Goal: Task Accomplishment & Management: Use online tool/utility

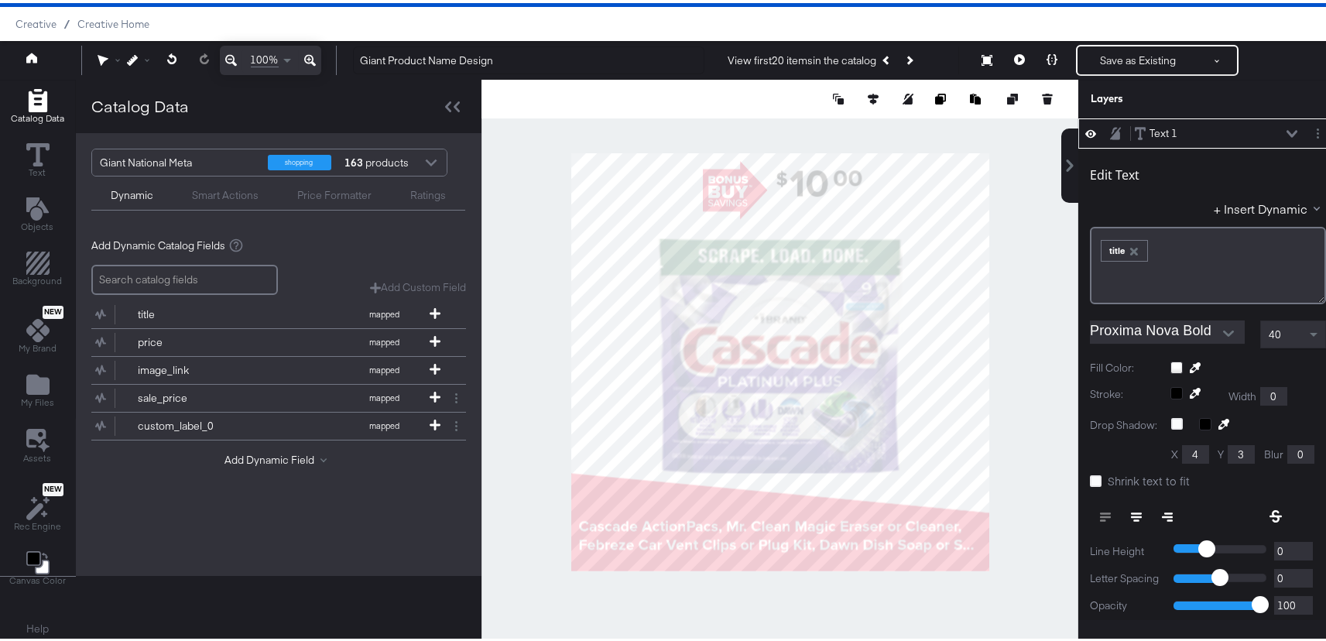
scroll to position [156, 0]
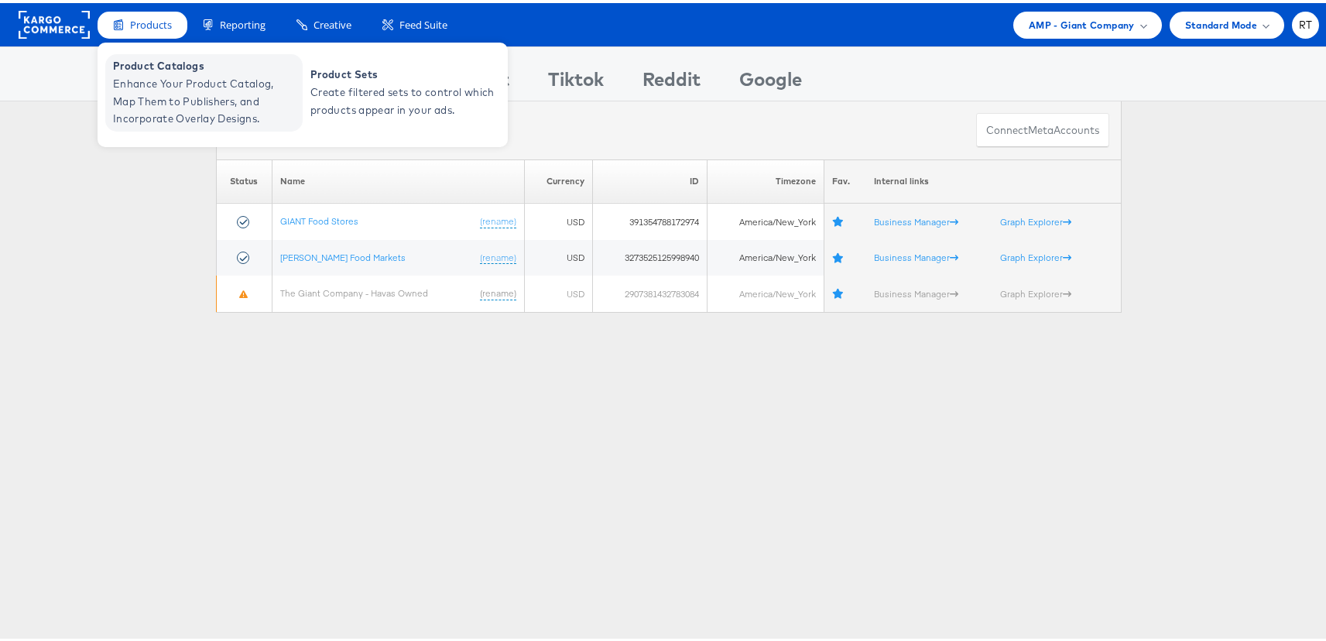
click at [153, 65] on span "Product Catalogs" at bounding box center [206, 63] width 186 height 18
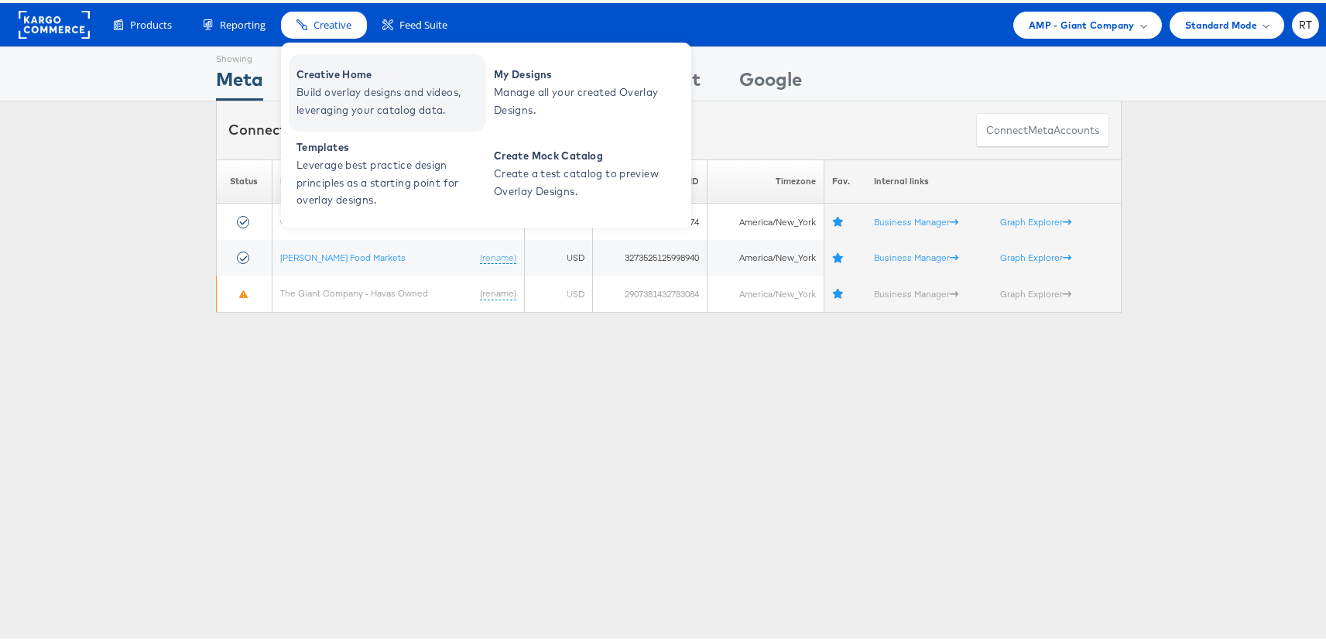
click at [332, 101] on span "Build overlay designs and videos, leveraging your catalog data." at bounding box center [390, 99] width 186 height 36
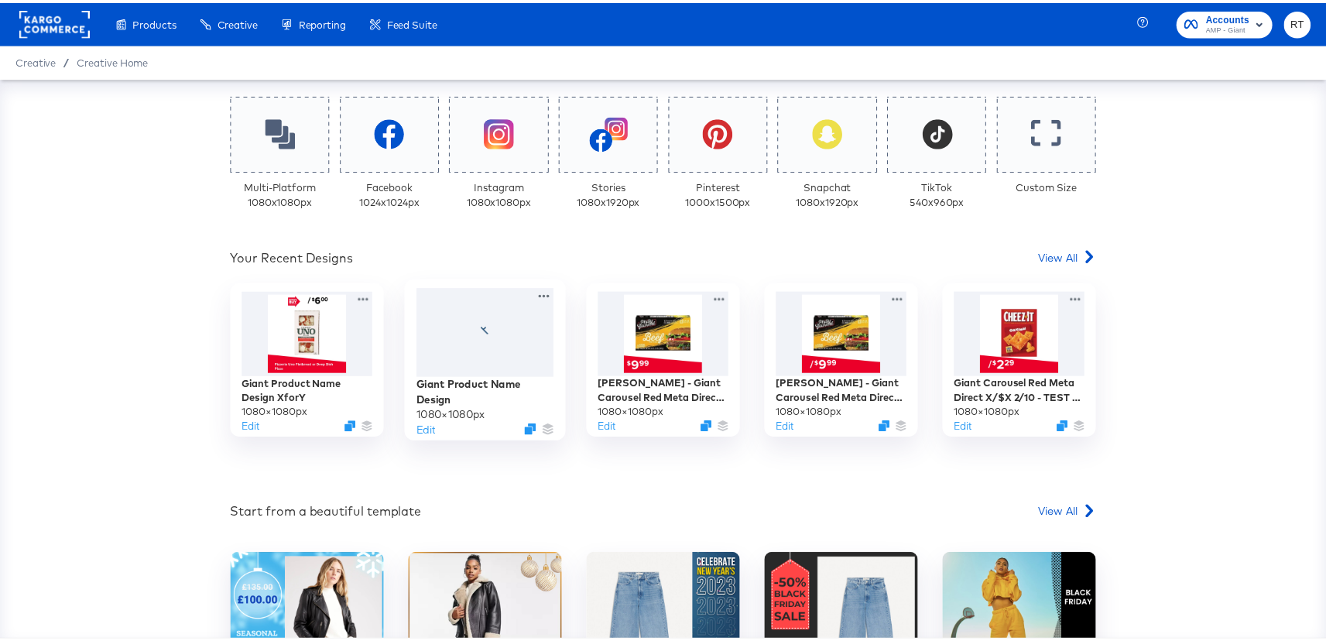
scroll to position [365, 0]
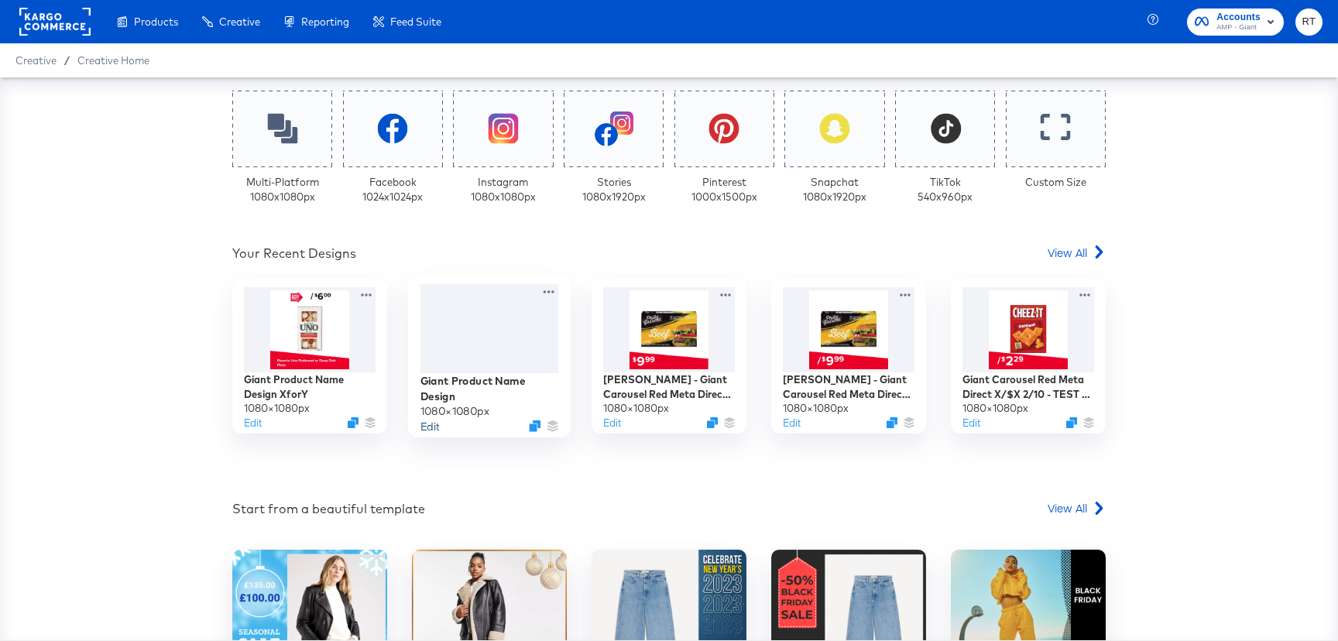
click at [425, 429] on button "Edit" at bounding box center [429, 426] width 19 height 15
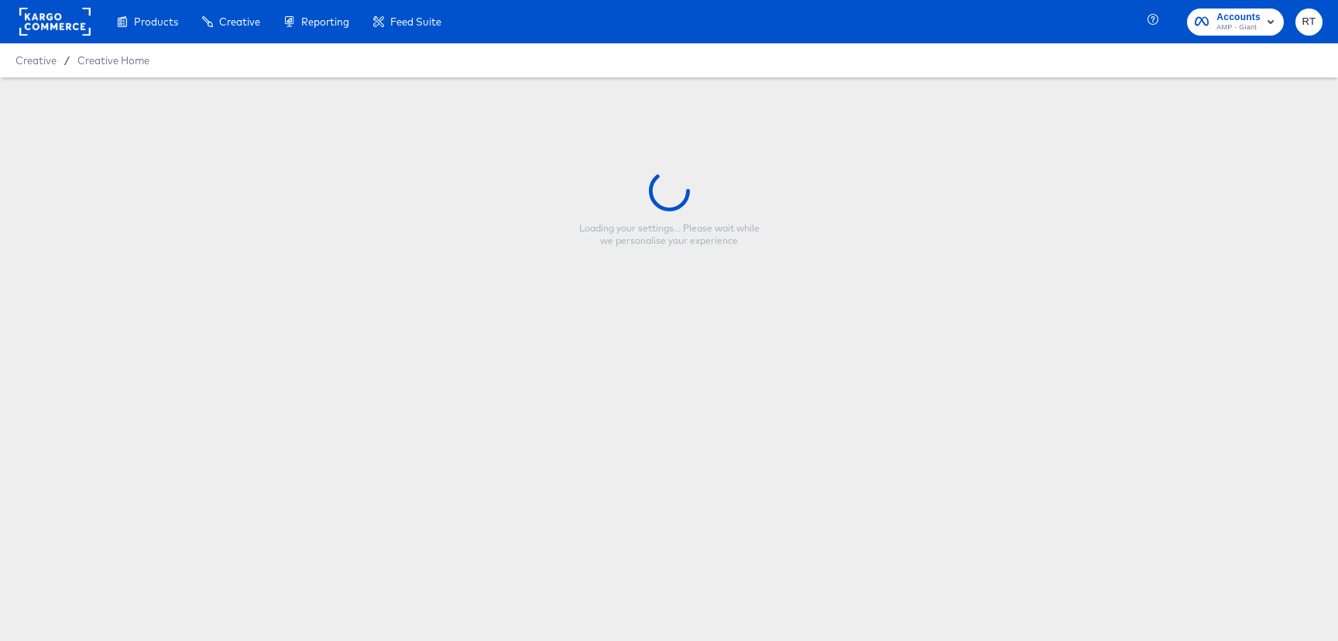
type input "Giant Product Name Design"
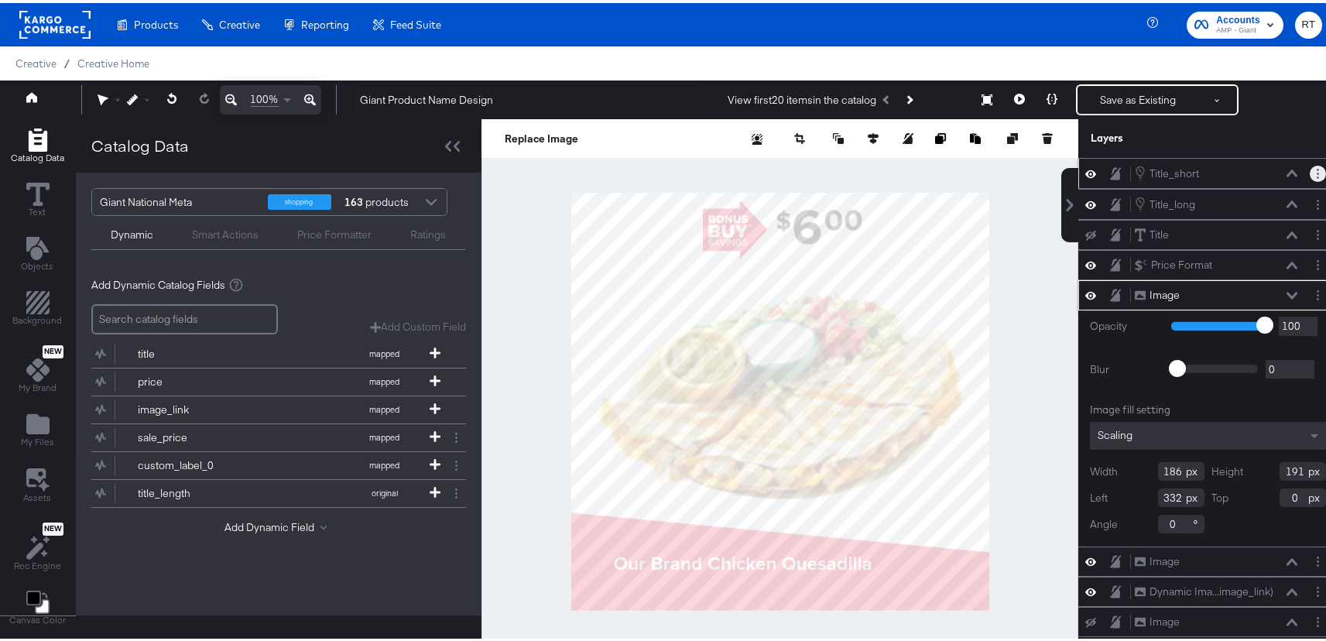
click at [1310, 174] on button "Layer Options" at bounding box center [1318, 171] width 16 height 16
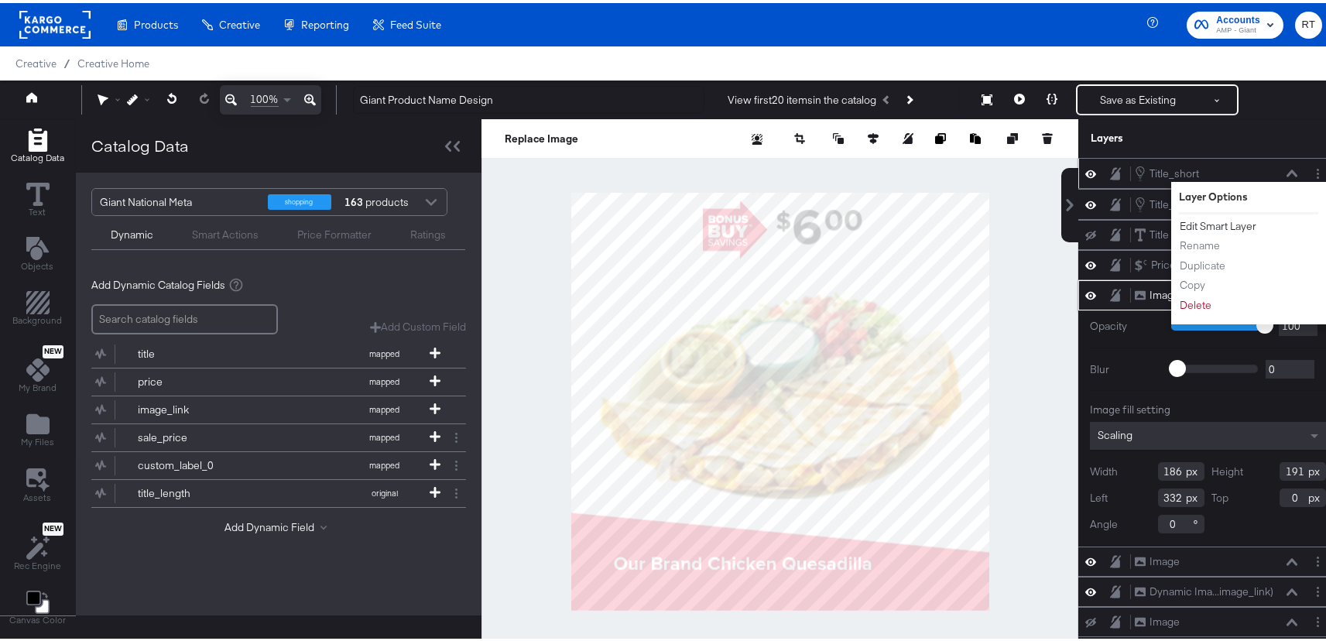
click at [1223, 223] on button "Edit Smart Layer" at bounding box center [1218, 223] width 78 height 16
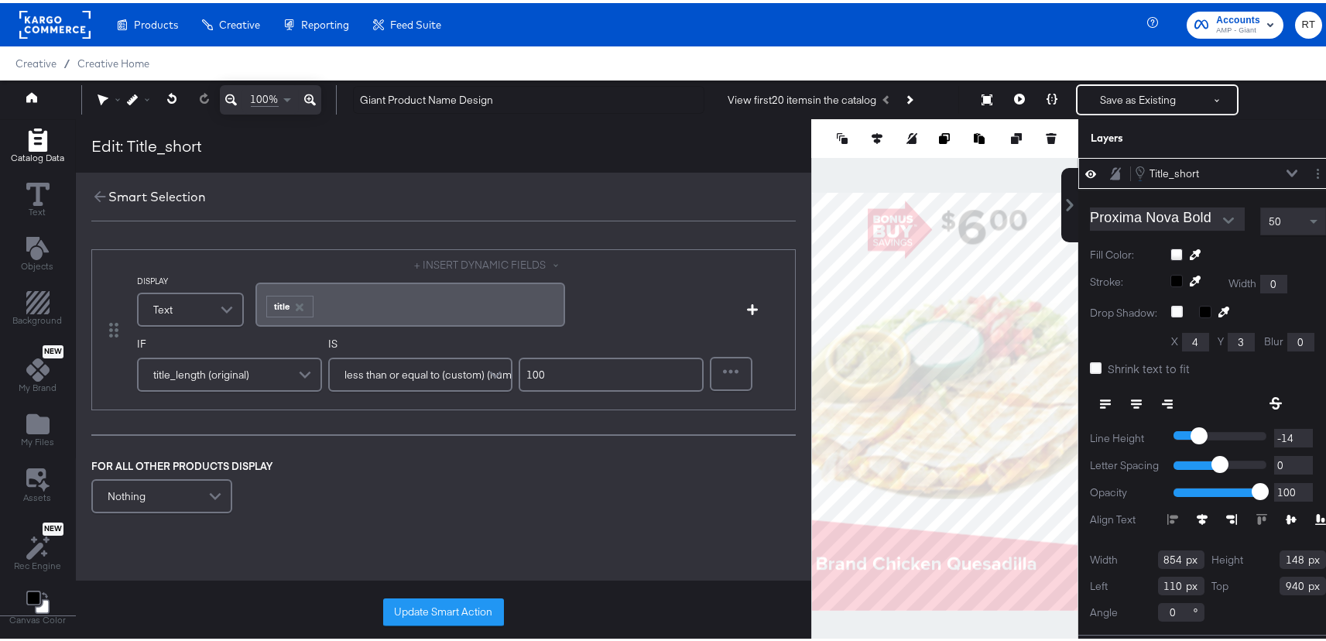
click at [516, 157] on div "Edit: Title_short" at bounding box center [444, 142] width 736 height 53
click at [594, 602] on div "Update Smart Action" at bounding box center [444, 609] width 736 height 63
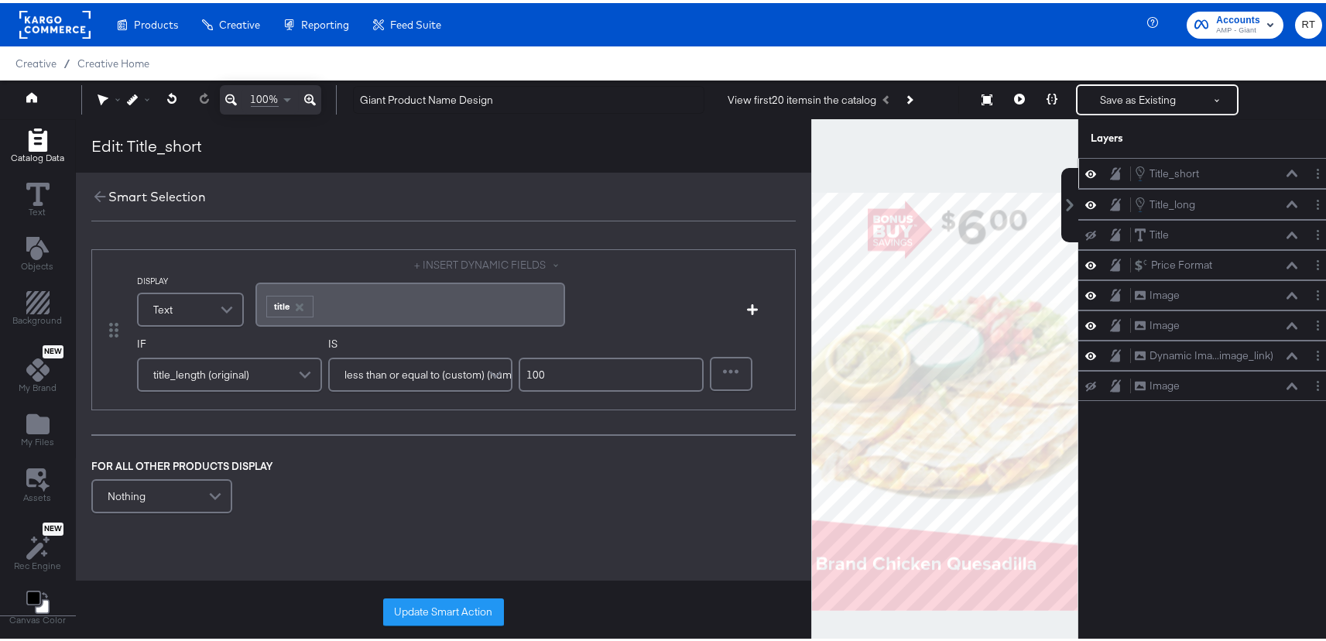
click at [1004, 179] on div at bounding box center [944, 398] width 267 height 564
click at [93, 192] on icon at bounding box center [99, 193] width 17 height 17
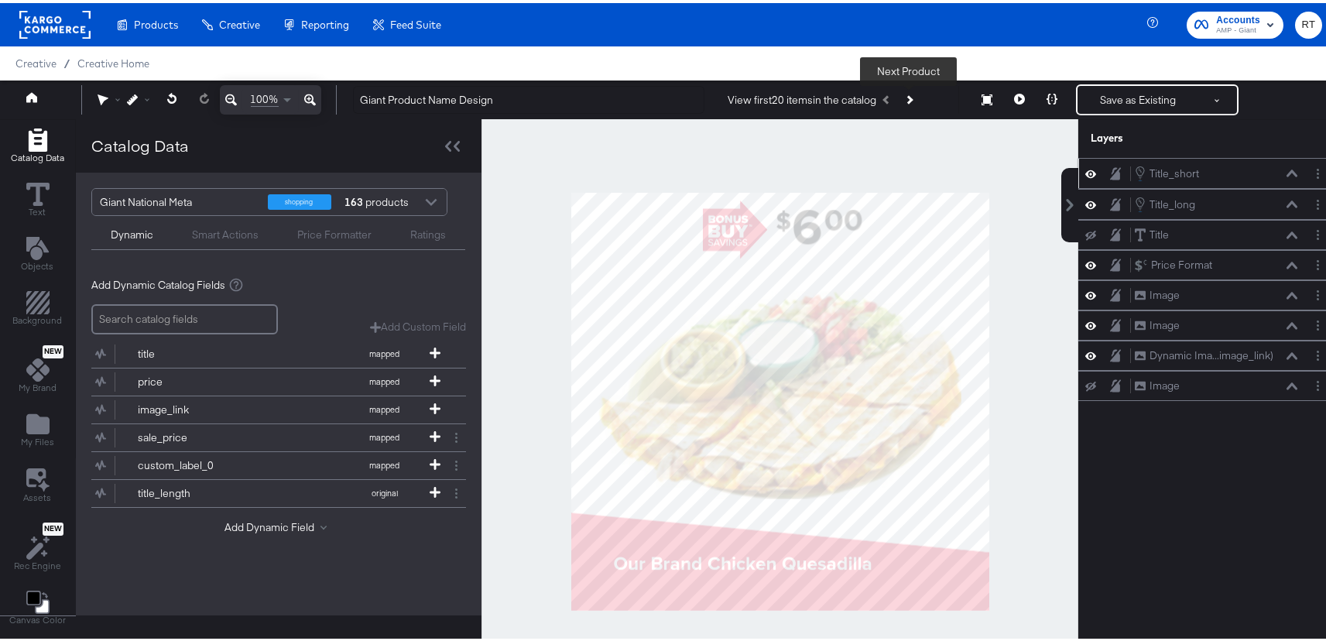
click at [908, 98] on icon "Next Product" at bounding box center [909, 96] width 9 height 9
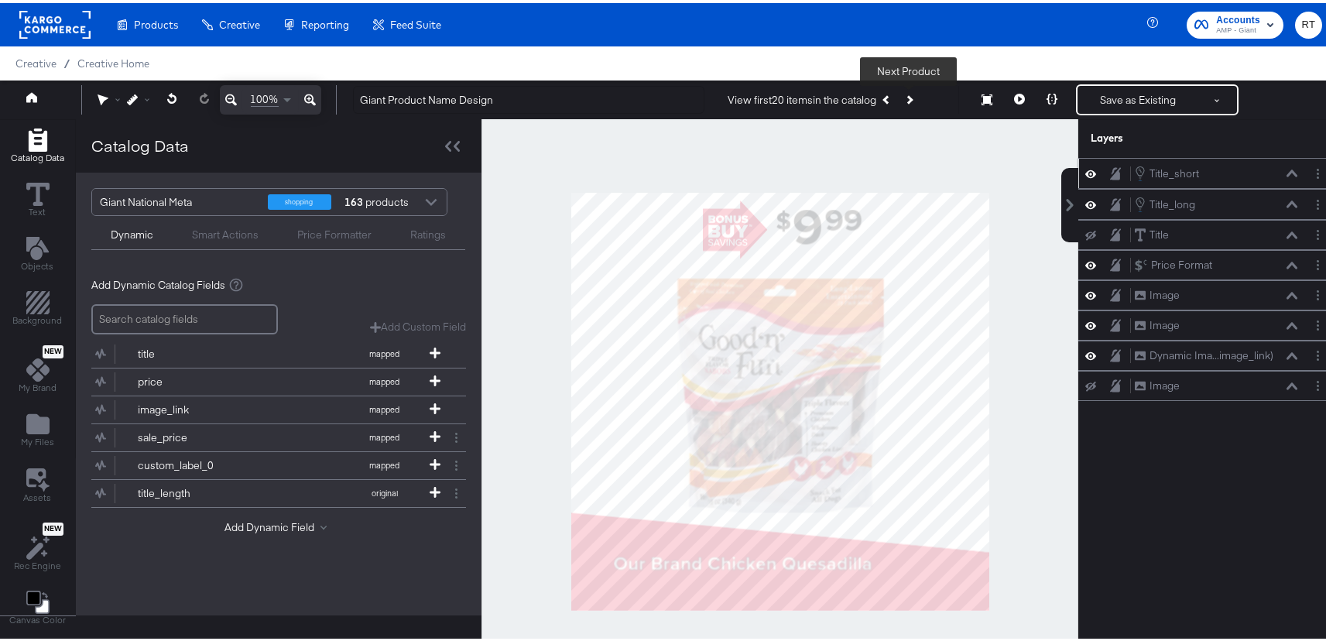
click at [908, 98] on icon "Next Product" at bounding box center [909, 96] width 9 height 9
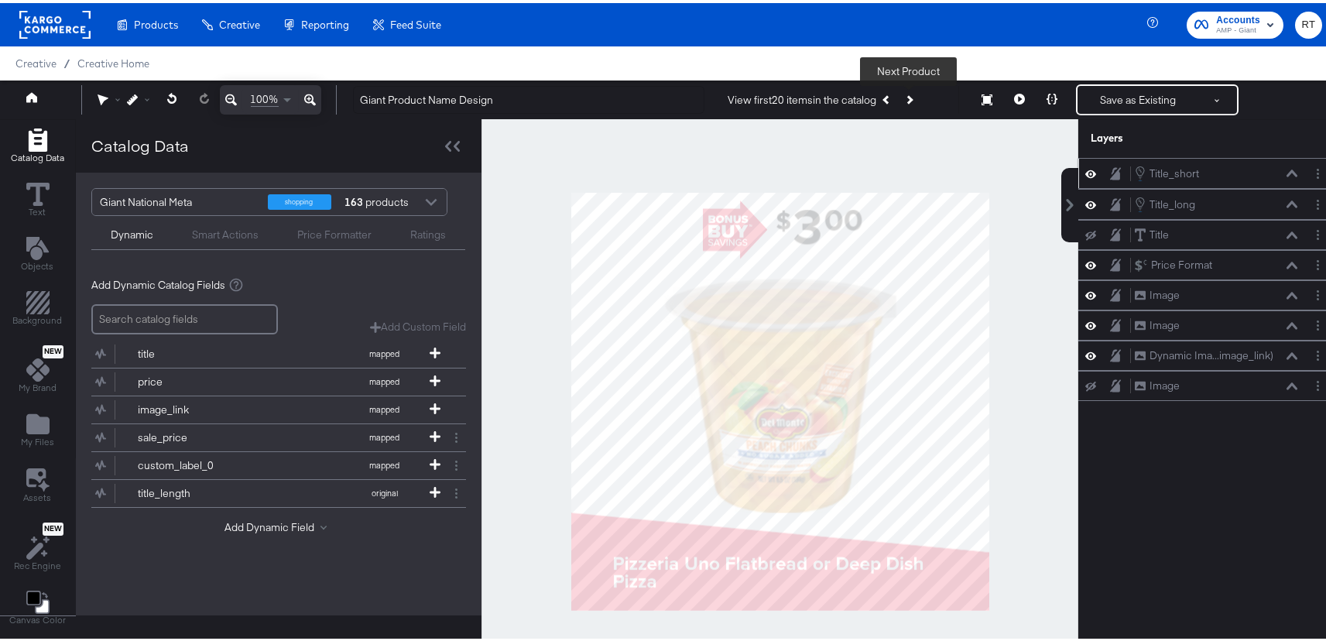
click at [908, 98] on icon "Next Product" at bounding box center [909, 96] width 9 height 9
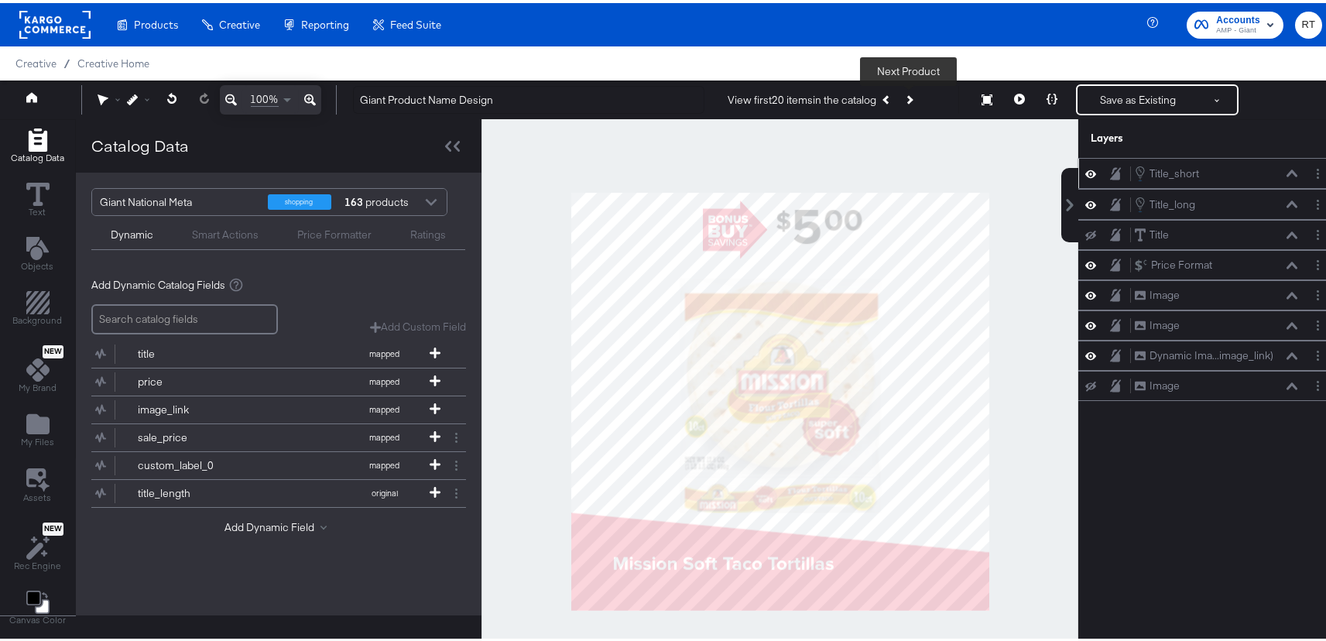
click at [907, 98] on icon "Next Product" at bounding box center [909, 96] width 9 height 9
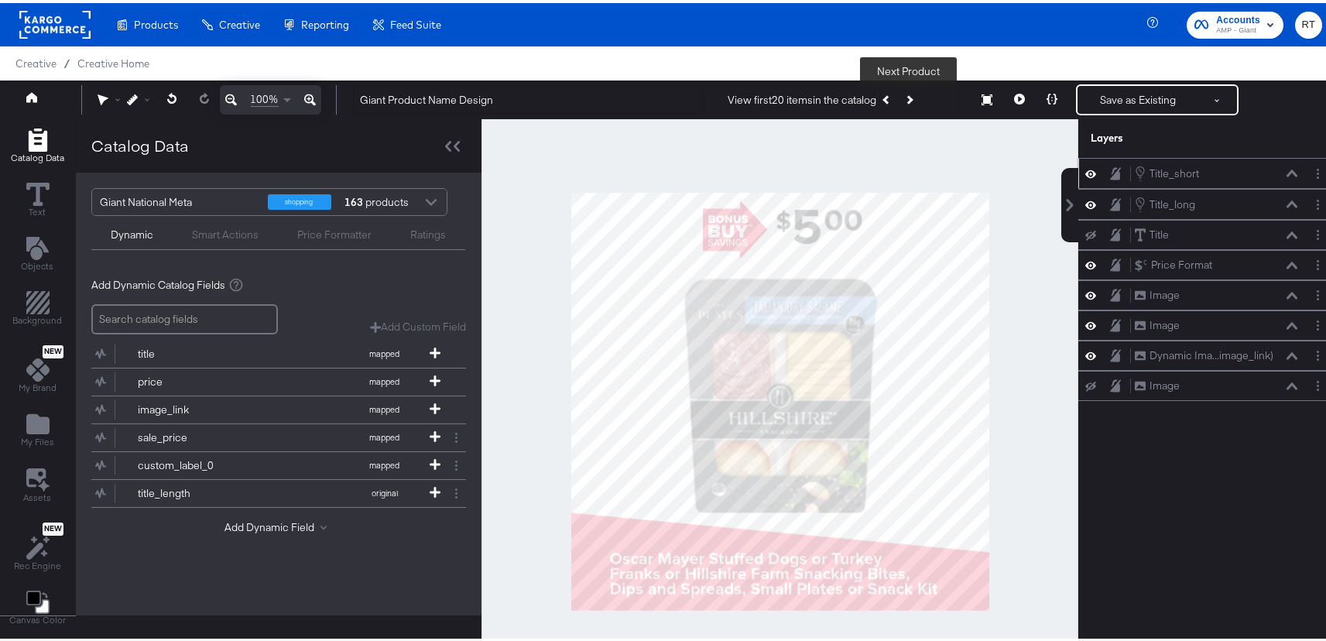
click at [907, 98] on icon "Next Product" at bounding box center [909, 96] width 9 height 9
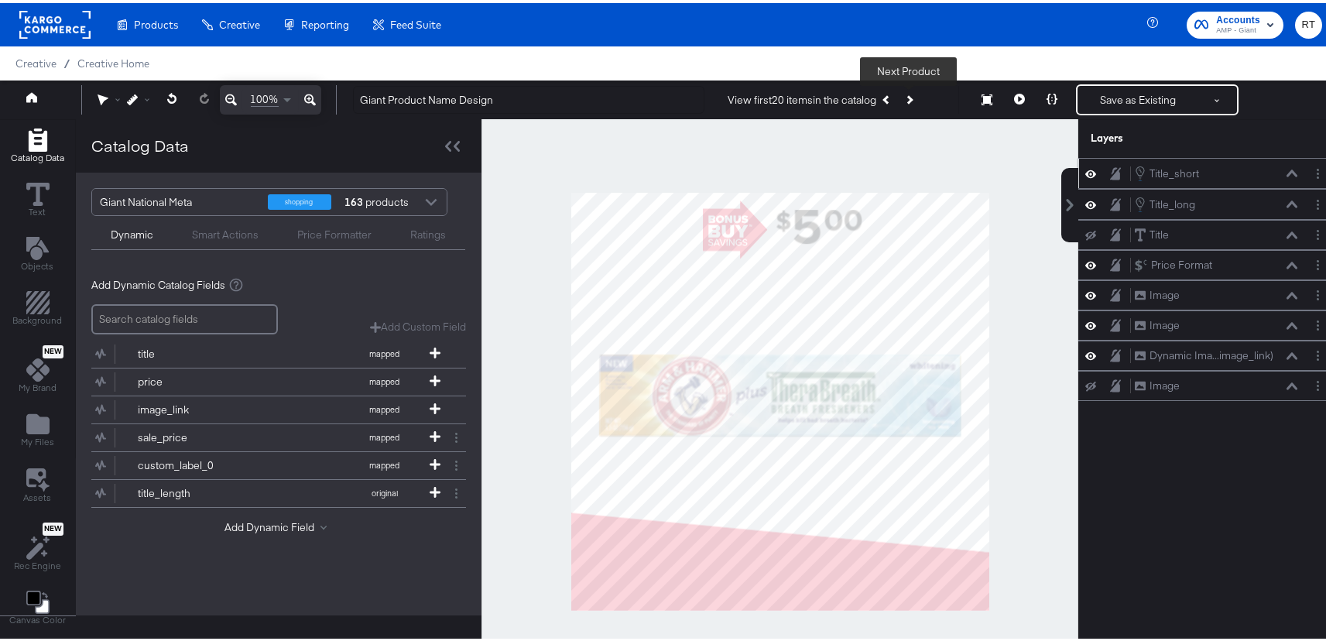
click at [907, 98] on icon "Next Product" at bounding box center [909, 96] width 9 height 9
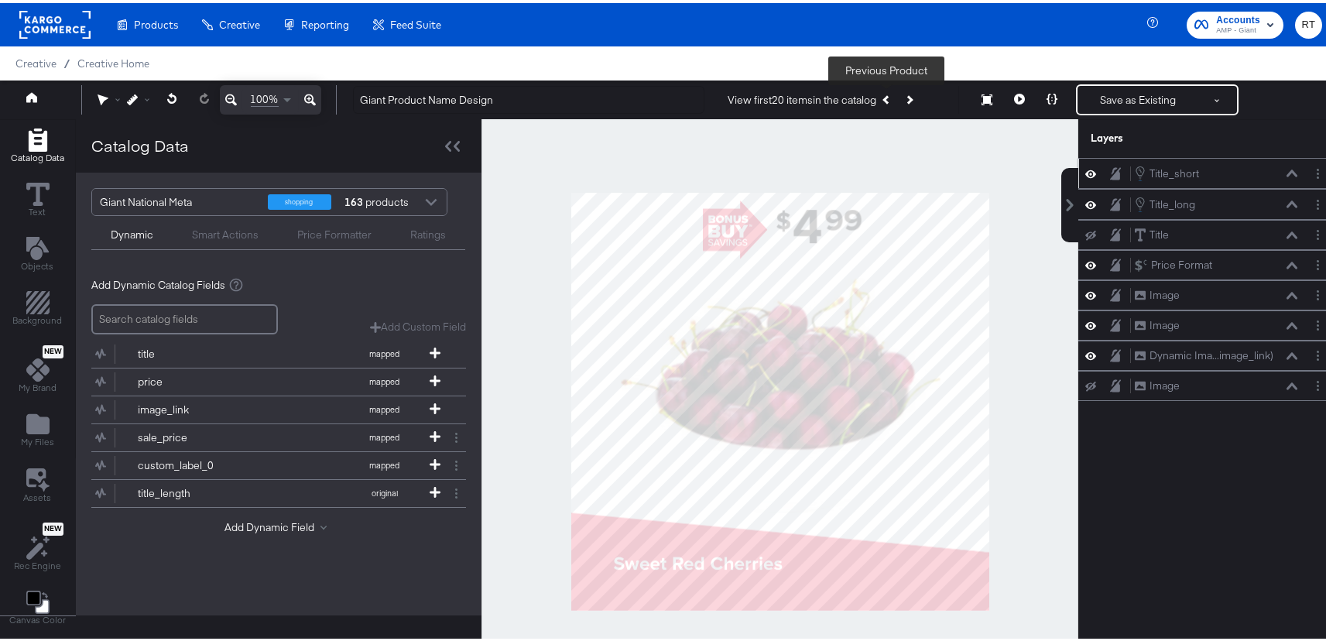
click at [884, 98] on icon "Previous Product" at bounding box center [888, 96] width 9 height 9
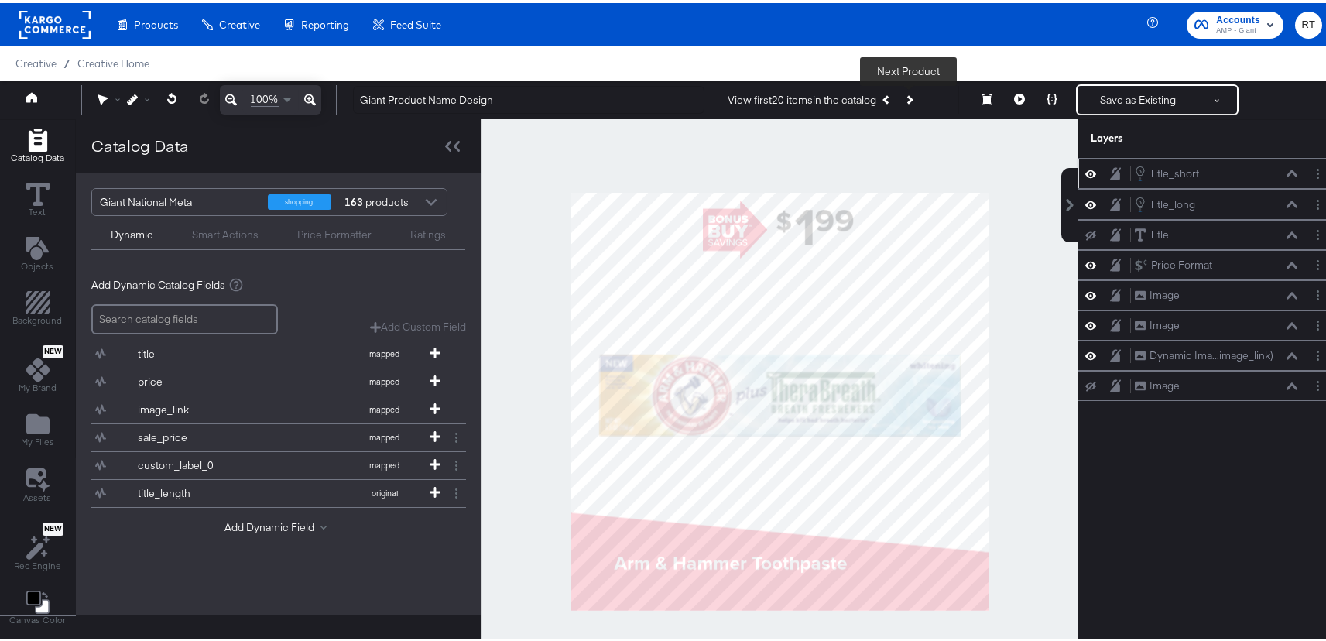
click at [908, 100] on icon "Next Product" at bounding box center [909, 96] width 9 height 9
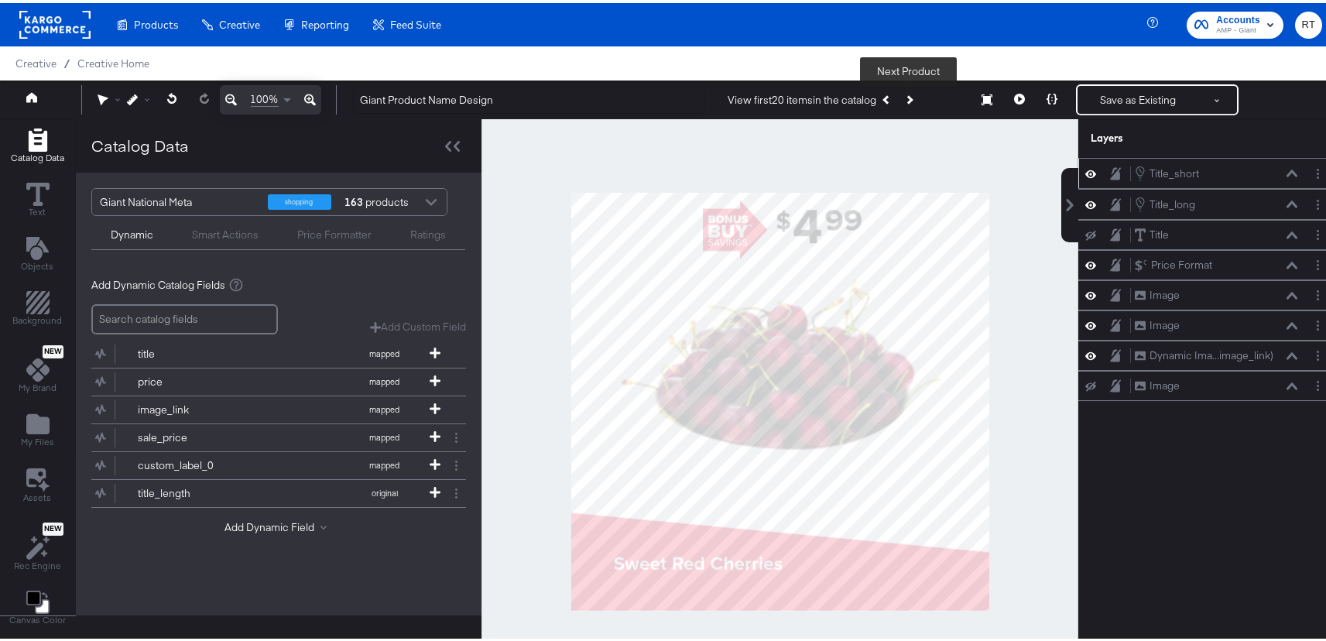
click at [908, 101] on icon "Next Product" at bounding box center [909, 96] width 9 height 9
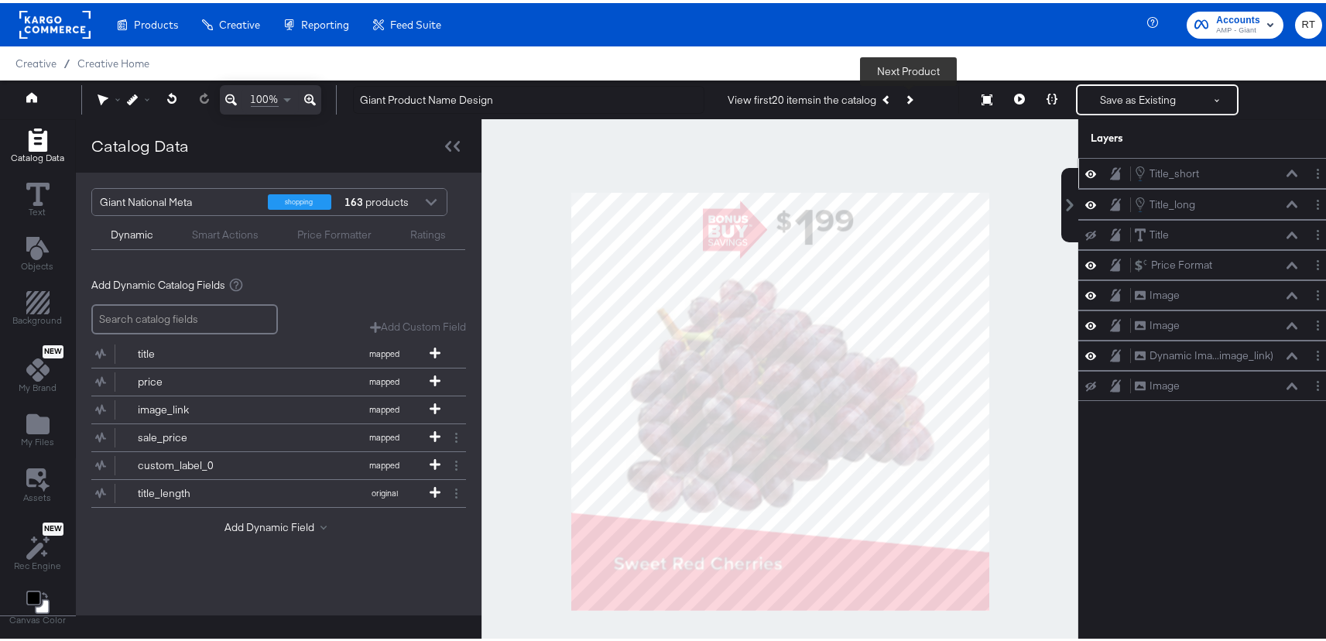
click at [908, 99] on icon "Next Product" at bounding box center [909, 96] width 9 height 9
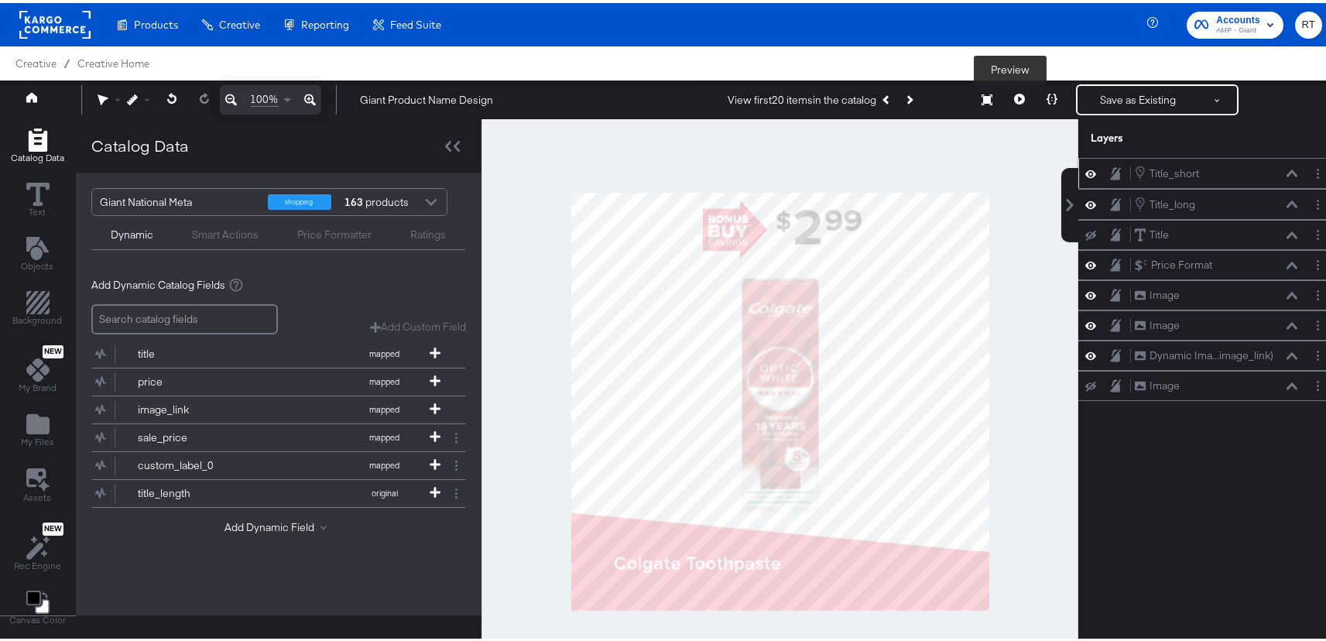
click at [1004, 98] on button at bounding box center [1020, 96] width 33 height 31
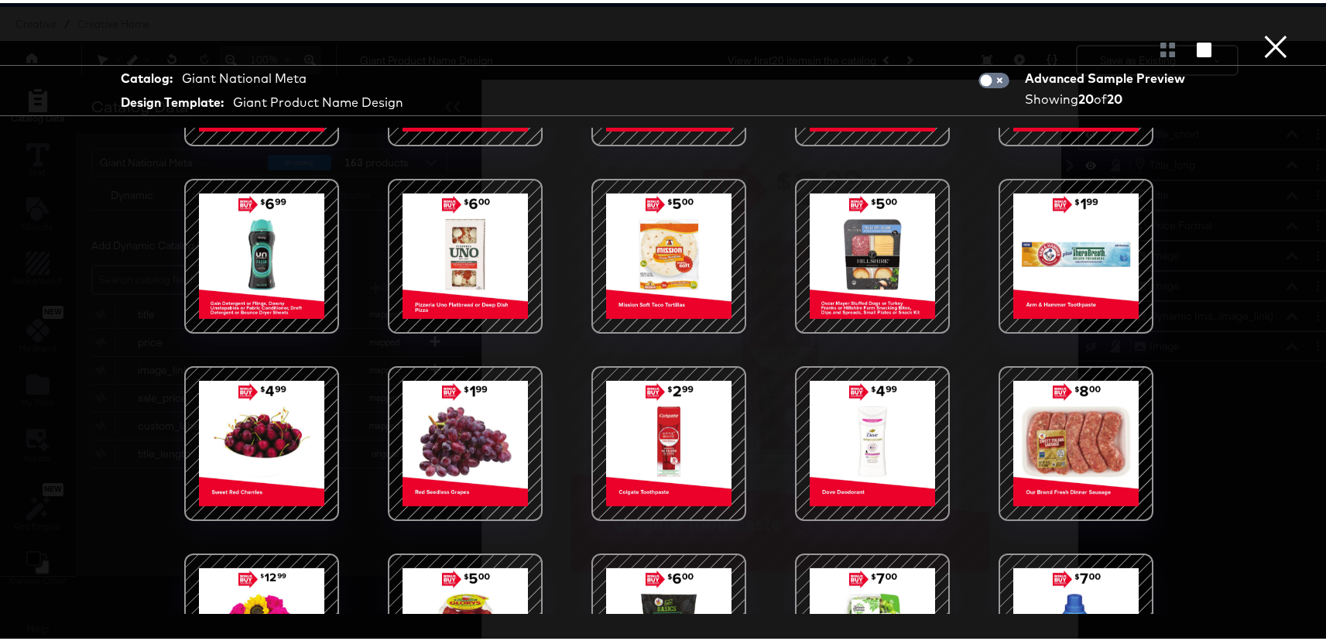
scroll to position [242, 0]
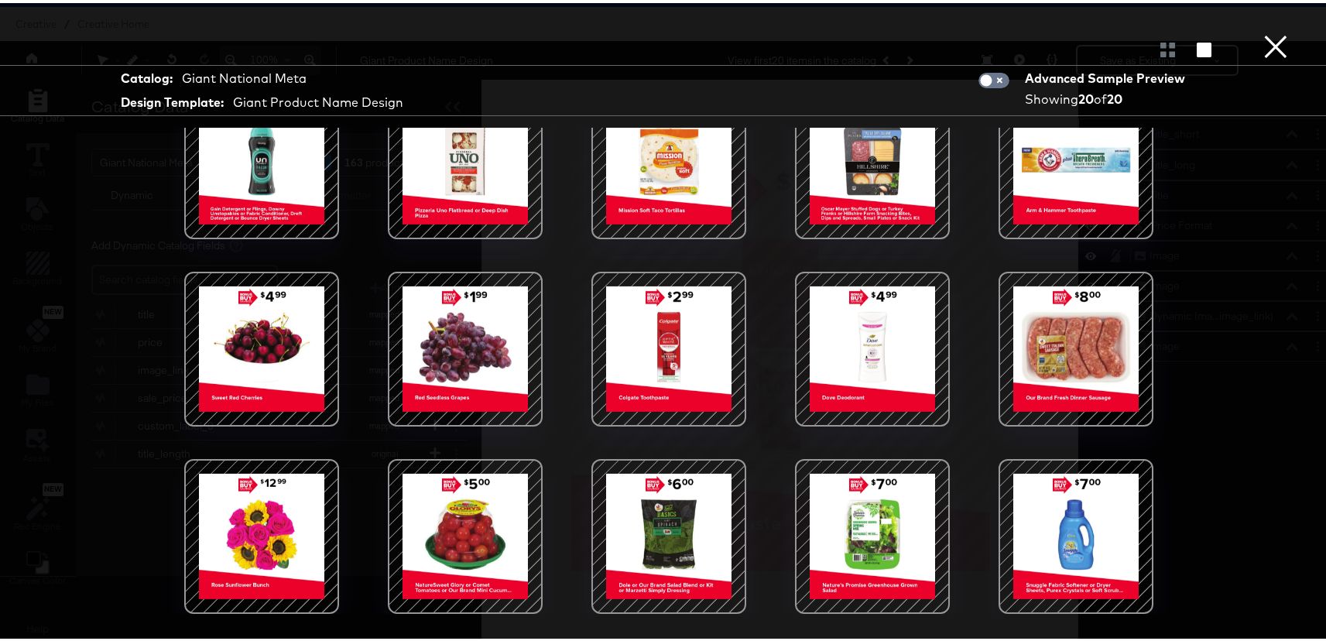
click at [1261, 31] on button "×" at bounding box center [1276, 15] width 31 height 31
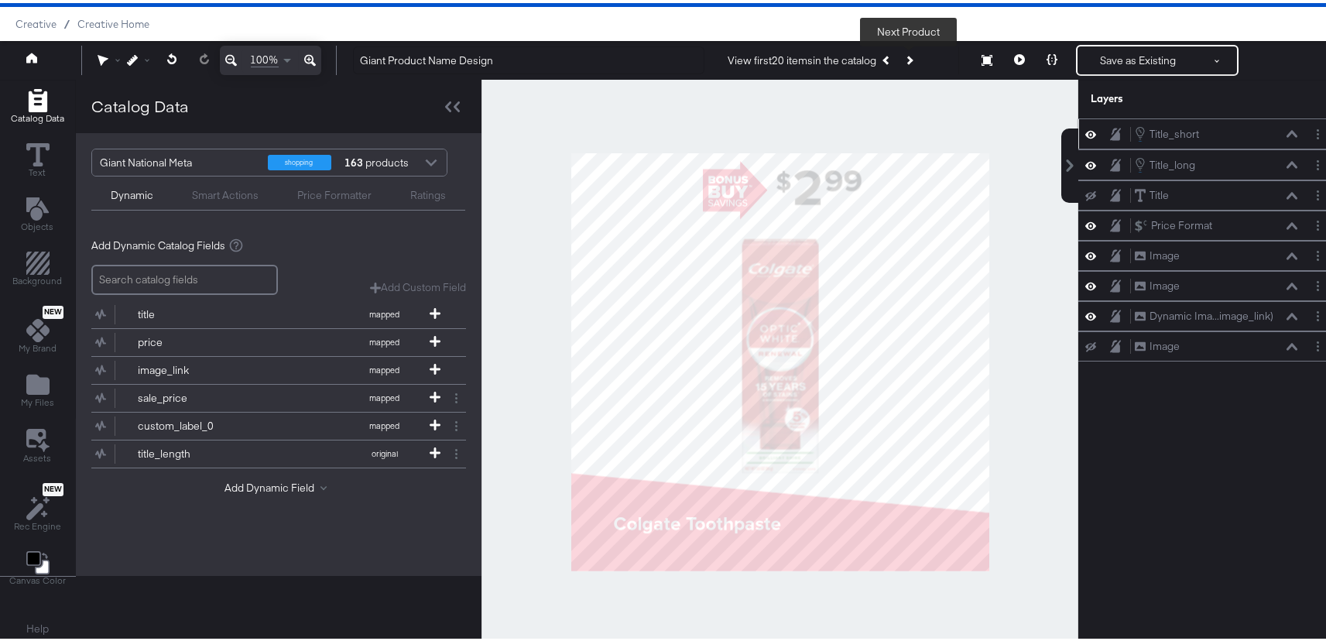
click at [910, 58] on icon "Next Product" at bounding box center [909, 57] width 9 height 9
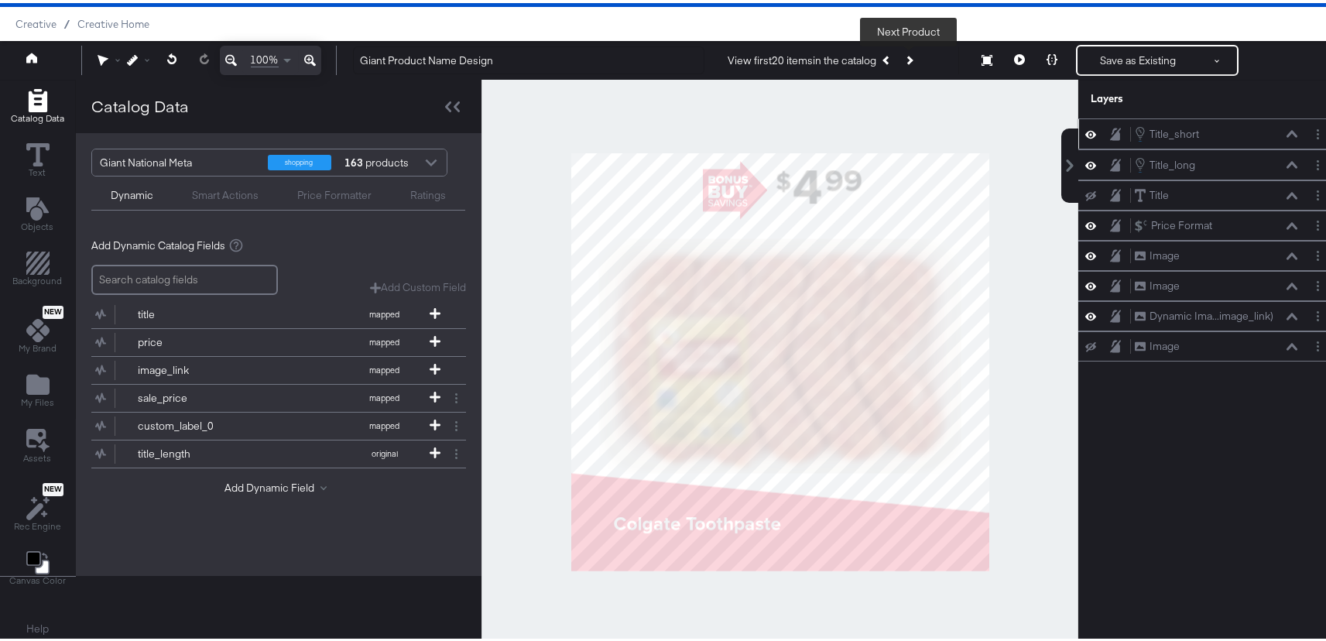
click at [910, 58] on icon "Next Product" at bounding box center [909, 57] width 9 height 9
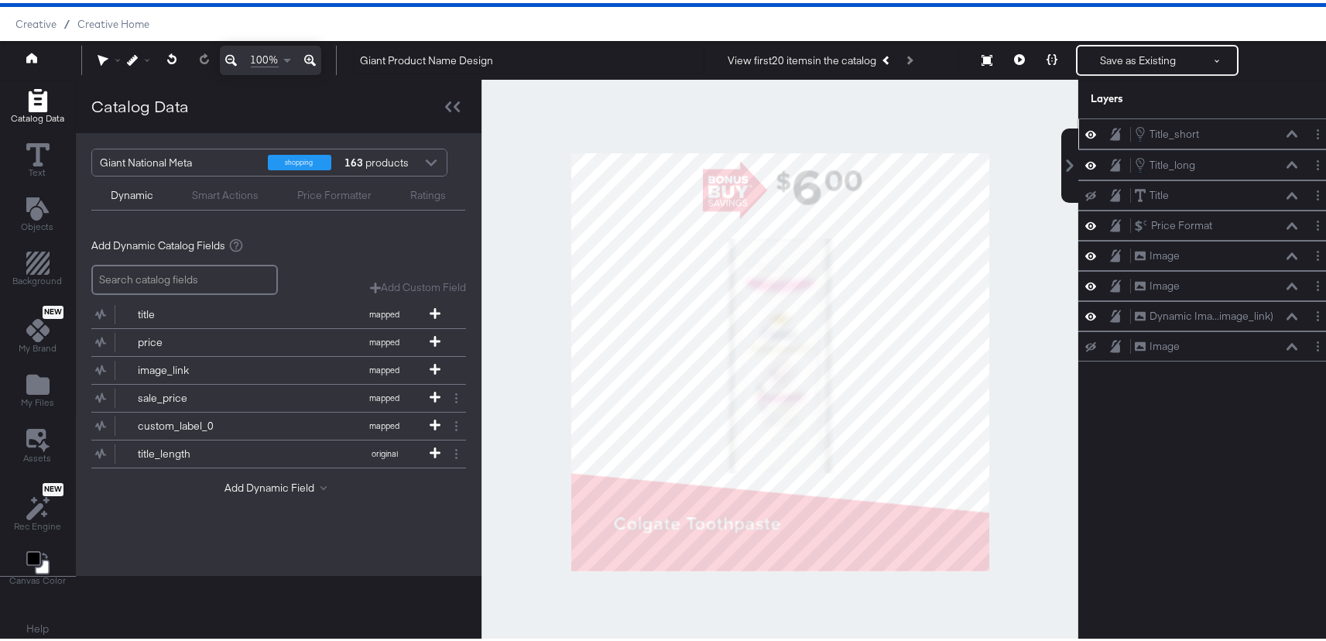
click at [910, 58] on div "View first 20 items in the catalog Next Product" at bounding box center [824, 57] width 192 height 28
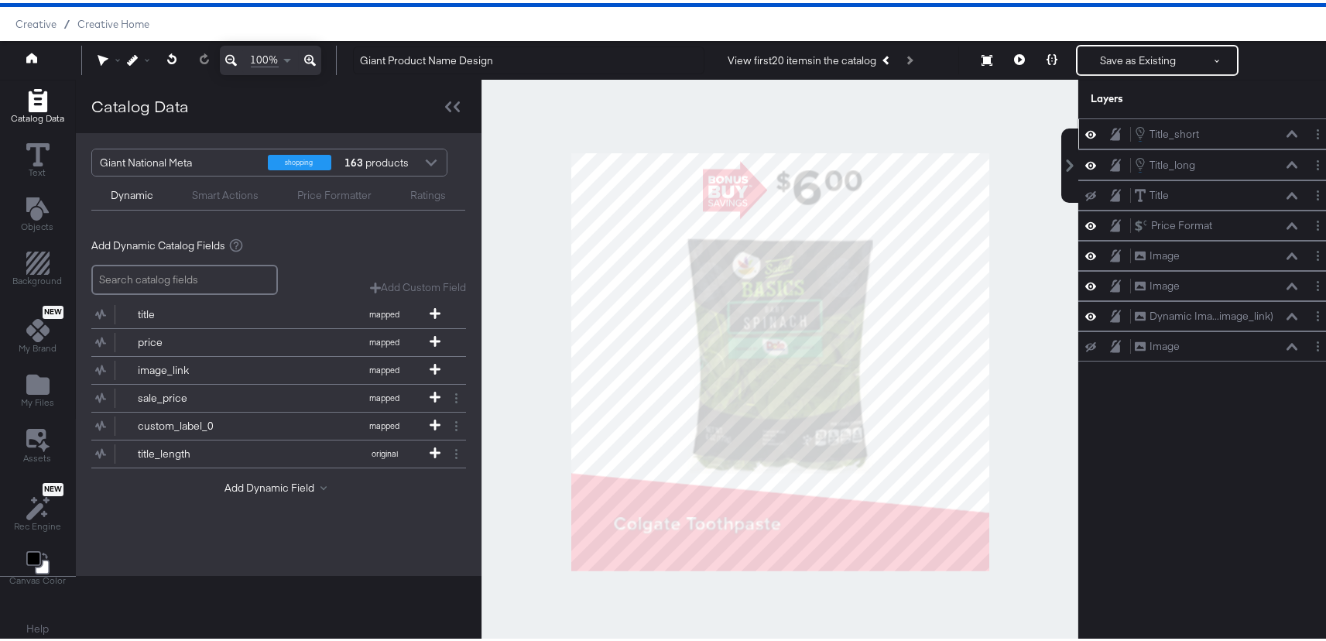
click at [910, 58] on div "View first 20 items in the catalog Next Product" at bounding box center [824, 57] width 192 height 28
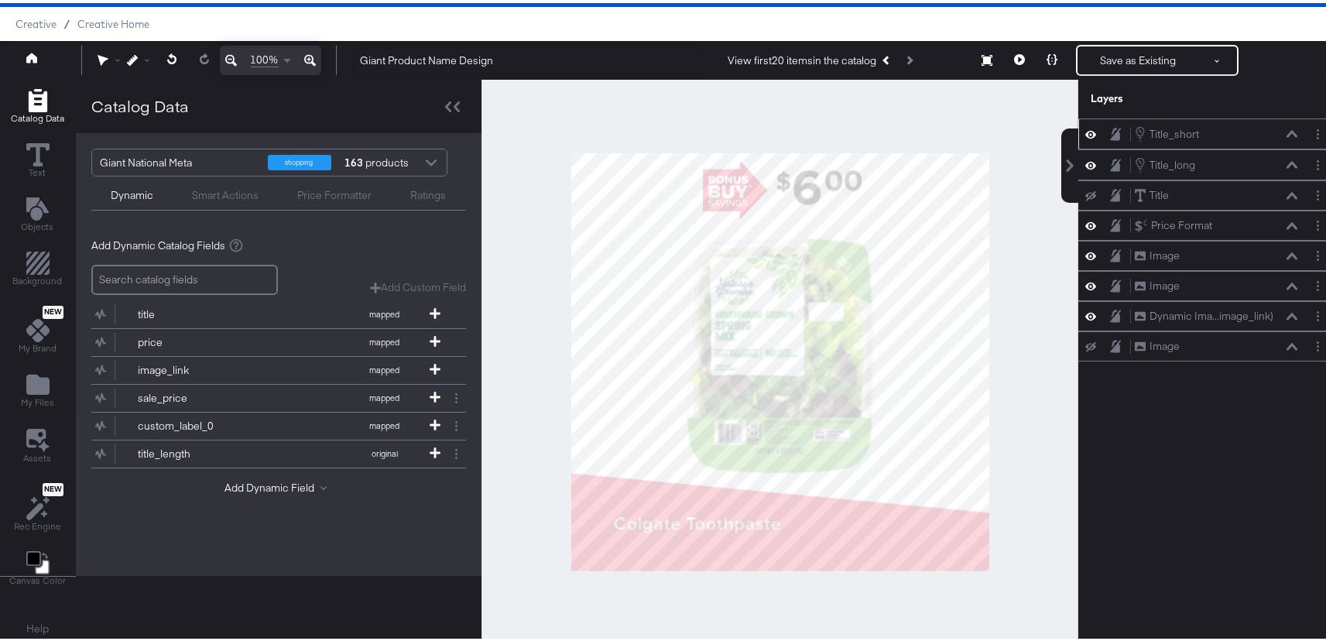
click at [910, 58] on div "View first 20 items in the catalog Next Product" at bounding box center [824, 57] width 192 height 28
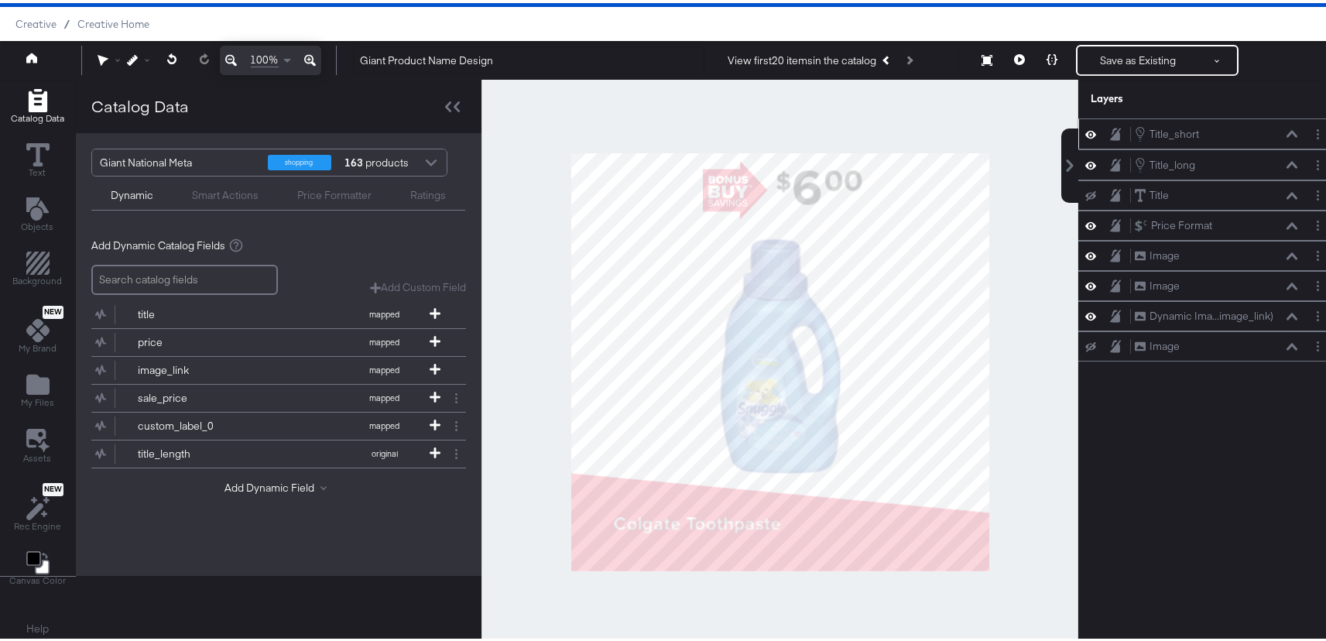
click at [910, 58] on div "View first 20 items in the catalog Next Product" at bounding box center [824, 57] width 192 height 28
click at [1014, 502] on div at bounding box center [780, 359] width 597 height 564
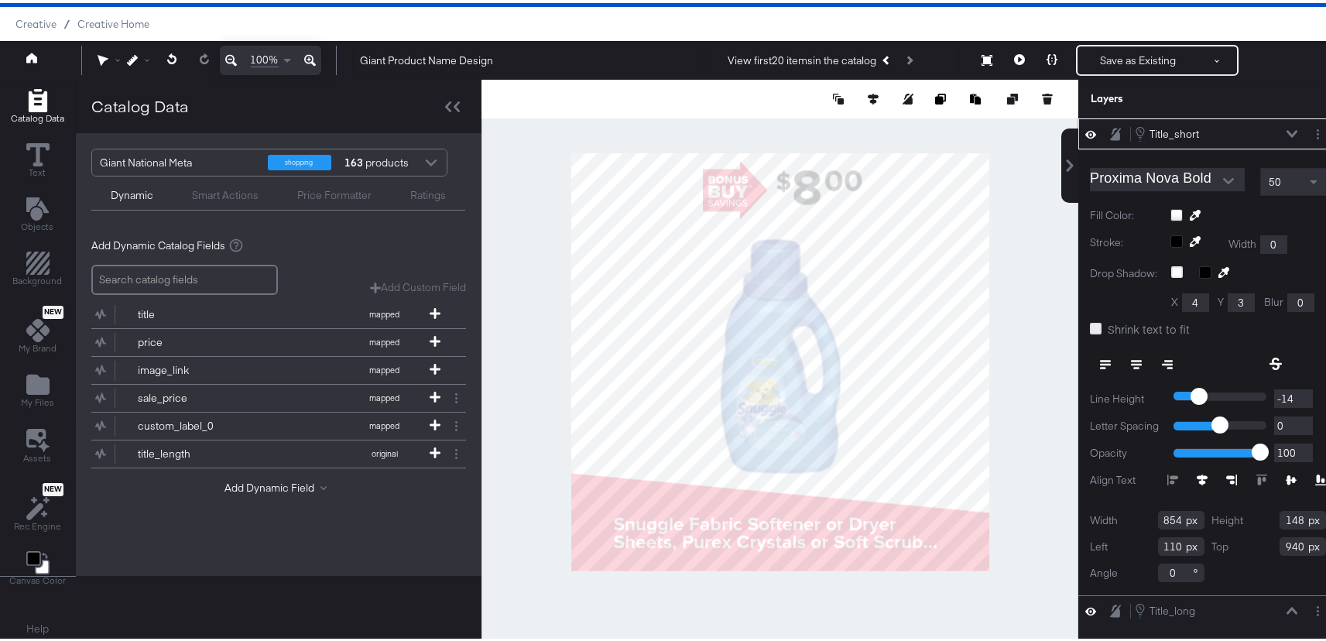
click at [1090, 328] on icon at bounding box center [1096, 326] width 12 height 12
click at [0, 0] on input "Shrink text to fit" at bounding box center [0, 0] width 0 height 0
click at [1090, 328] on icon at bounding box center [1096, 326] width 12 height 12
click at [0, 0] on input "Shrink text to fit" at bounding box center [0, 0] width 0 height 0
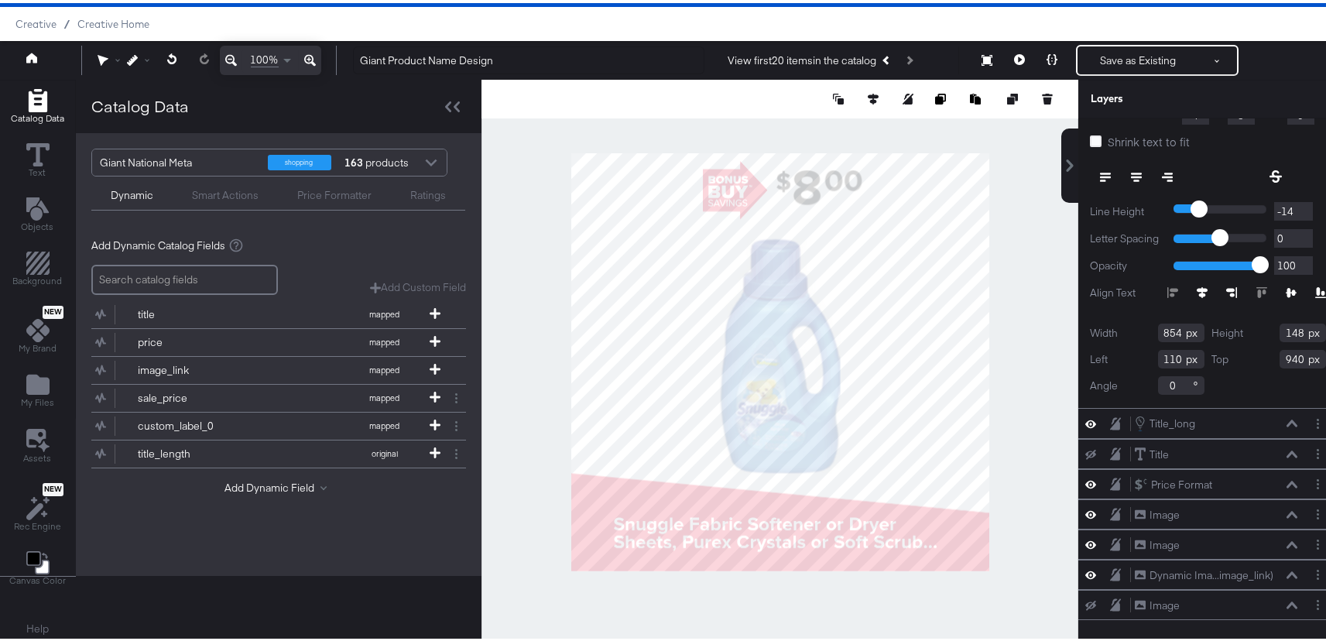
scroll to position [0, 0]
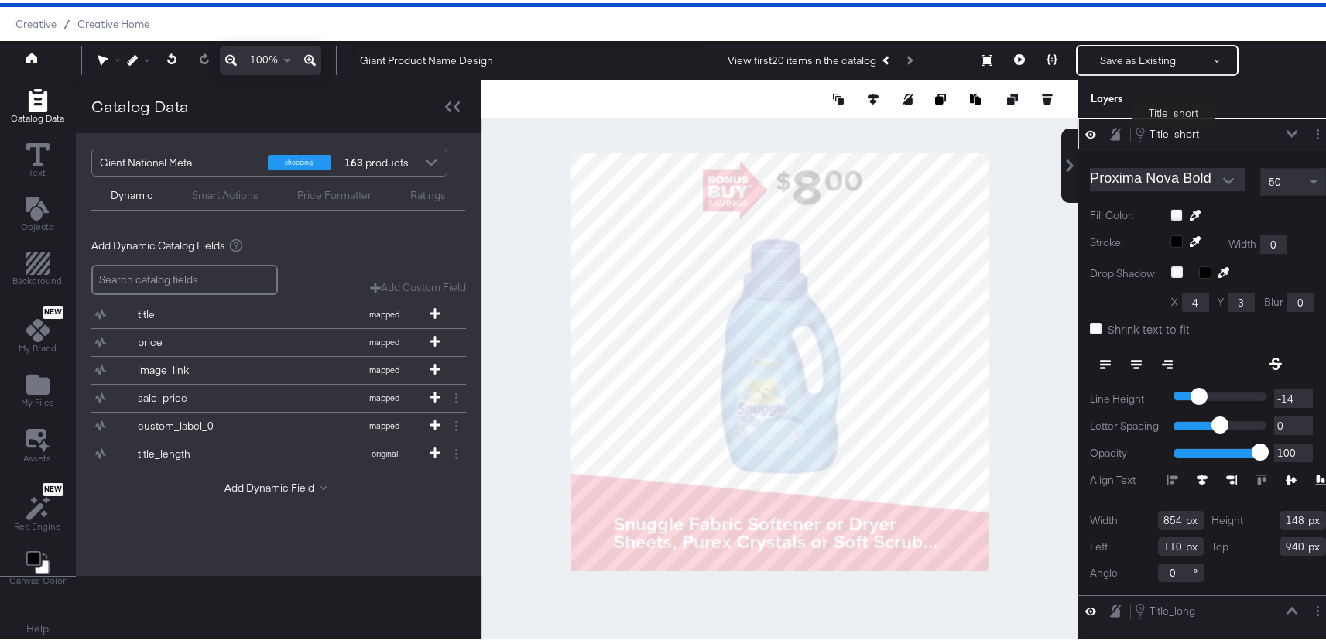
click at [1174, 128] on div "Title_short" at bounding box center [1175, 131] width 50 height 15
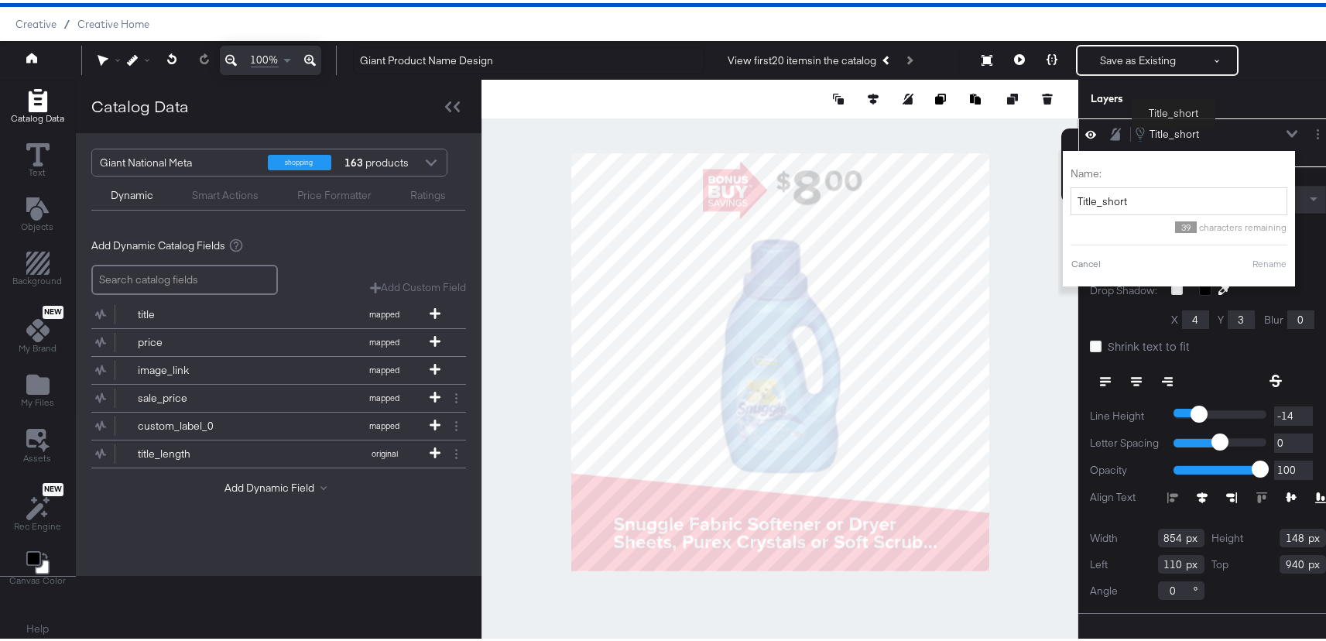
click at [1174, 128] on div "Title_short" at bounding box center [1175, 131] width 50 height 15
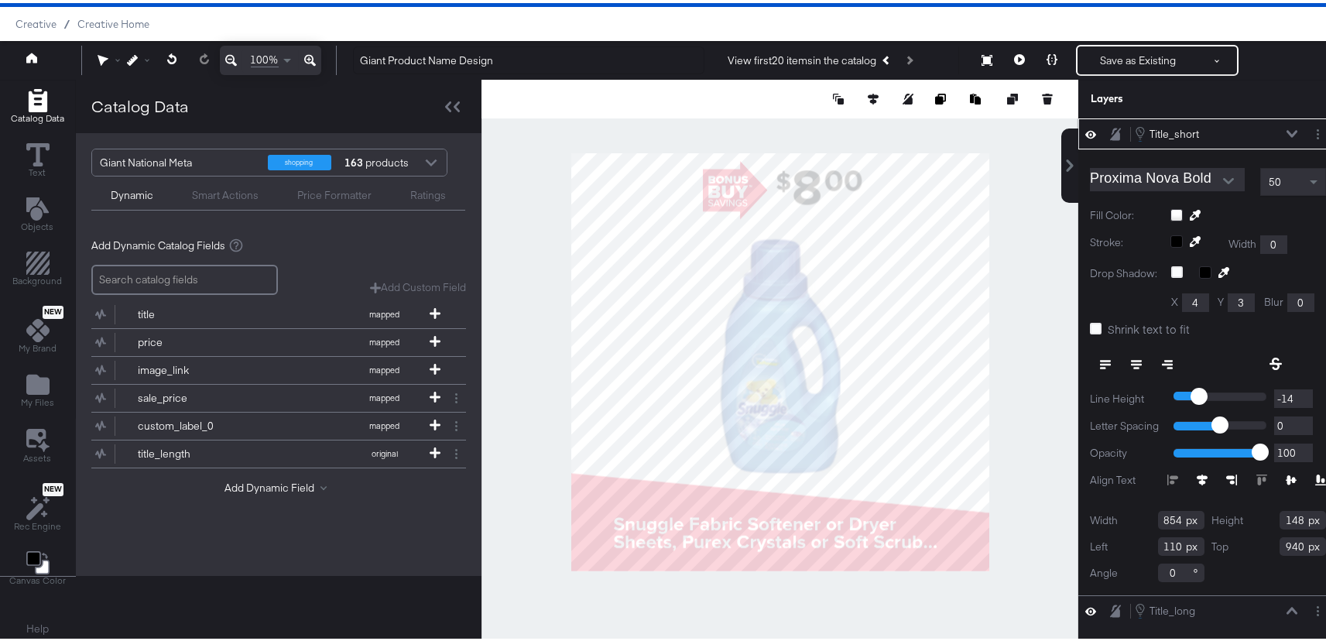
click at [1287, 130] on icon at bounding box center [1292, 130] width 11 height 7
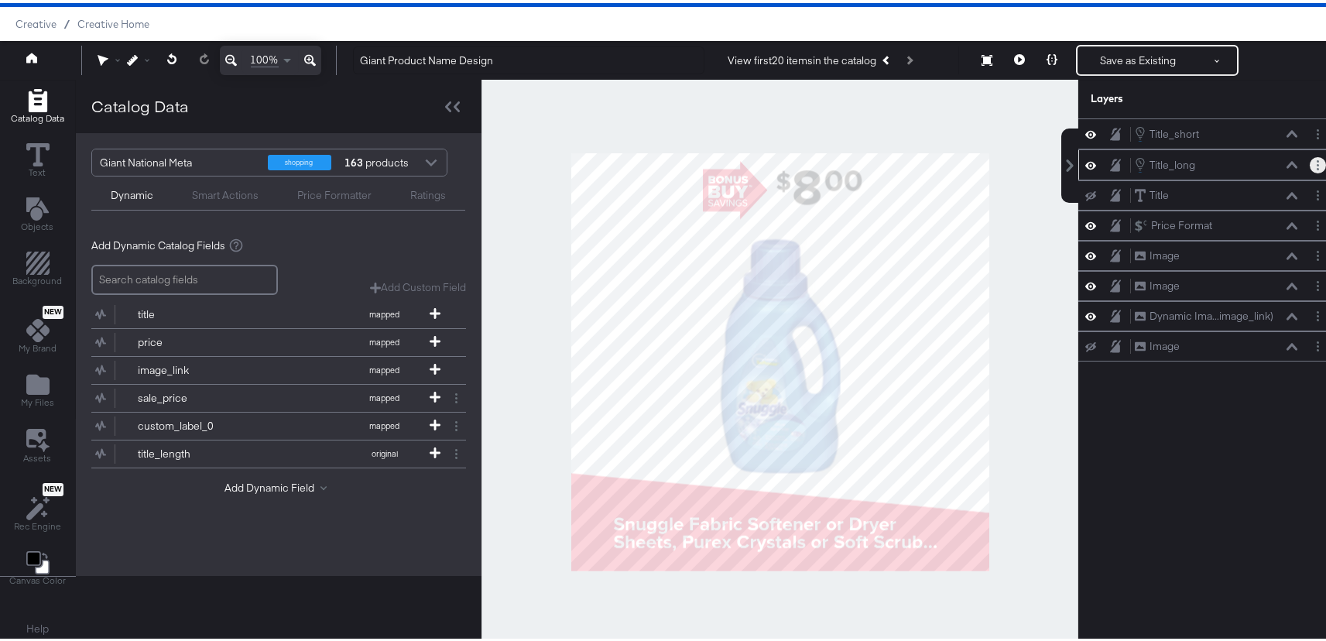
click at [1310, 162] on button "Layer Options" at bounding box center [1318, 162] width 16 height 16
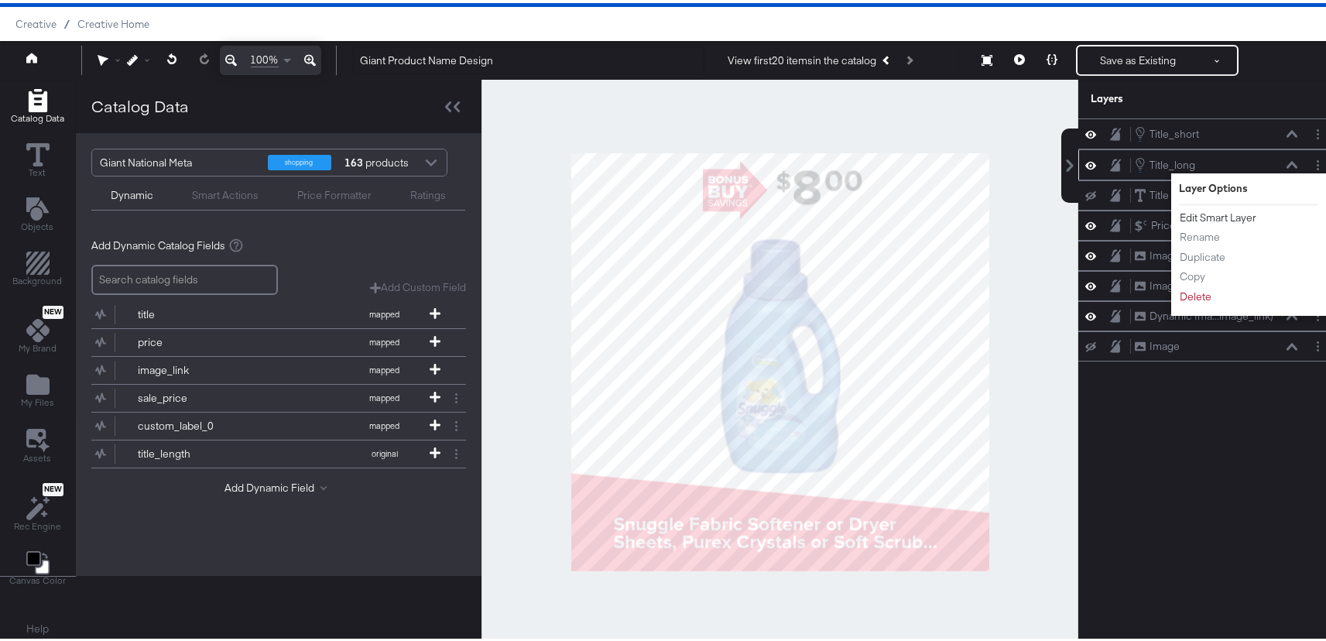
click at [1236, 216] on button "Edit Smart Layer" at bounding box center [1218, 215] width 78 height 16
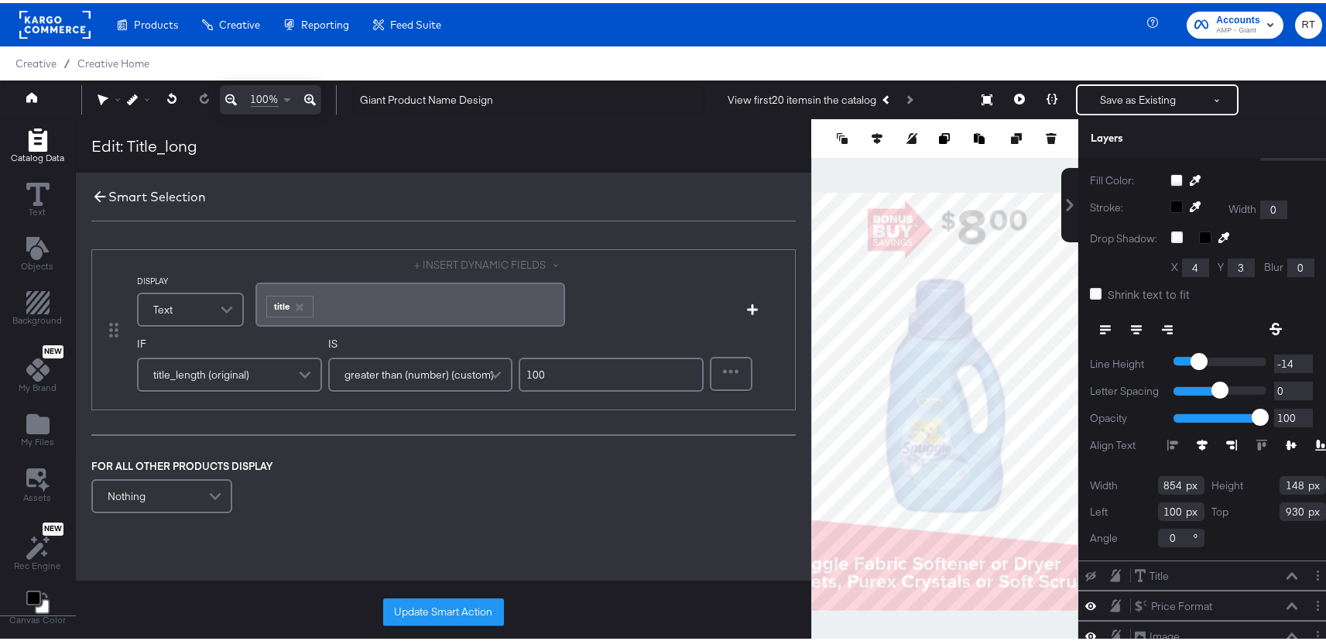
click at [94, 199] on icon at bounding box center [99, 193] width 17 height 17
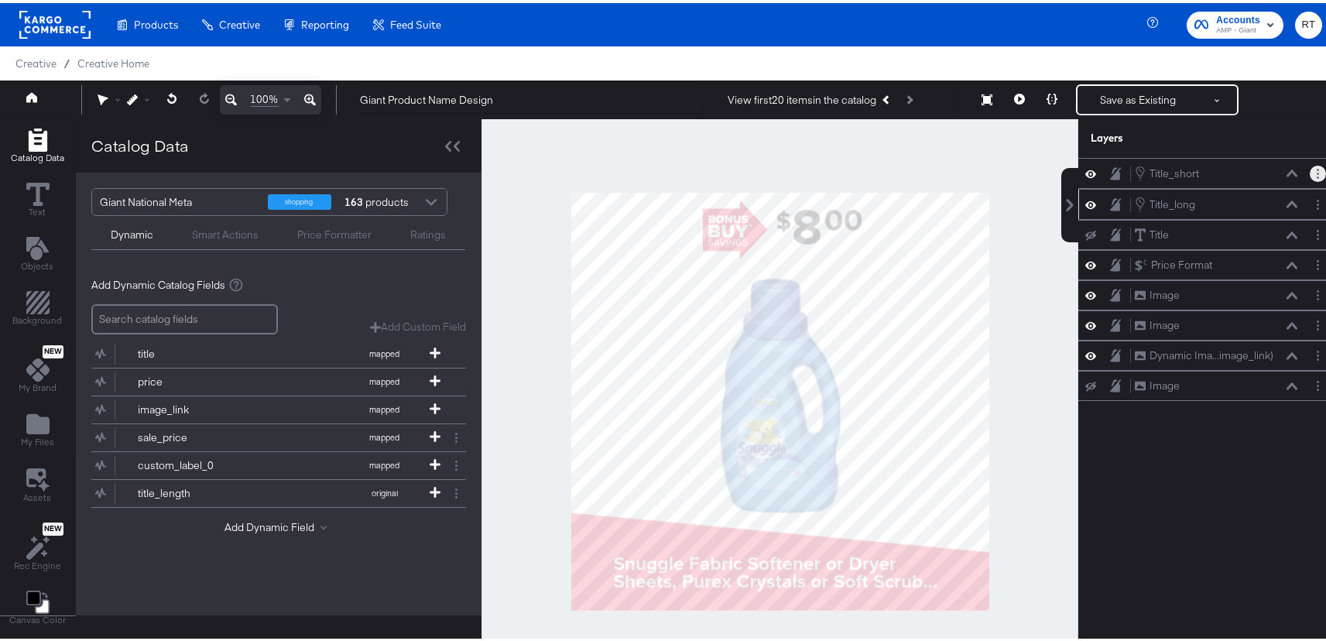
click at [1310, 174] on button "Layer Options" at bounding box center [1318, 171] width 16 height 16
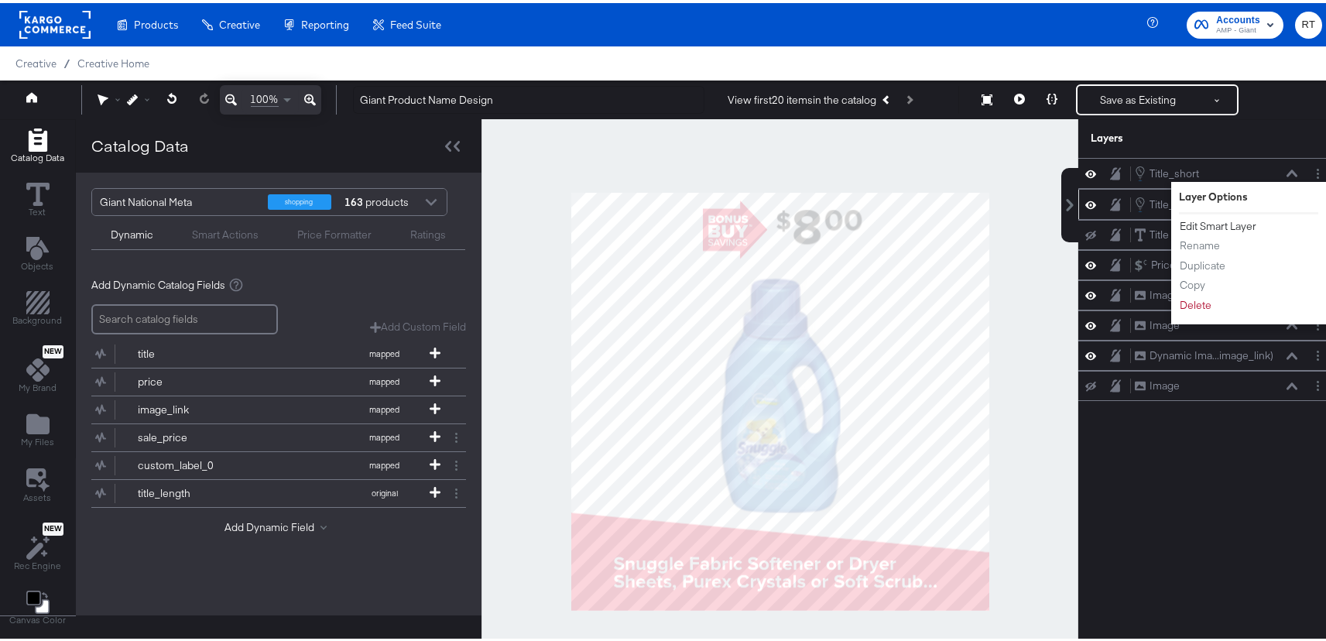
click at [1193, 225] on button "Edit Smart Layer" at bounding box center [1218, 223] width 78 height 16
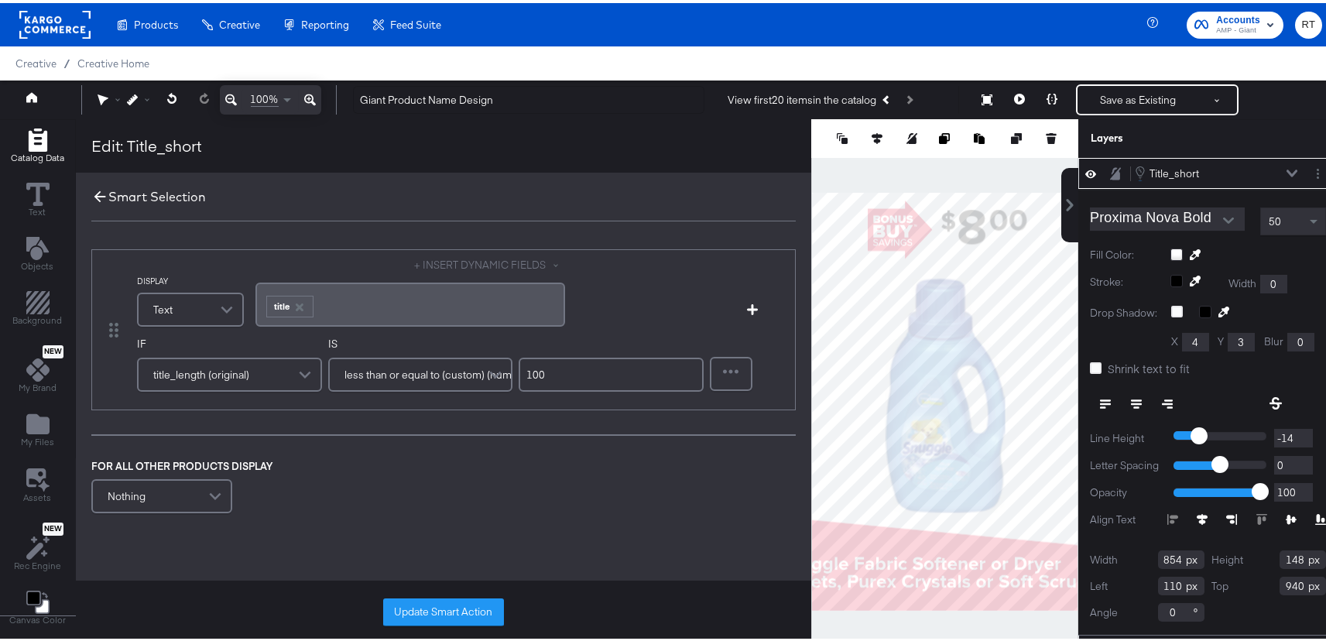
click at [98, 191] on icon at bounding box center [99, 193] width 17 height 17
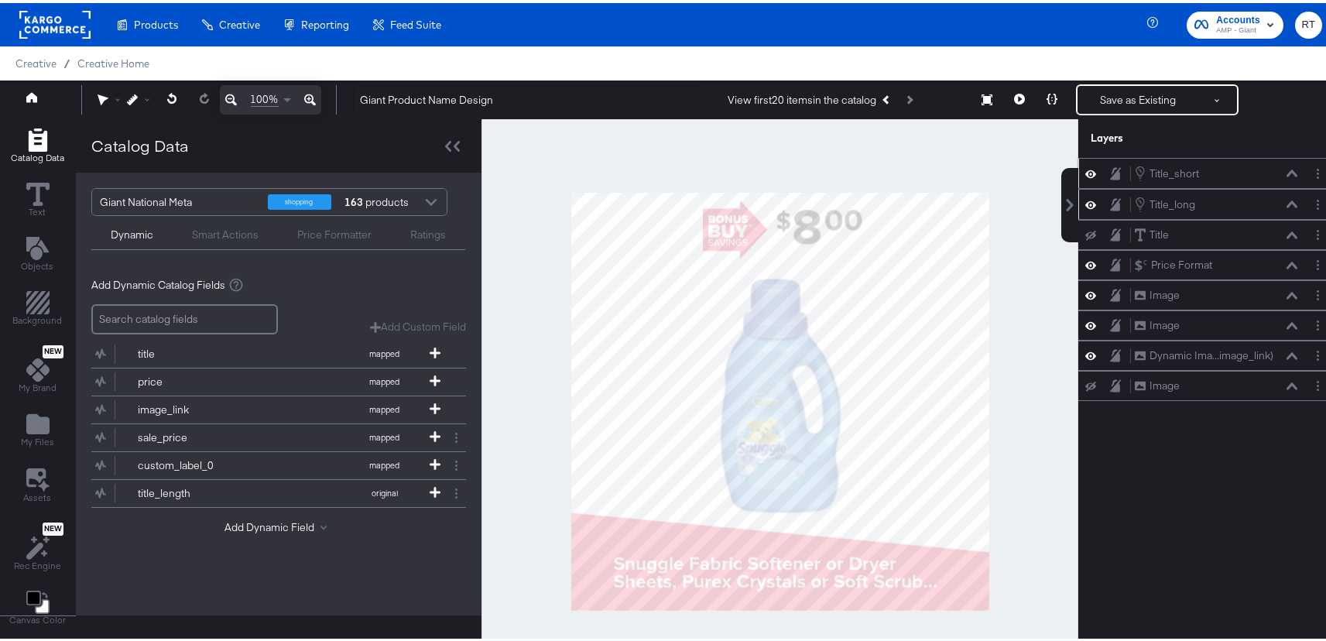
click at [1286, 174] on button at bounding box center [1292, 170] width 12 height 9
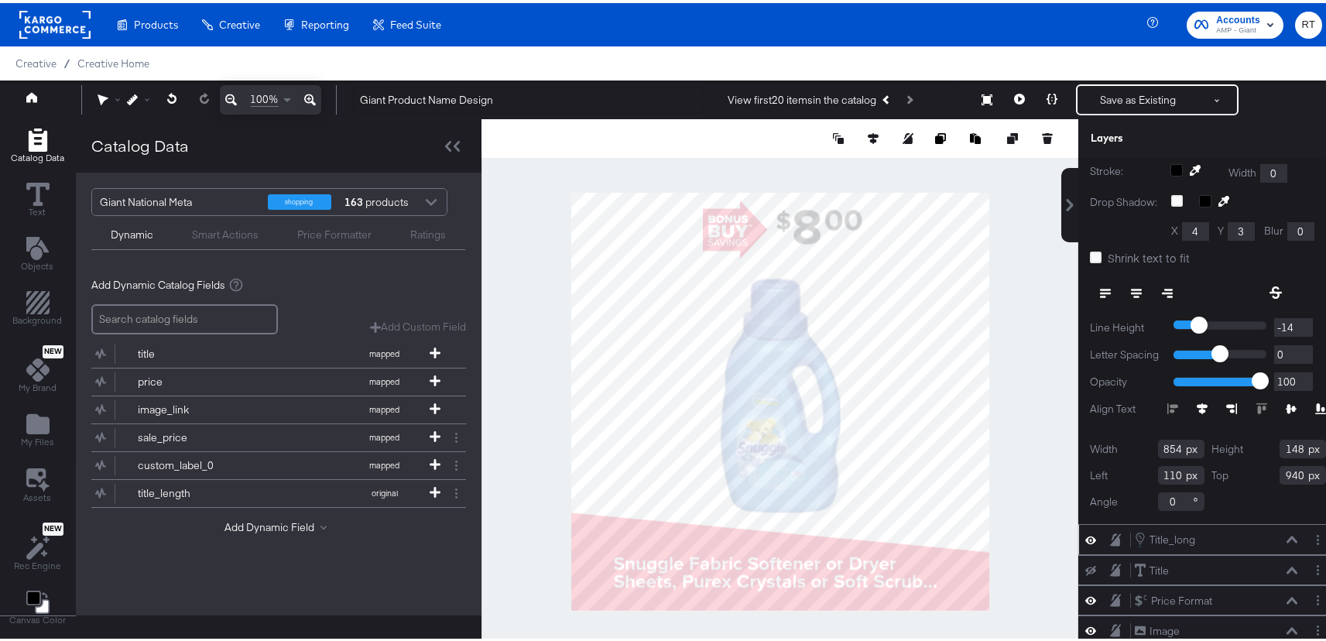
scroll to position [122, 0]
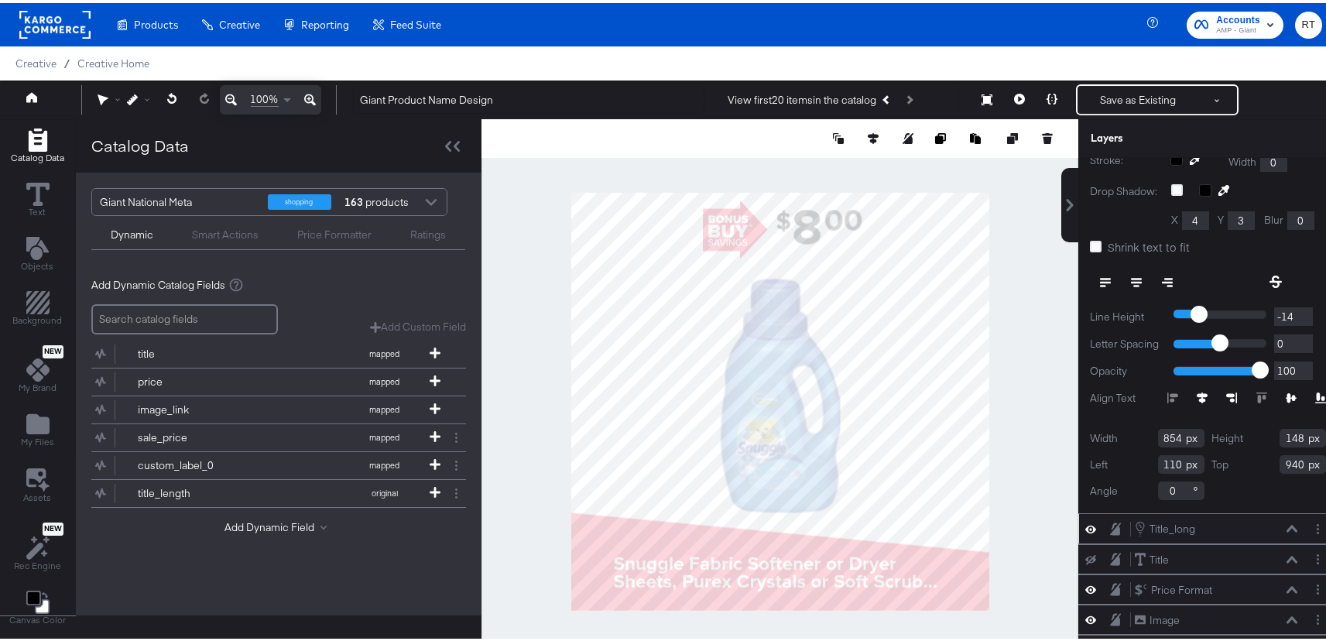
click at [1287, 523] on icon at bounding box center [1292, 526] width 11 height 7
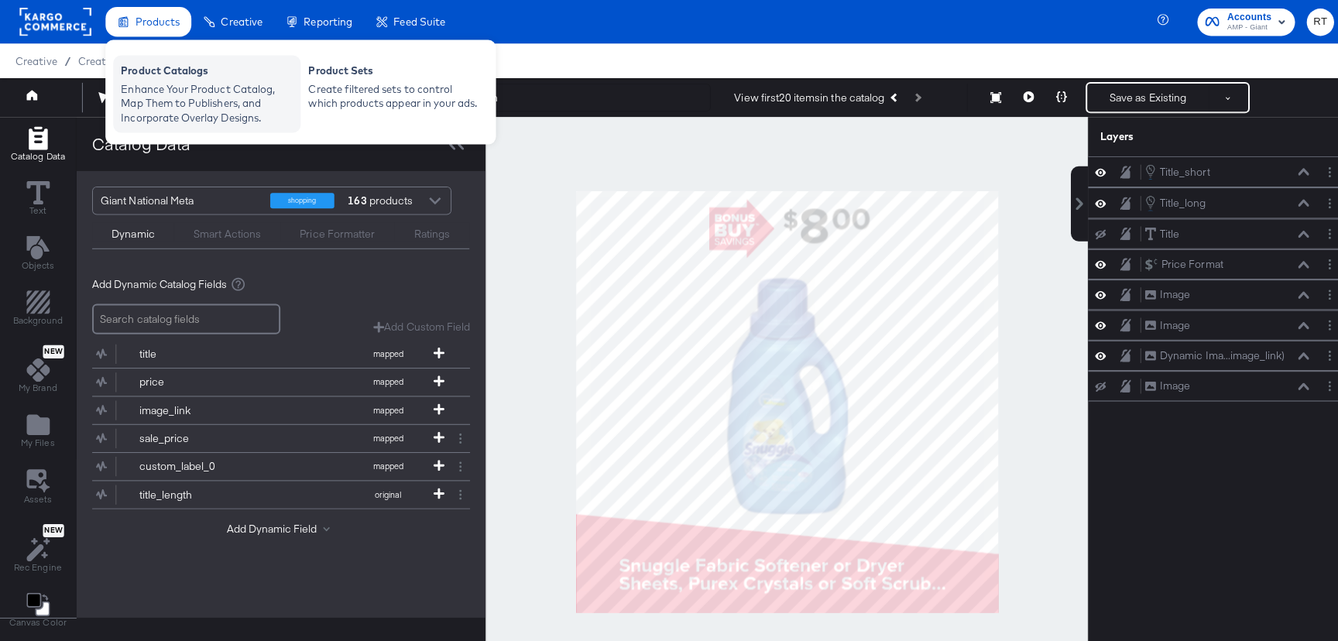
scroll to position [0, 0]
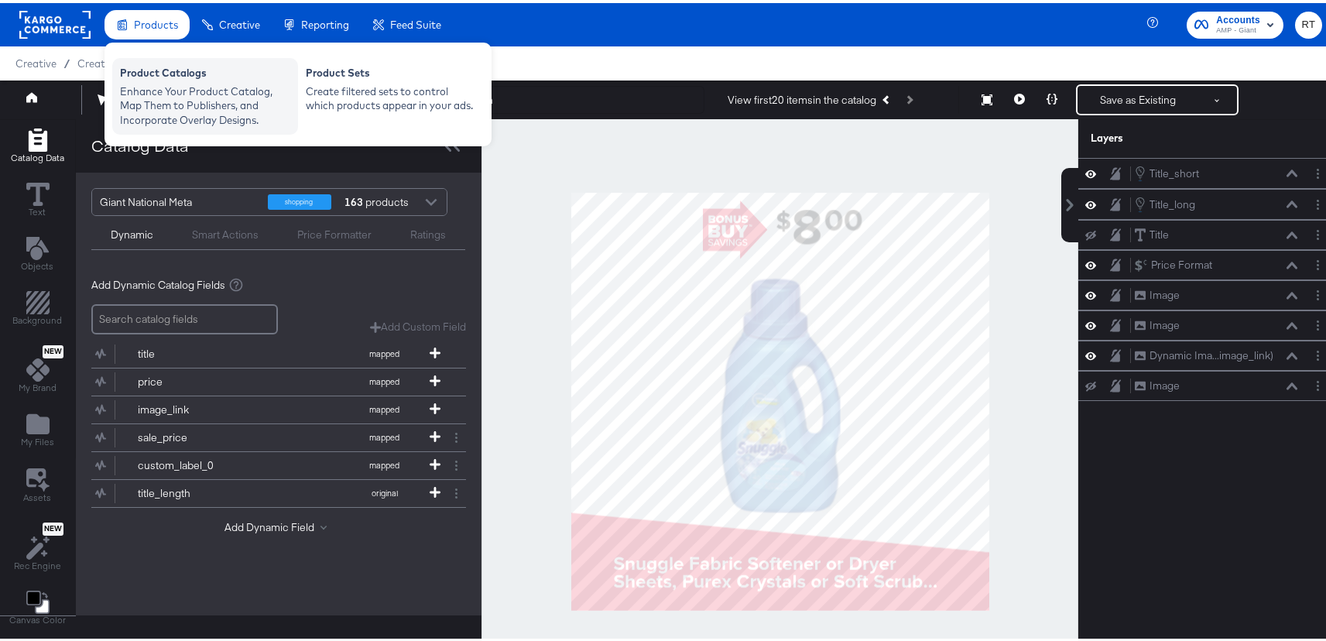
click at [142, 107] on div "Enhance Your Product Catalog, Map Them to Publishers, and Incorporate Overlay D…" at bounding box center [205, 102] width 170 height 43
click at [168, 87] on div "Enhance Your Product Catalog, Map Them to Publishers, and Incorporate Overlay D…" at bounding box center [205, 102] width 170 height 43
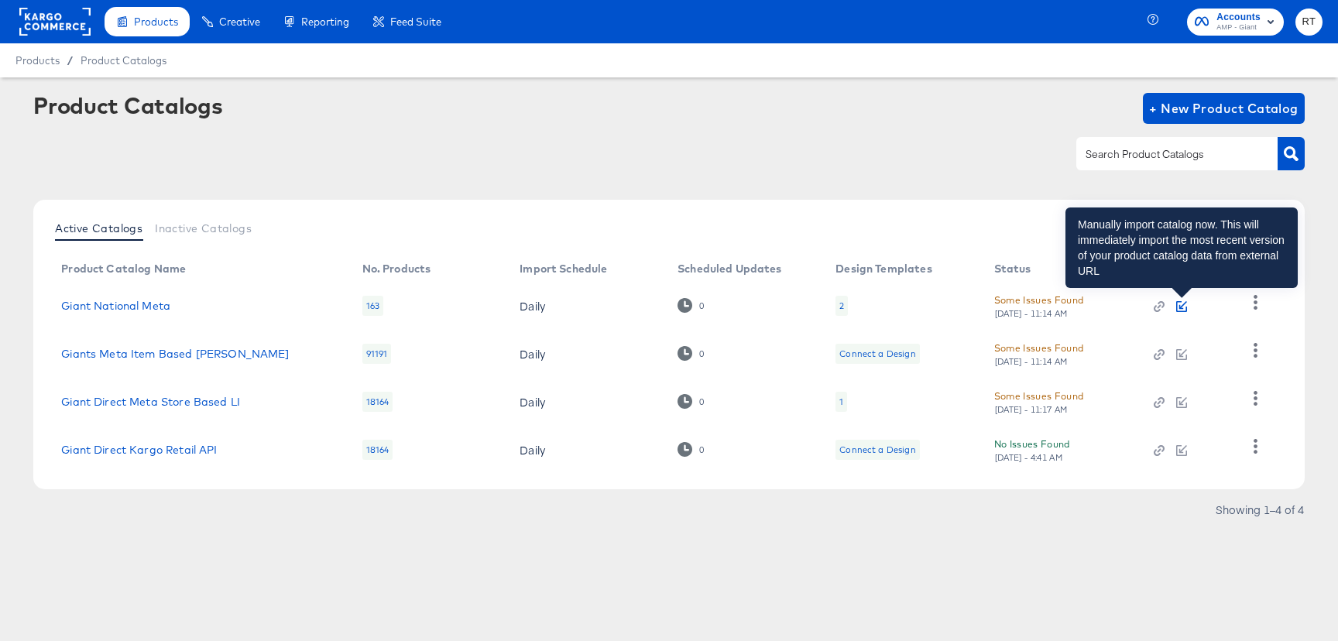
click at [1181, 303] on icon "button" at bounding box center [1181, 306] width 11 height 11
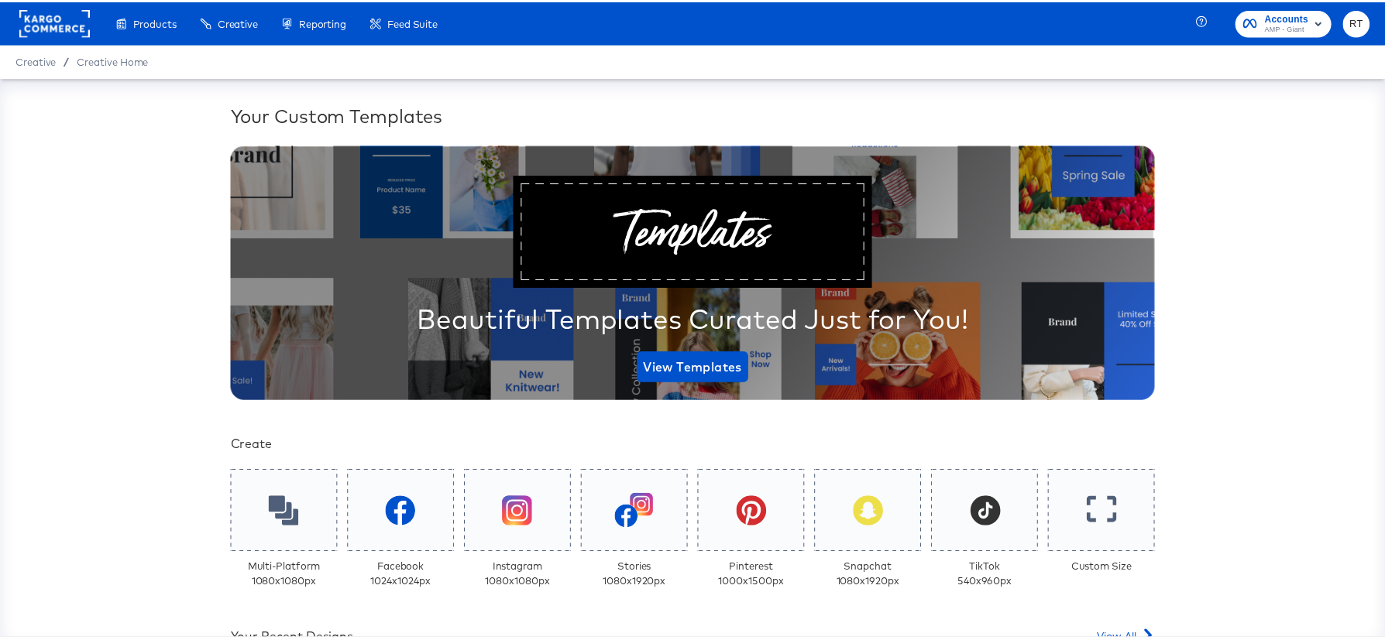
scroll to position [489, 0]
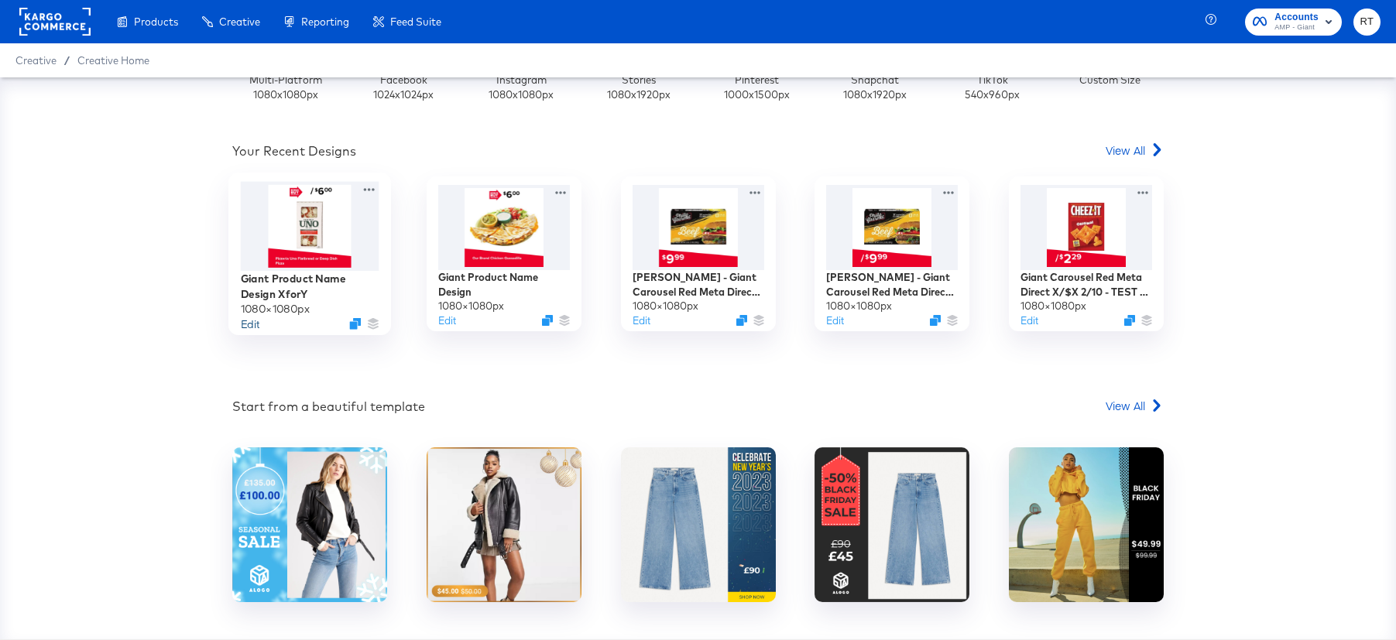
click at [249, 323] on button "Edit" at bounding box center [250, 324] width 19 height 15
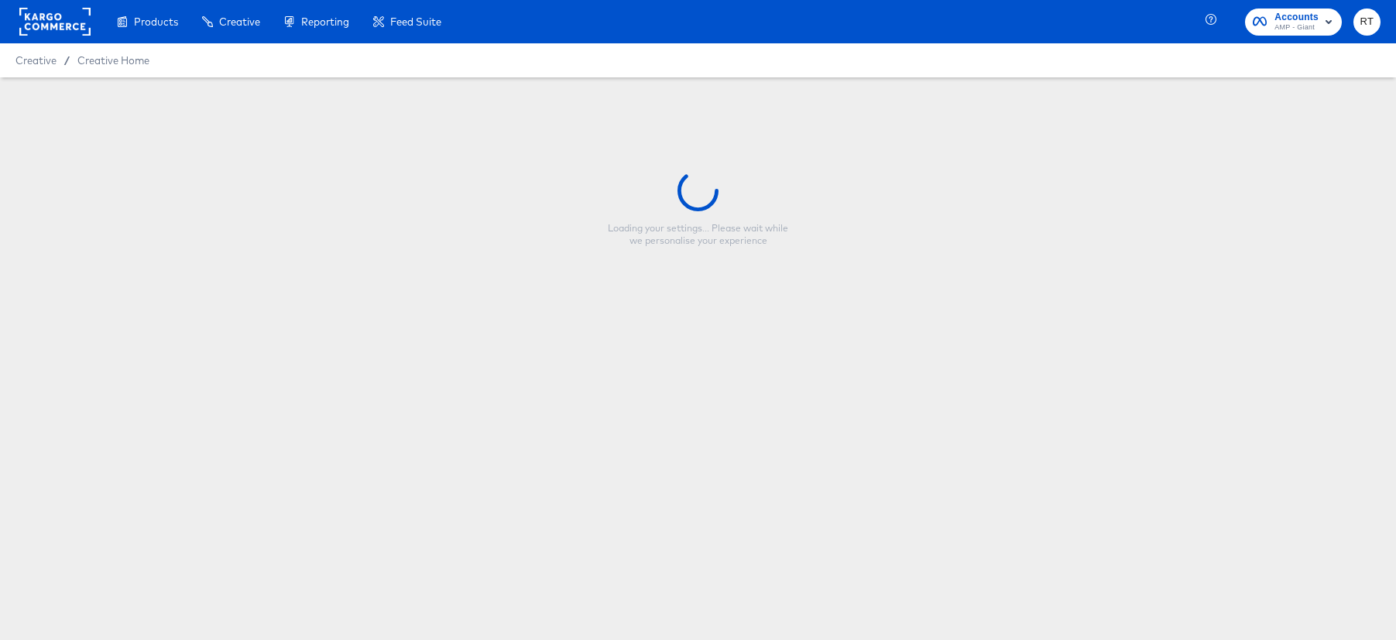
type input "Giant Product Name Design XforY"
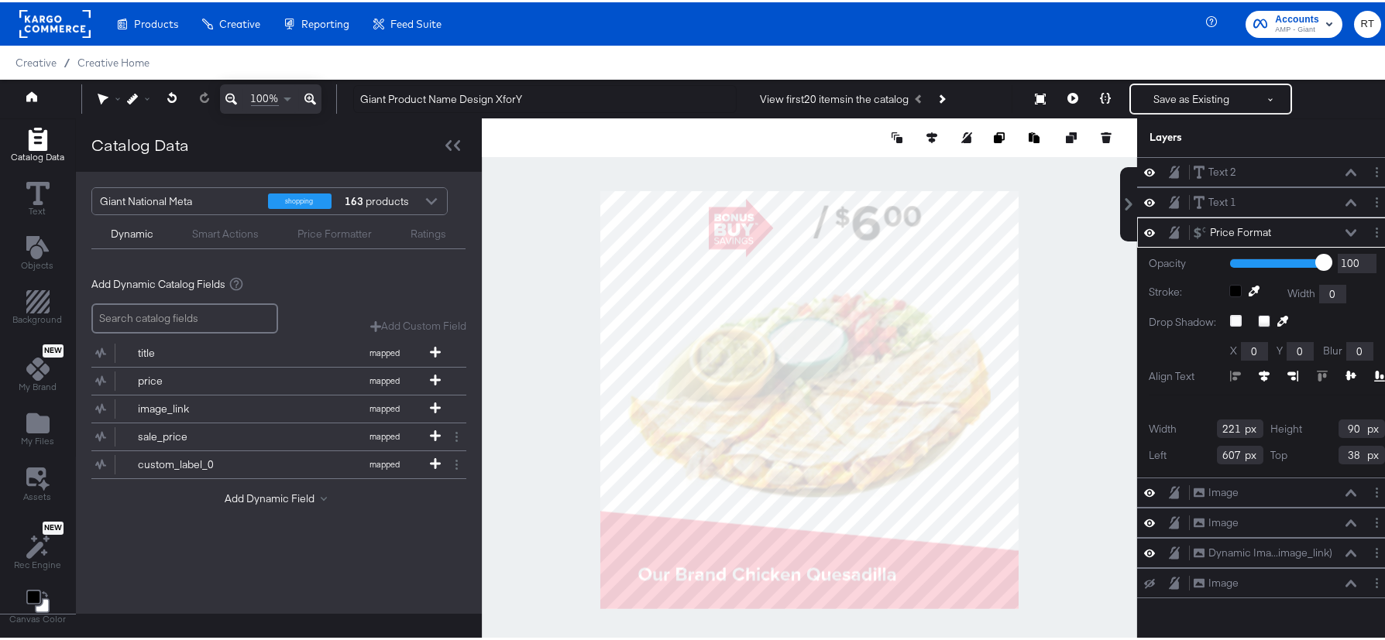
click at [214, 240] on div "Dynamic Smart Actions Price Formatter Ratings" at bounding box center [278, 230] width 374 height 34
click at [221, 235] on div "Smart Actions" at bounding box center [225, 232] width 67 height 15
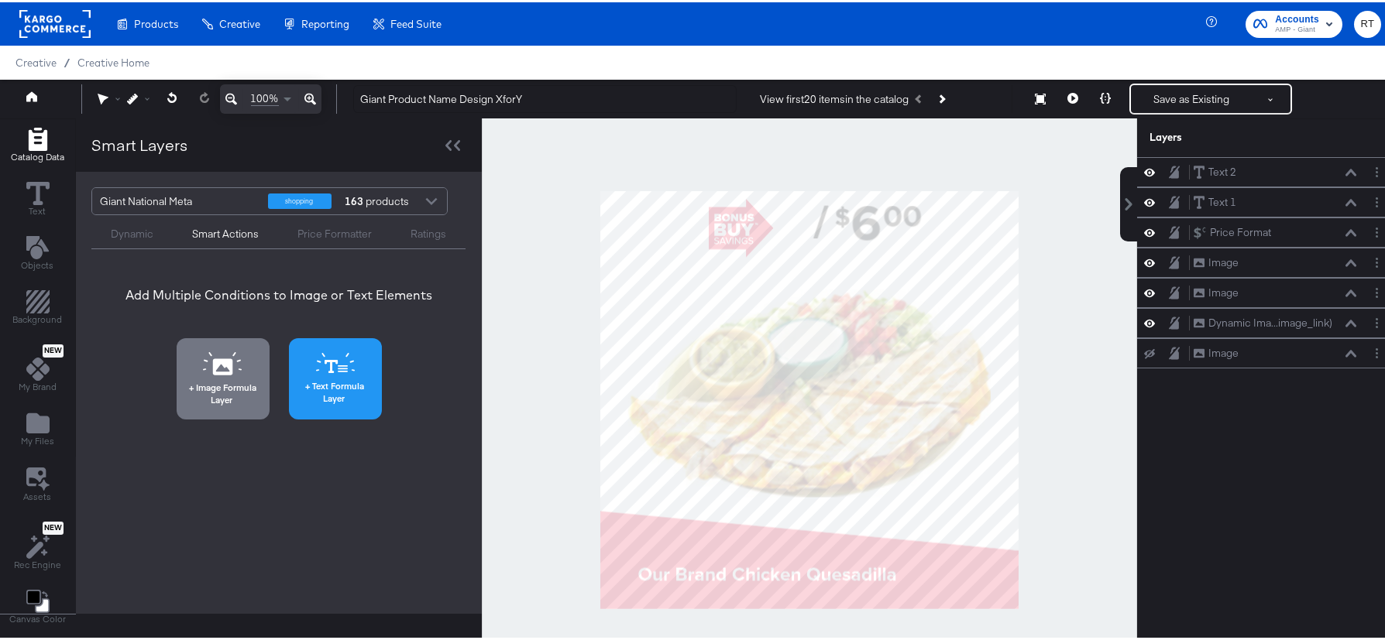
click at [346, 371] on icon at bounding box center [335, 361] width 39 height 21
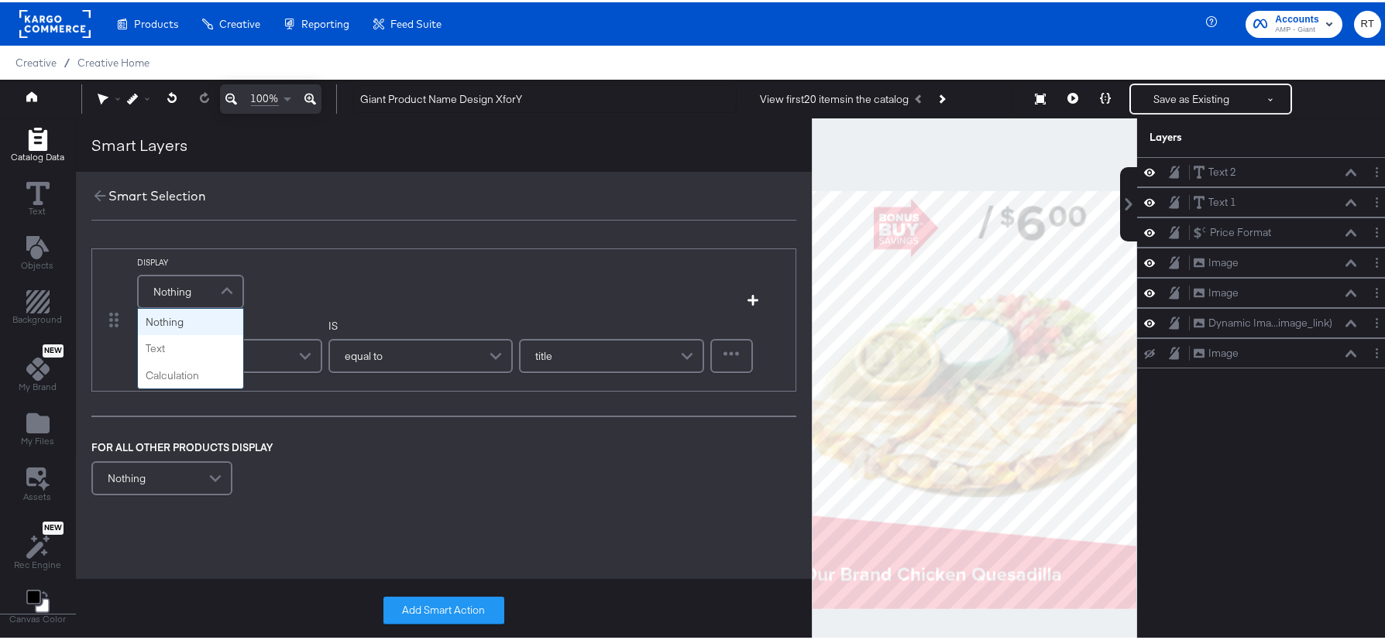
click at [190, 295] on div "Nothing" at bounding box center [191, 289] width 104 height 31
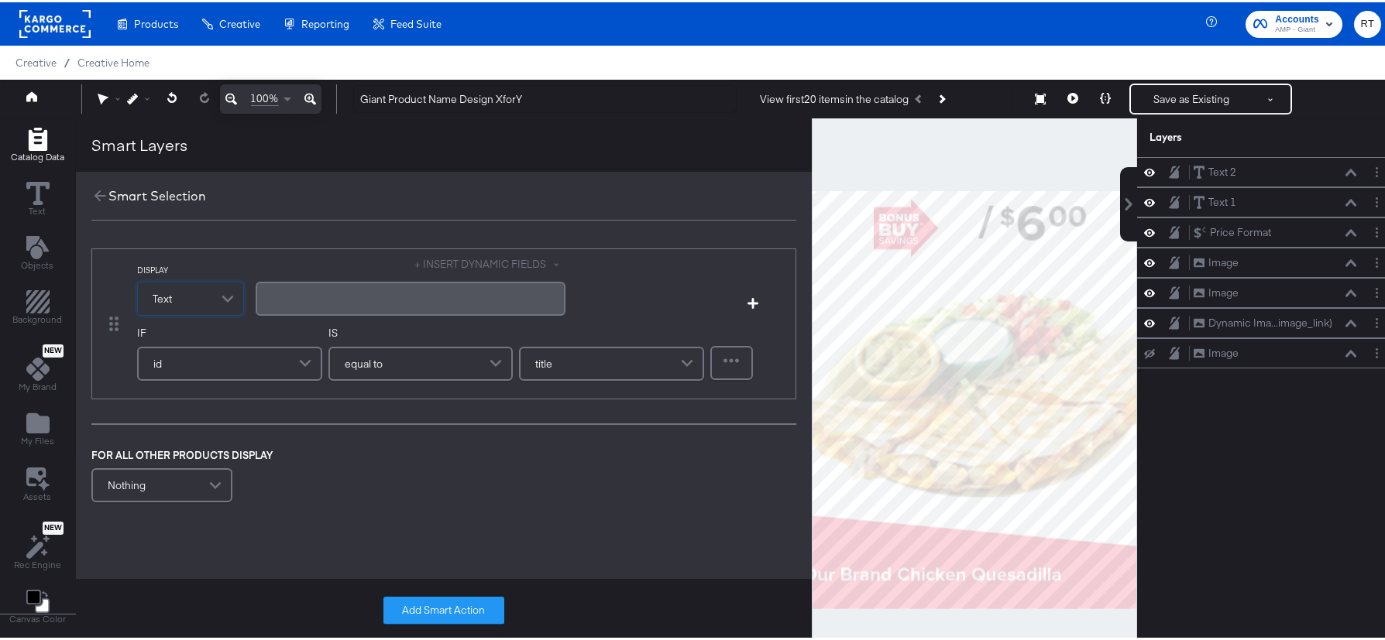
click at [329, 300] on div "﻿" at bounding box center [410, 296] width 291 height 15
click at [477, 259] on button "+ INSERT DYNAMIC FIELDS" at bounding box center [490, 262] width 150 height 15
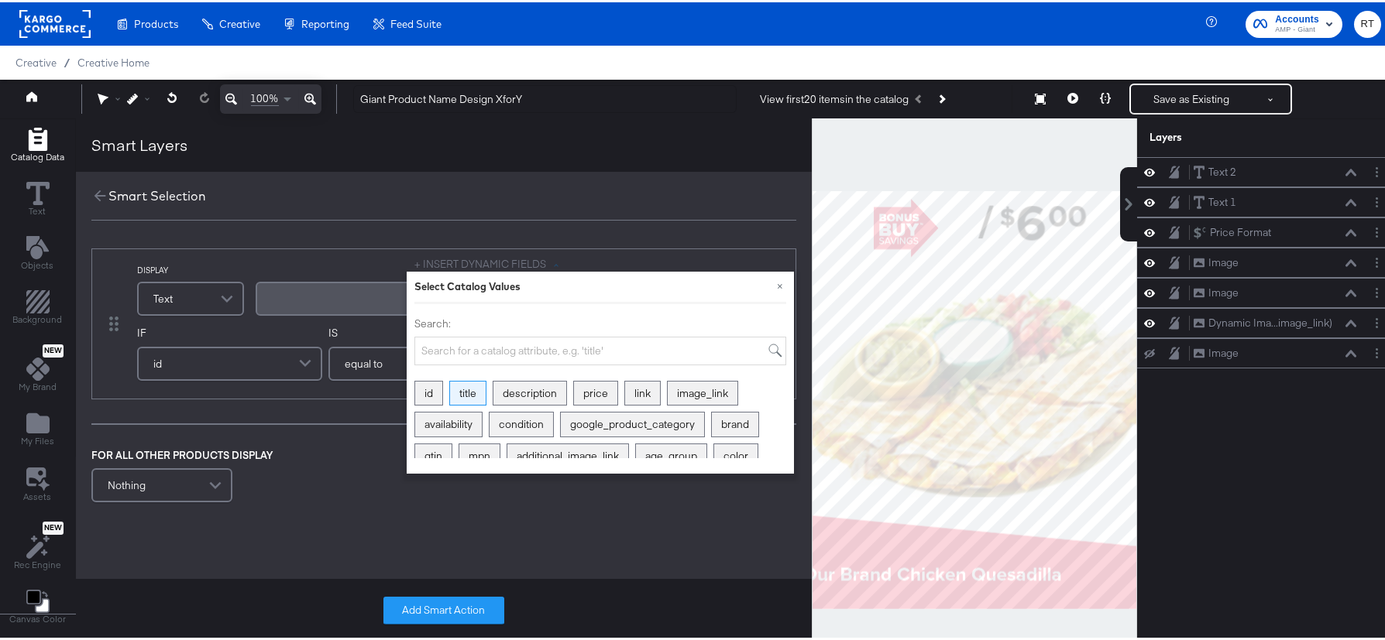
click at [470, 390] on div "title" at bounding box center [468, 391] width 36 height 24
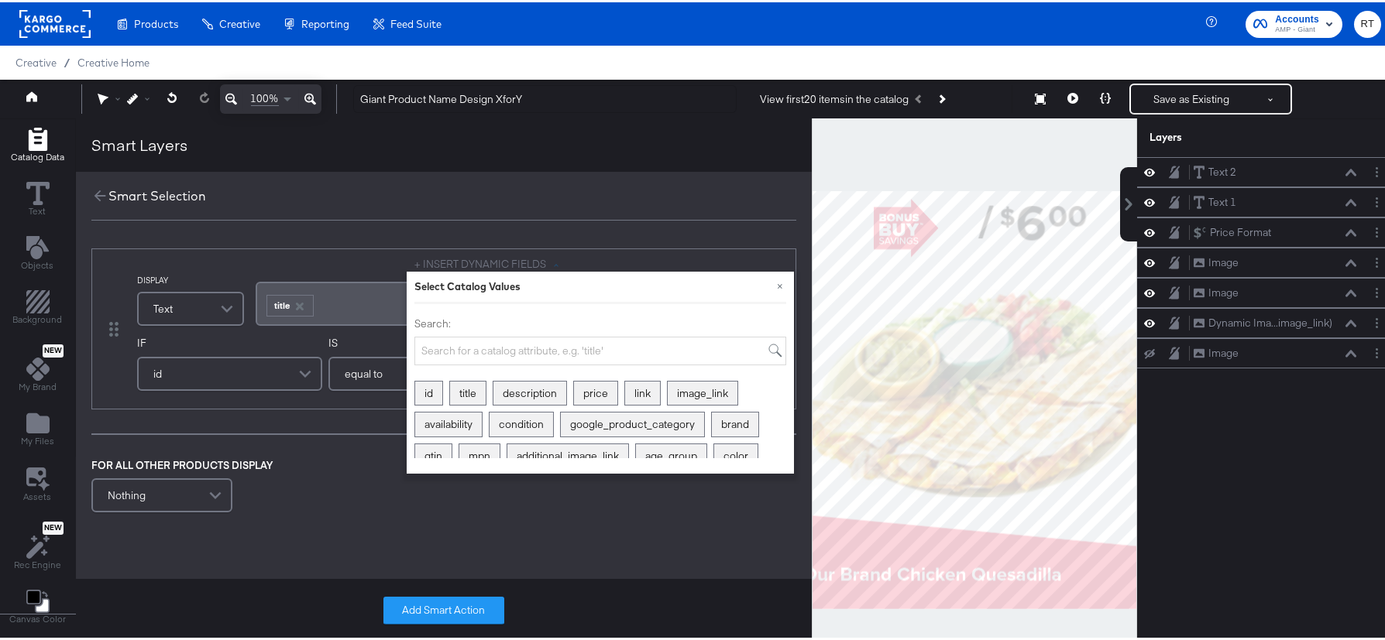
click at [290, 408] on div "DISPLAY Text + INSERT DYNAMIC FIELDS × Select Catalog Values Search: id title d…" at bounding box center [444, 380] width 736 height 299
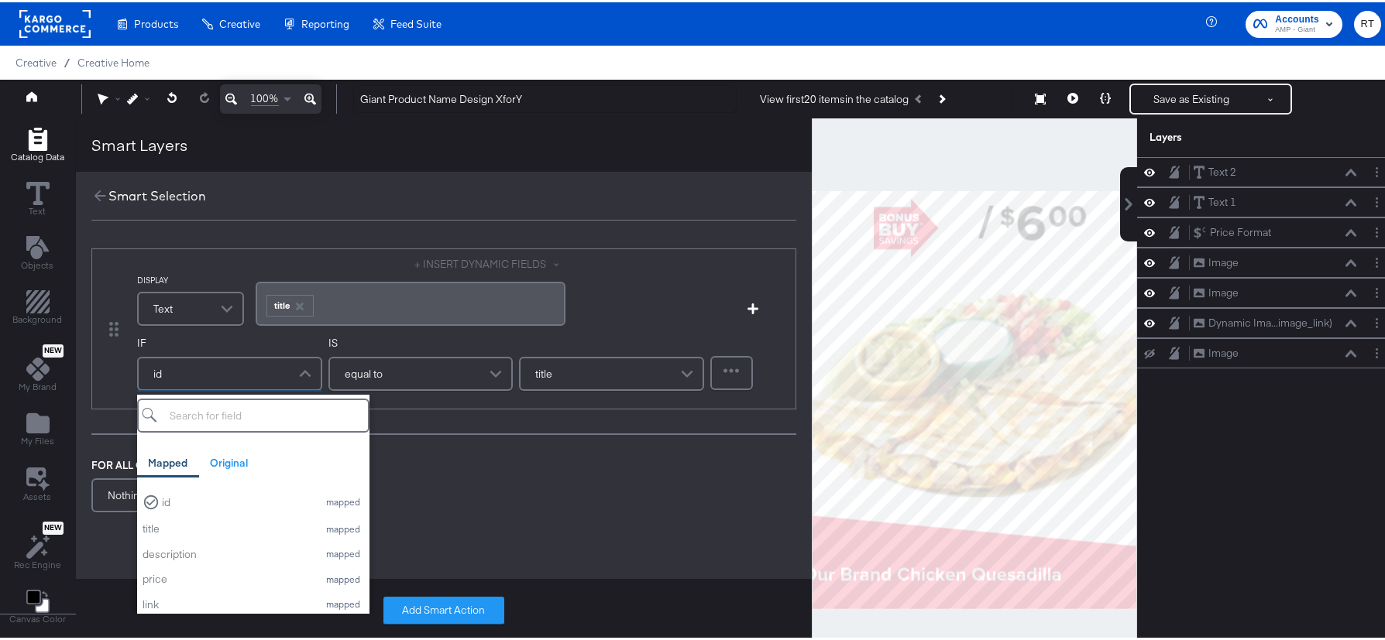
click at [192, 372] on div "id" at bounding box center [230, 371] width 182 height 31
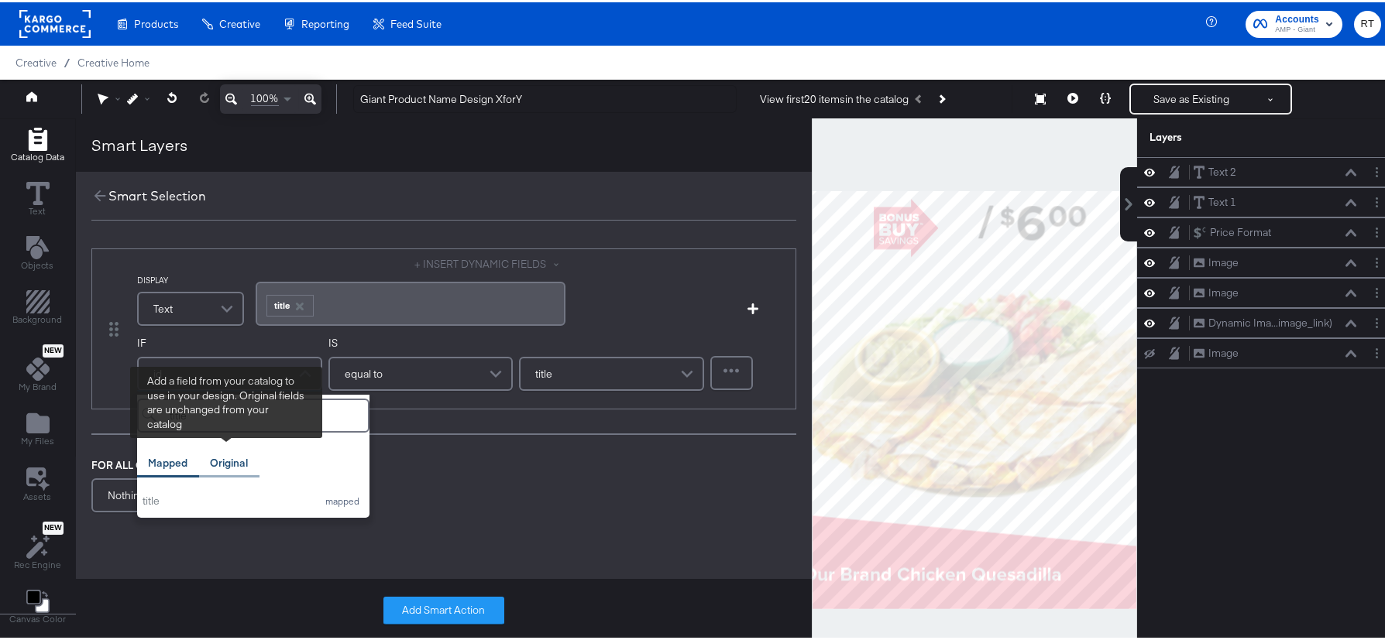
type input "title"
click at [242, 462] on div "Original" at bounding box center [229, 461] width 38 height 15
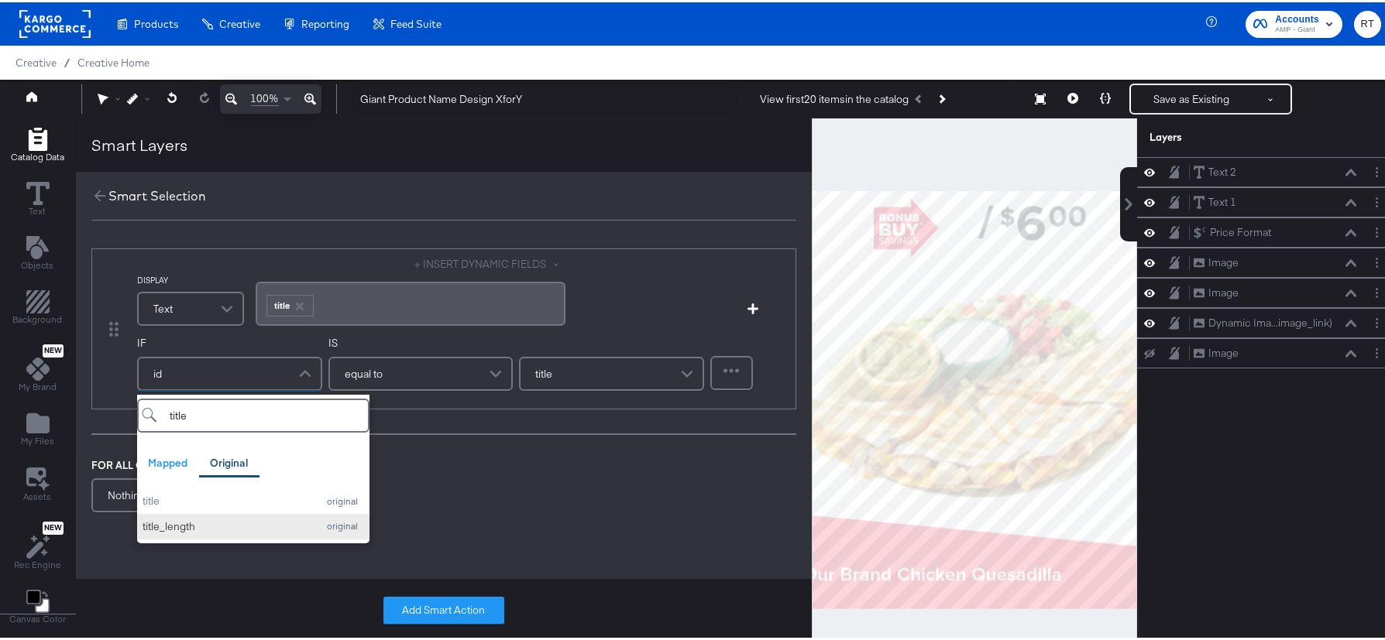
click at [246, 522] on div "title_length" at bounding box center [225, 524] width 167 height 15
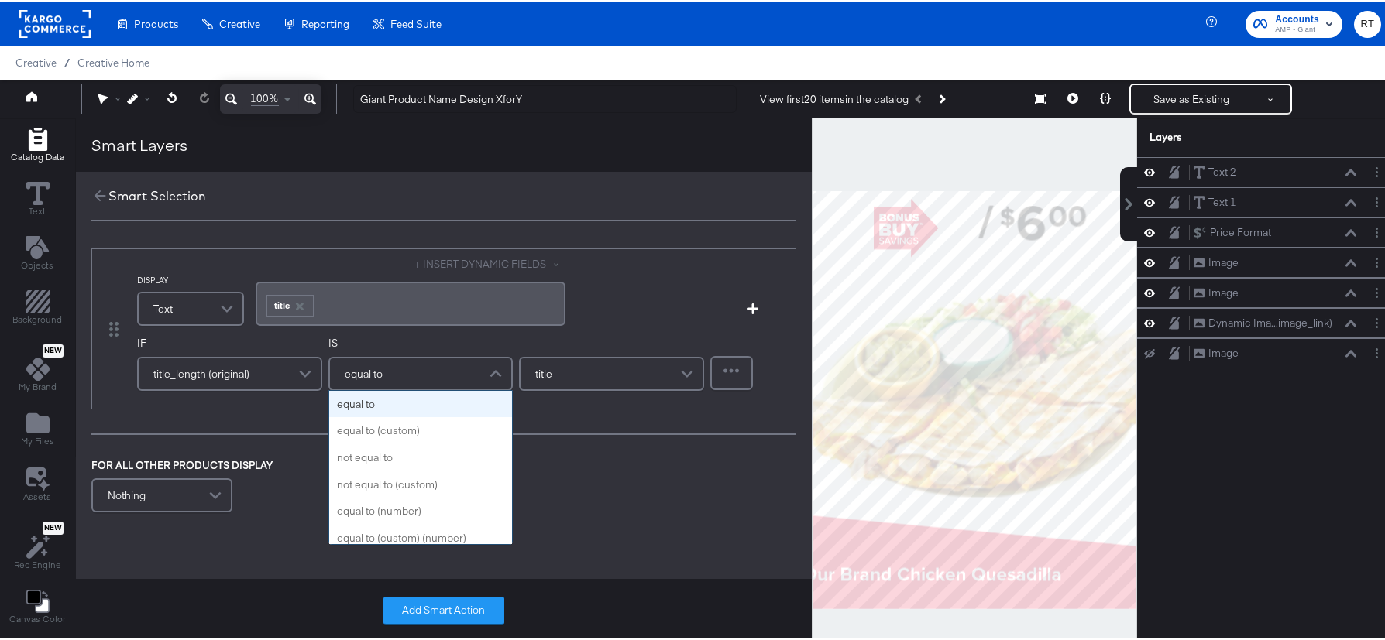
click at [409, 370] on div "equal to" at bounding box center [421, 371] width 182 height 31
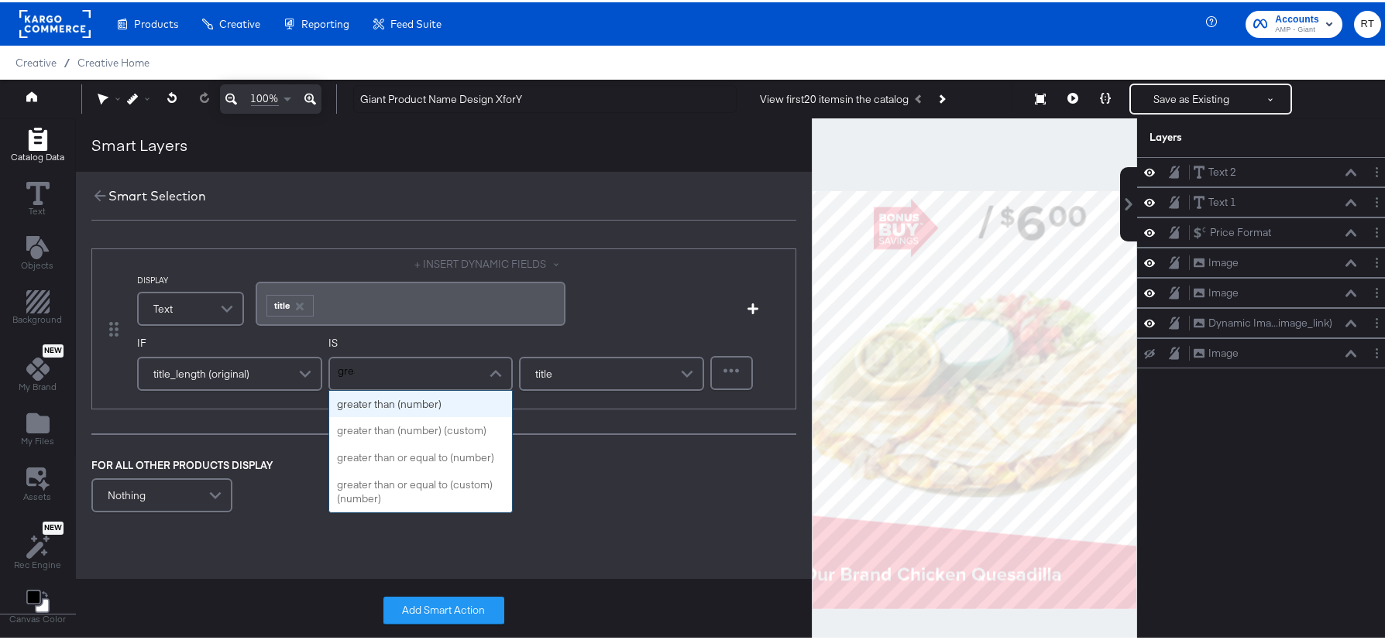
type input "great"
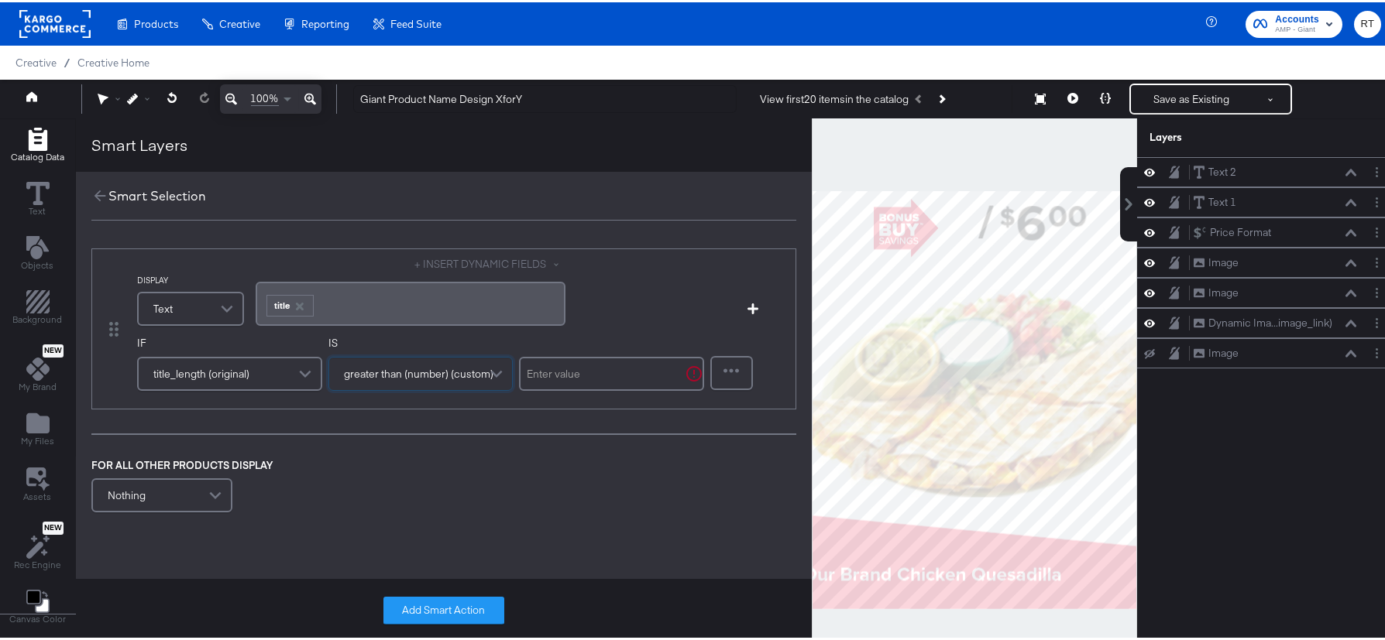
click at [578, 365] on input "text" at bounding box center [611, 372] width 185 height 34
type input "100"
click at [462, 608] on button "Add Smart Action" at bounding box center [443, 609] width 121 height 28
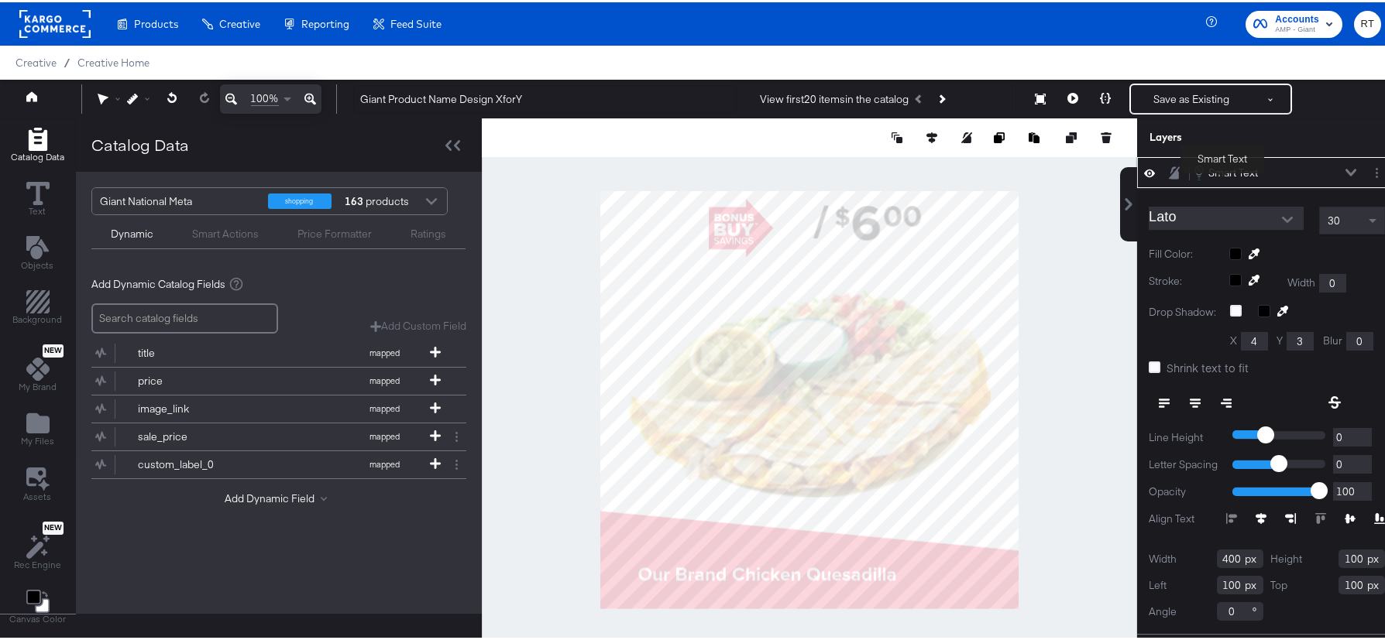
click at [1222, 174] on div "Smart Text" at bounding box center [1233, 170] width 50 height 15
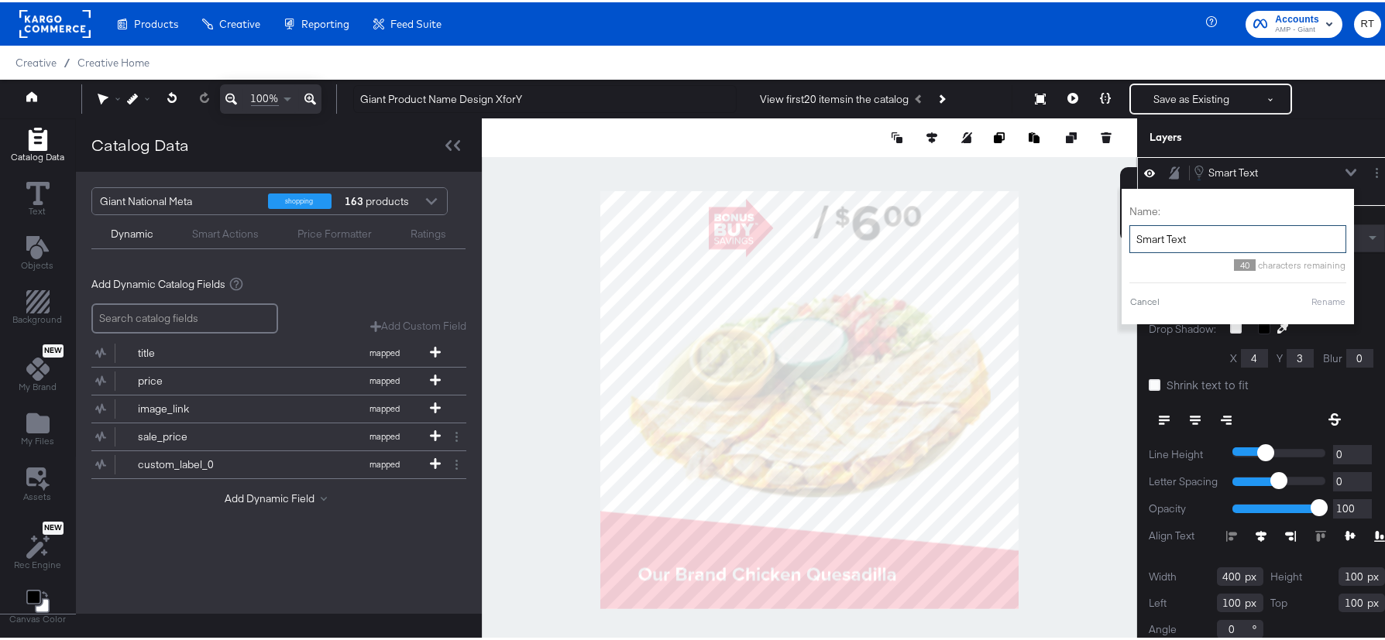
drag, startPoint x: 1201, startPoint y: 231, endPoint x: 1122, endPoint y: 231, distance: 79.0
click at [1129, 231] on input "Smart Text" at bounding box center [1237, 237] width 217 height 29
type input "Title_Long"
click at [1096, 394] on div at bounding box center [809, 398] width 655 height 564
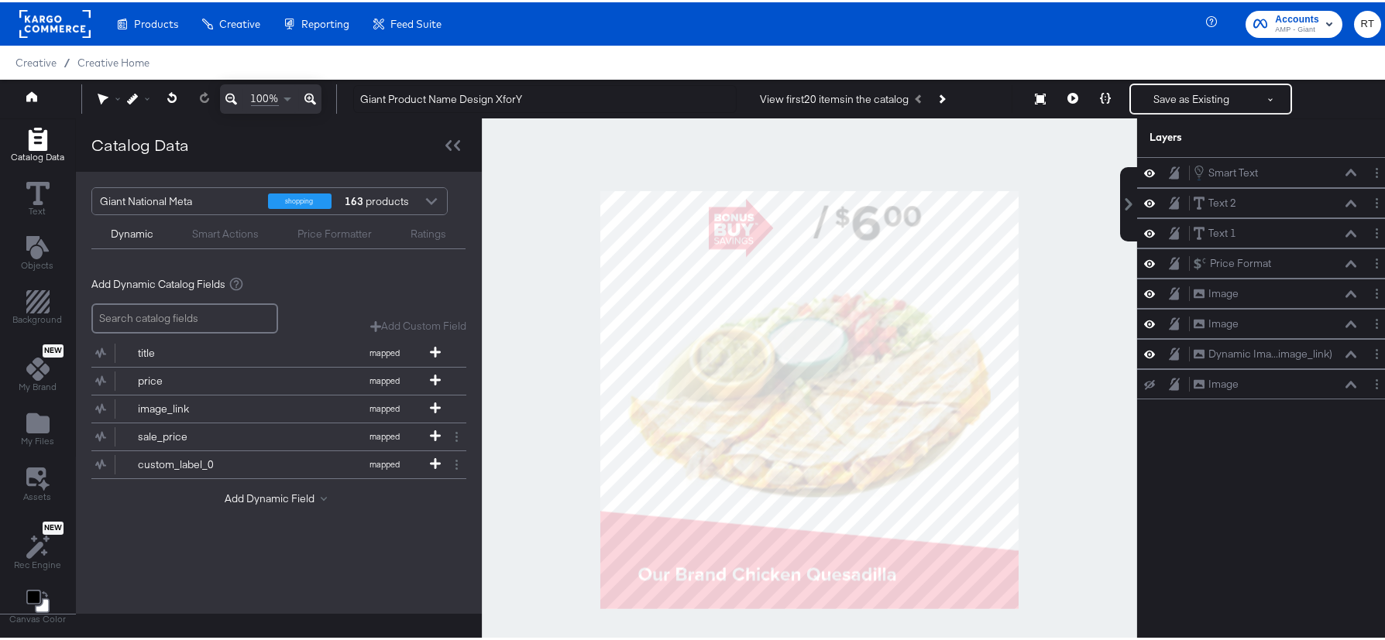
click at [1271, 513] on div "Smart Text Smart Text Text 2 Text 2 Text 1 Text 1 Price Format Price Format Ima…" at bounding box center [1266, 405] width 259 height 501
click at [1230, 175] on div "Smart Text" at bounding box center [1233, 170] width 50 height 15
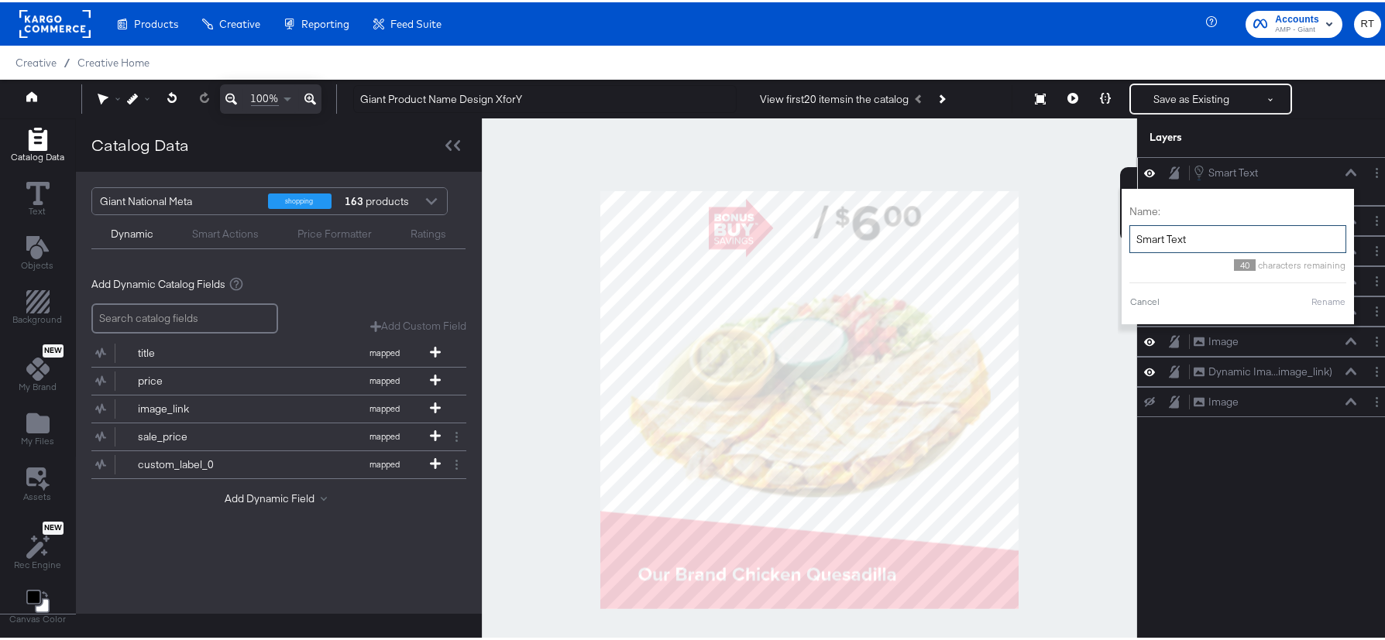
click at [1191, 238] on input "Smart Text" at bounding box center [1237, 237] width 217 height 29
type input "Title_Long"
click at [1331, 304] on button "Rename" at bounding box center [1328, 300] width 36 height 14
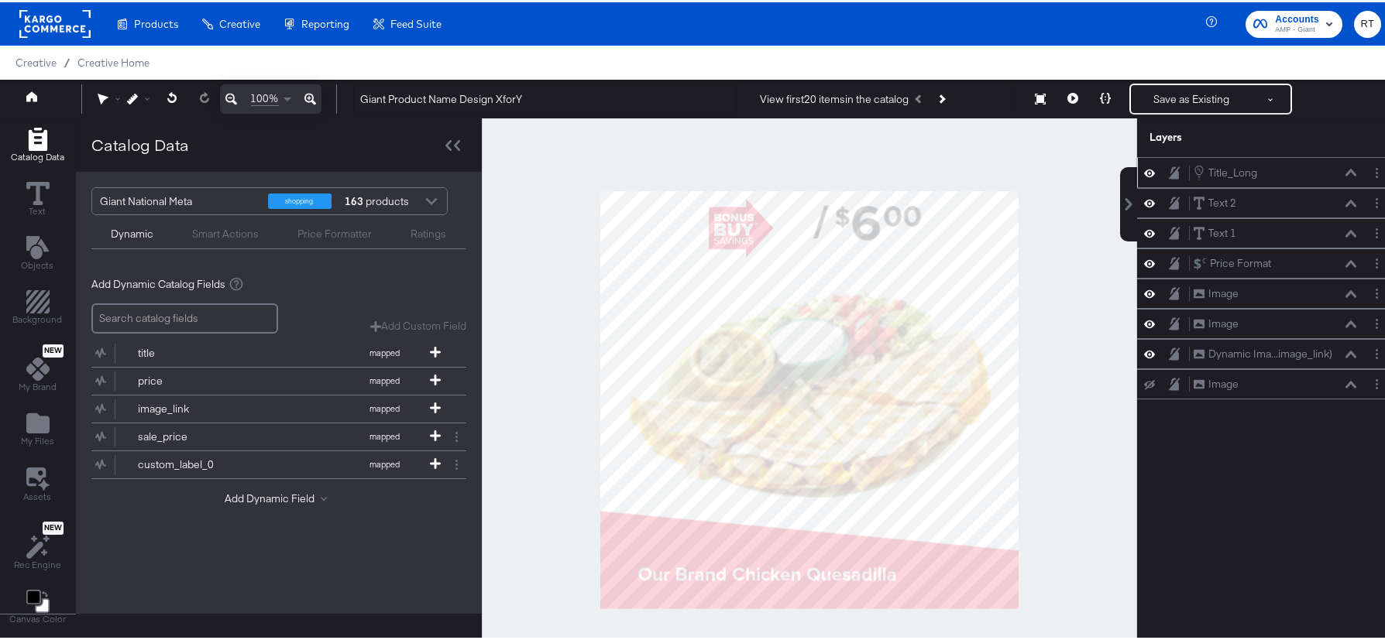
click at [1195, 518] on div "Title_Long Title_Long Text 2 Text 2 Text 1 Text 1 Price Format Price Format Ima…" at bounding box center [1256, 405] width 279 height 501
click at [1232, 167] on div "Title_Long" at bounding box center [1232, 170] width 49 height 15
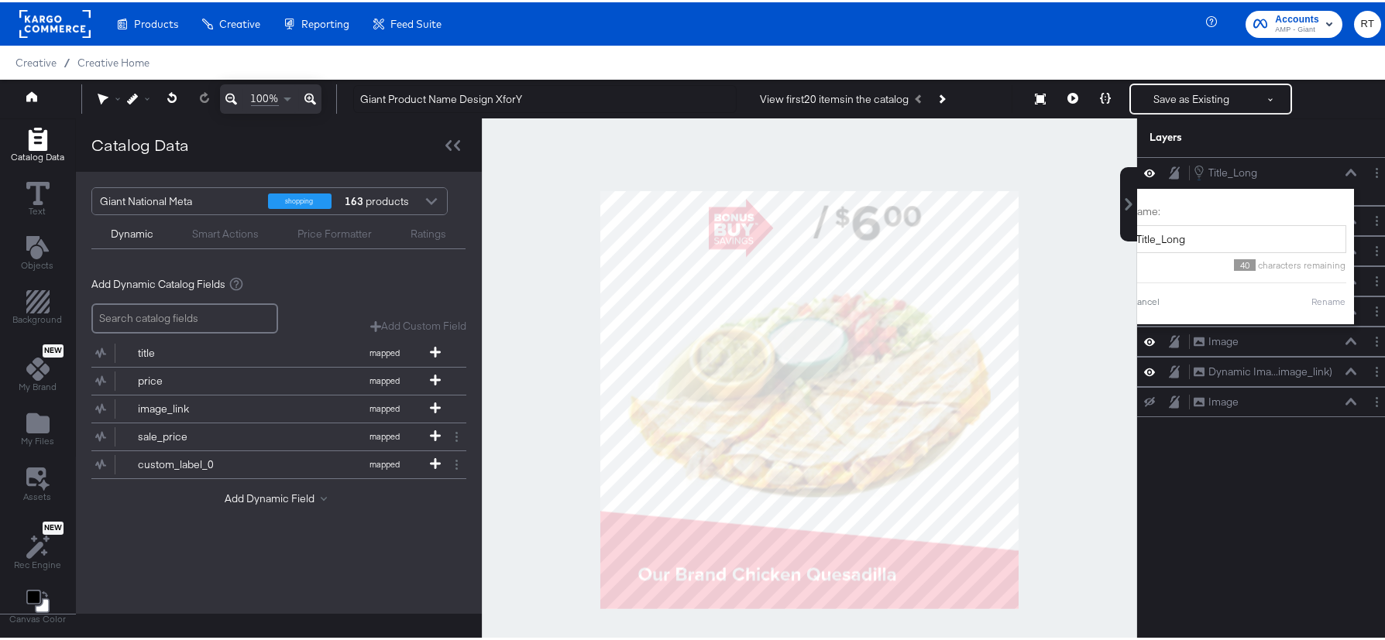
click at [1279, 133] on div "Layers" at bounding box center [1228, 135] width 158 height 15
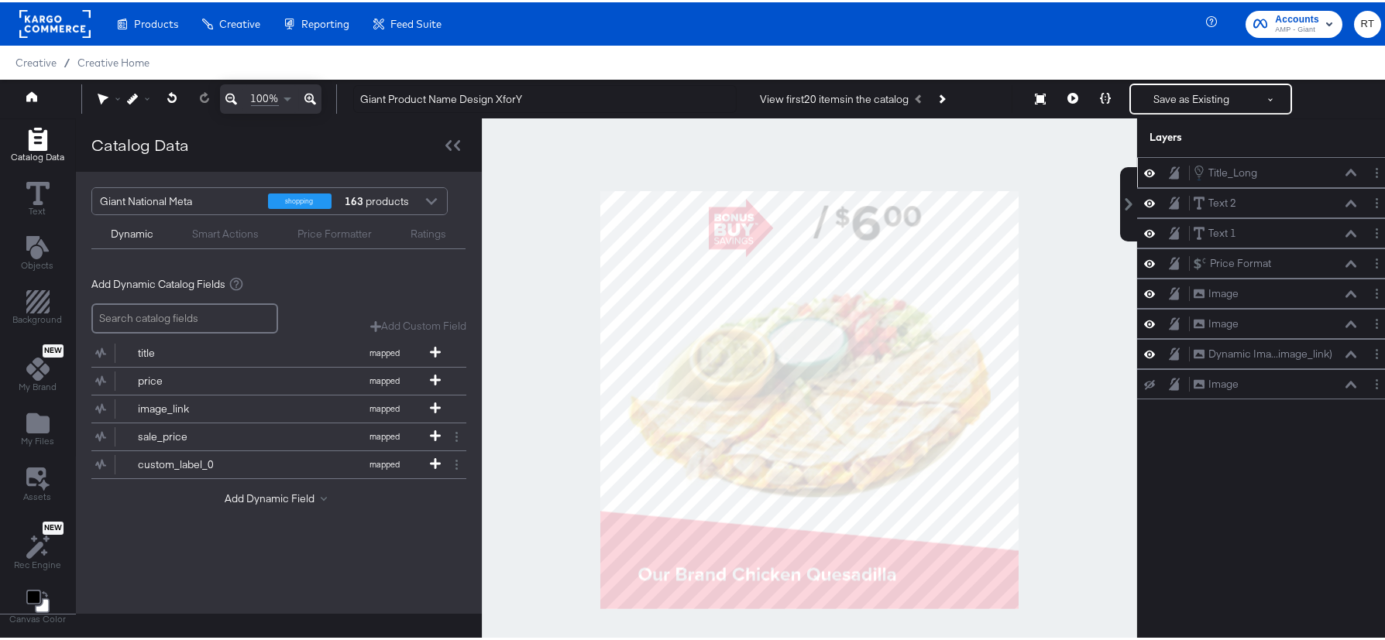
click at [1345, 169] on icon at bounding box center [1350, 169] width 11 height 7
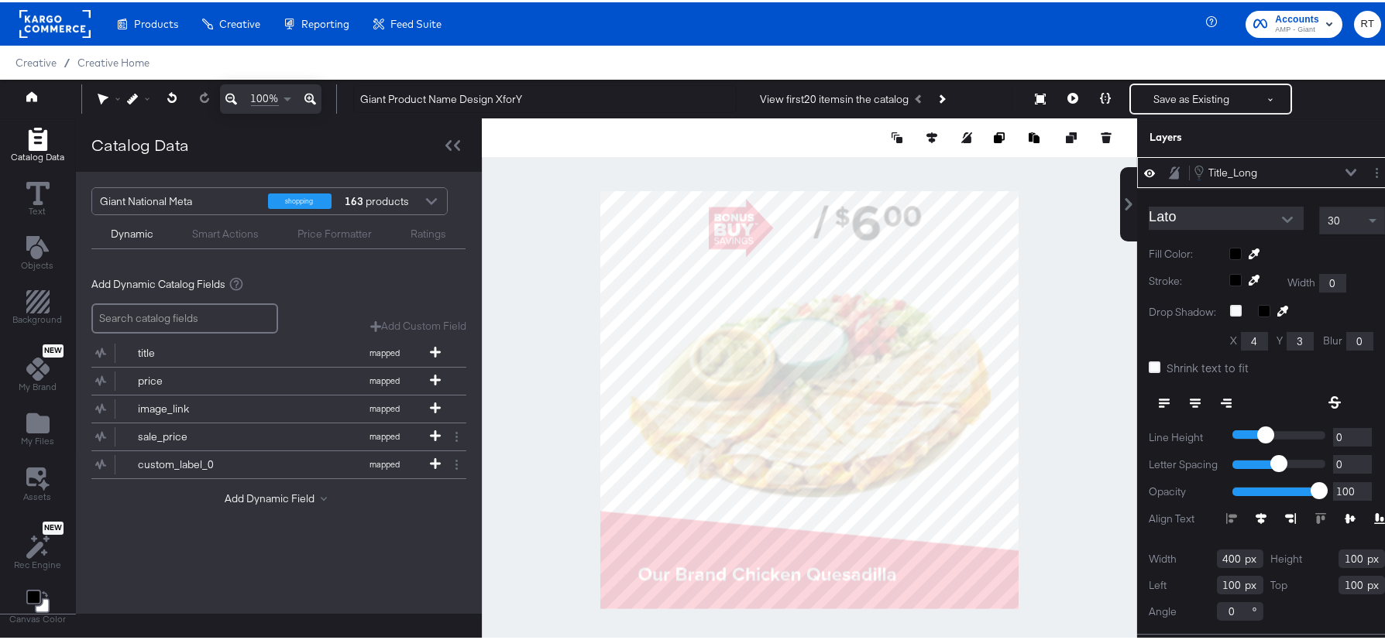
click at [1183, 230] on div "Lato" at bounding box center [1227, 218] width 159 height 28
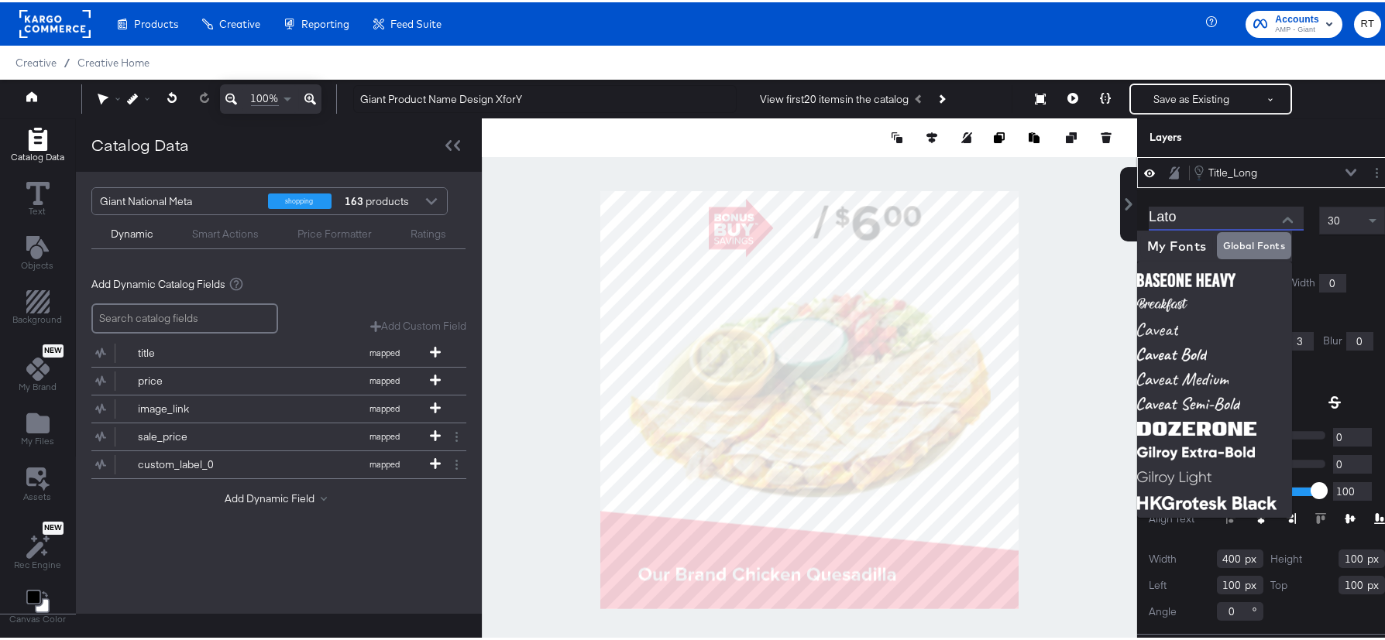
click at [1185, 221] on input "Lato" at bounding box center [1214, 215] width 132 height 23
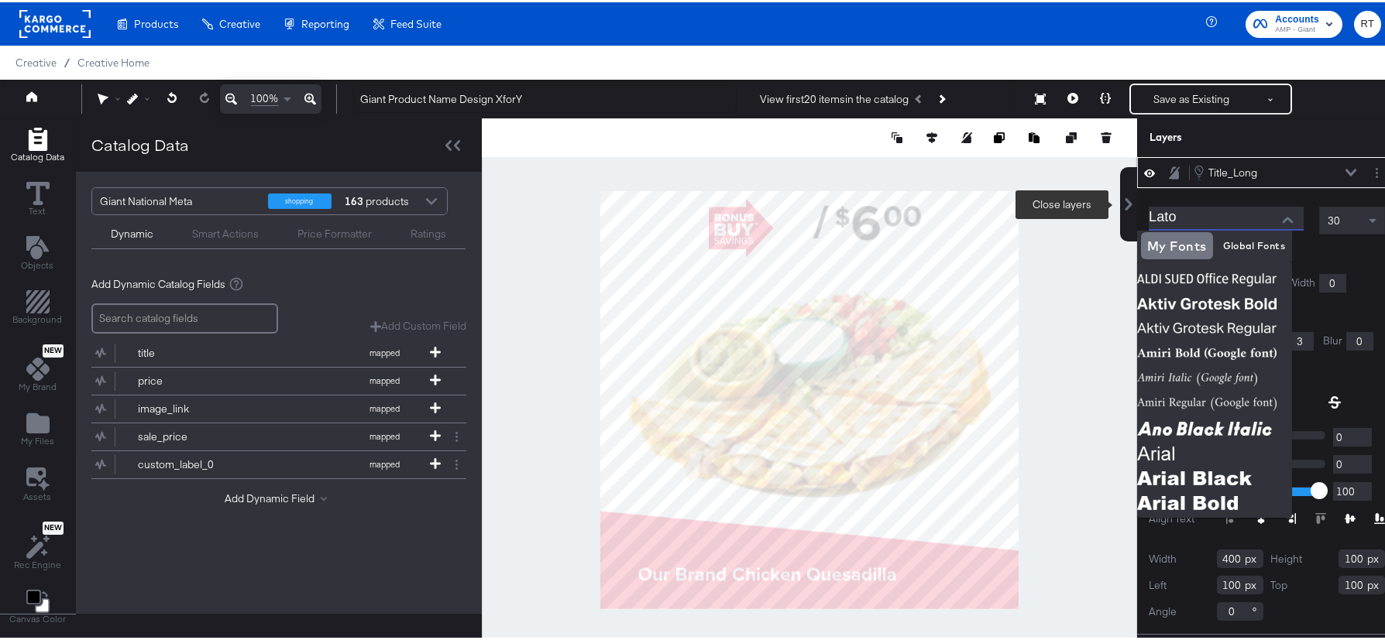
drag, startPoint x: 1197, startPoint y: 211, endPoint x: 1109, endPoint y: 213, distance: 88.3
click at [1137, 213] on div "Layers Title_Long Title_Long Lato 30 Fill Color: Stroke: Width 0 Drop Shadow: X…" at bounding box center [1266, 398] width 259 height 564
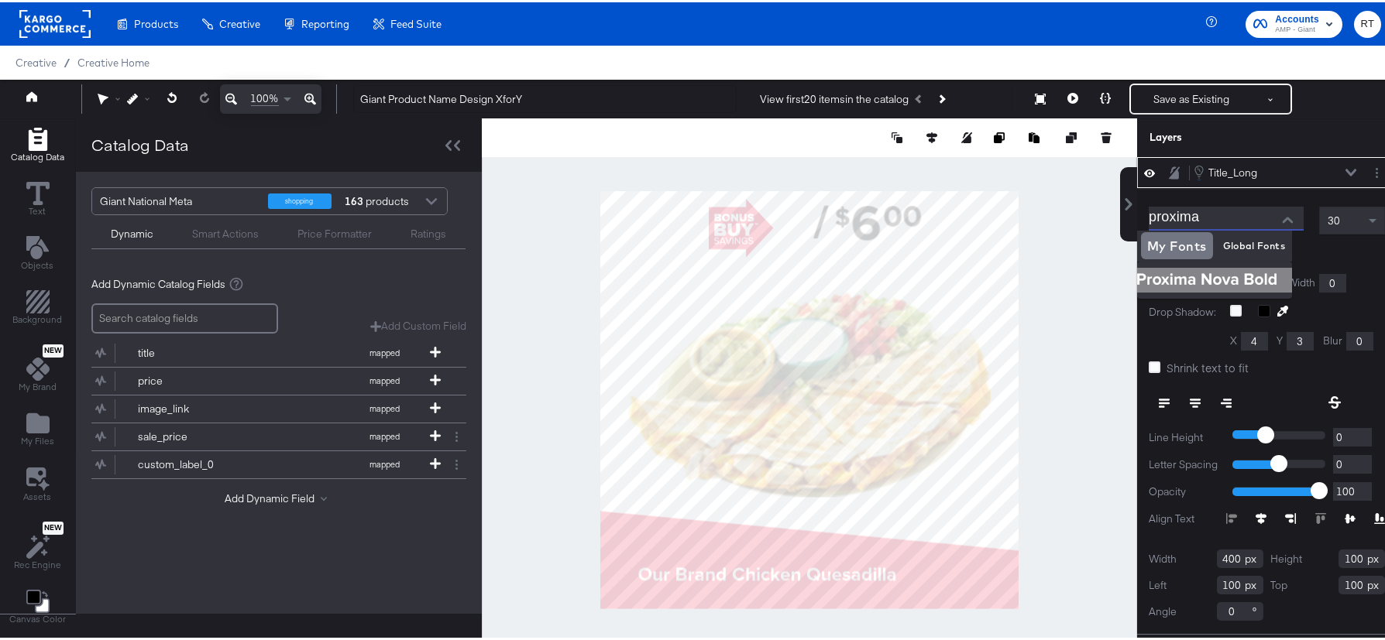
click at [1193, 279] on img at bounding box center [1214, 278] width 155 height 25
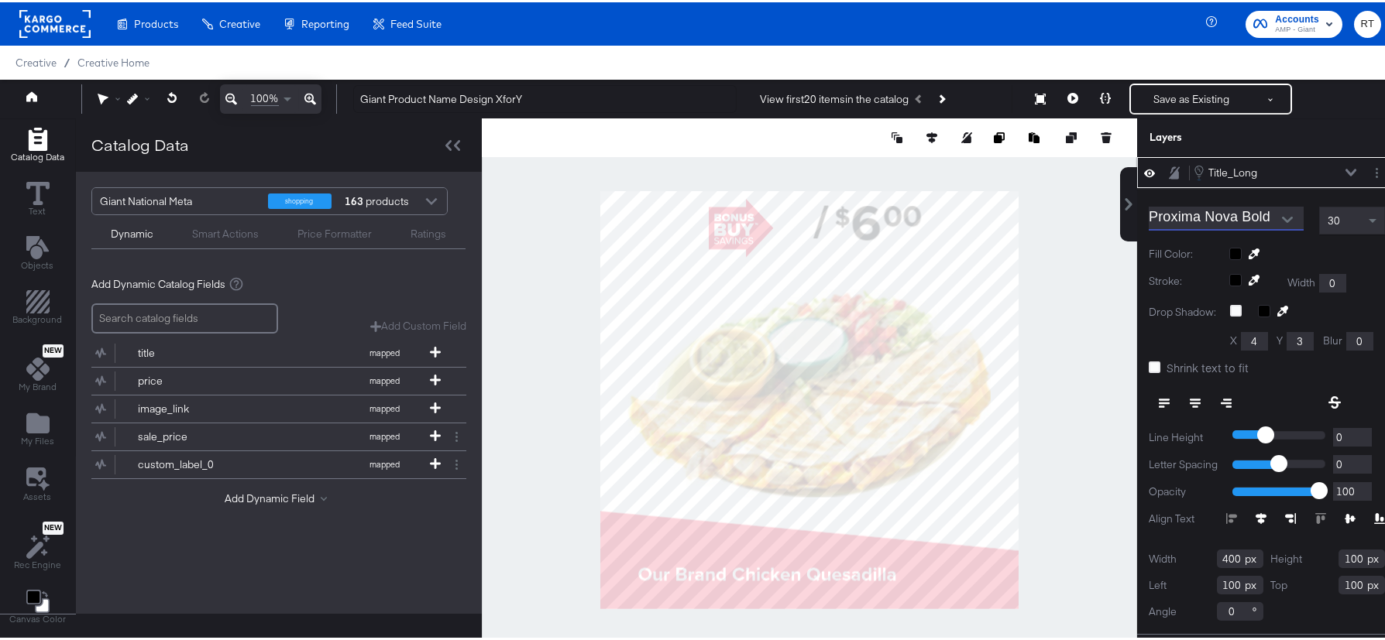
type input "Proxima Nova Bold"
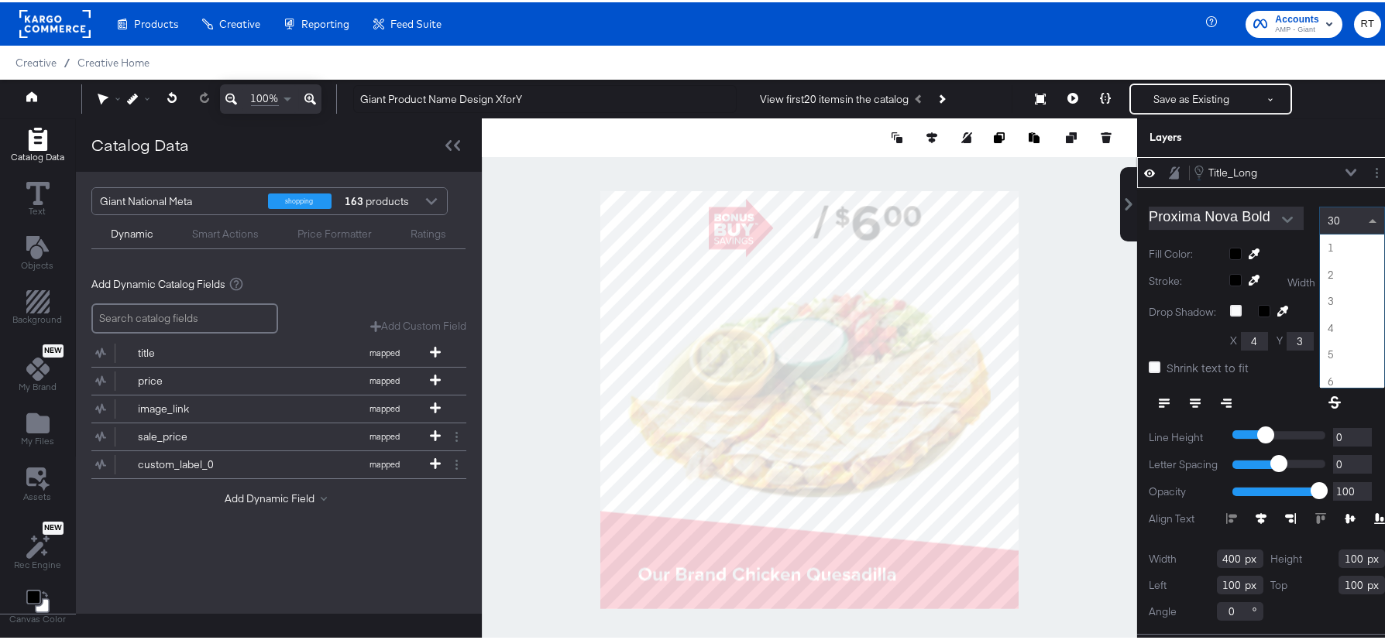
scroll to position [776, 0]
click at [1322, 216] on div "30" at bounding box center [1351, 218] width 64 height 26
click at [1327, 216] on span "30" at bounding box center [1333, 218] width 12 height 14
click at [1327, 218] on span "30" at bounding box center [1333, 218] width 12 height 14
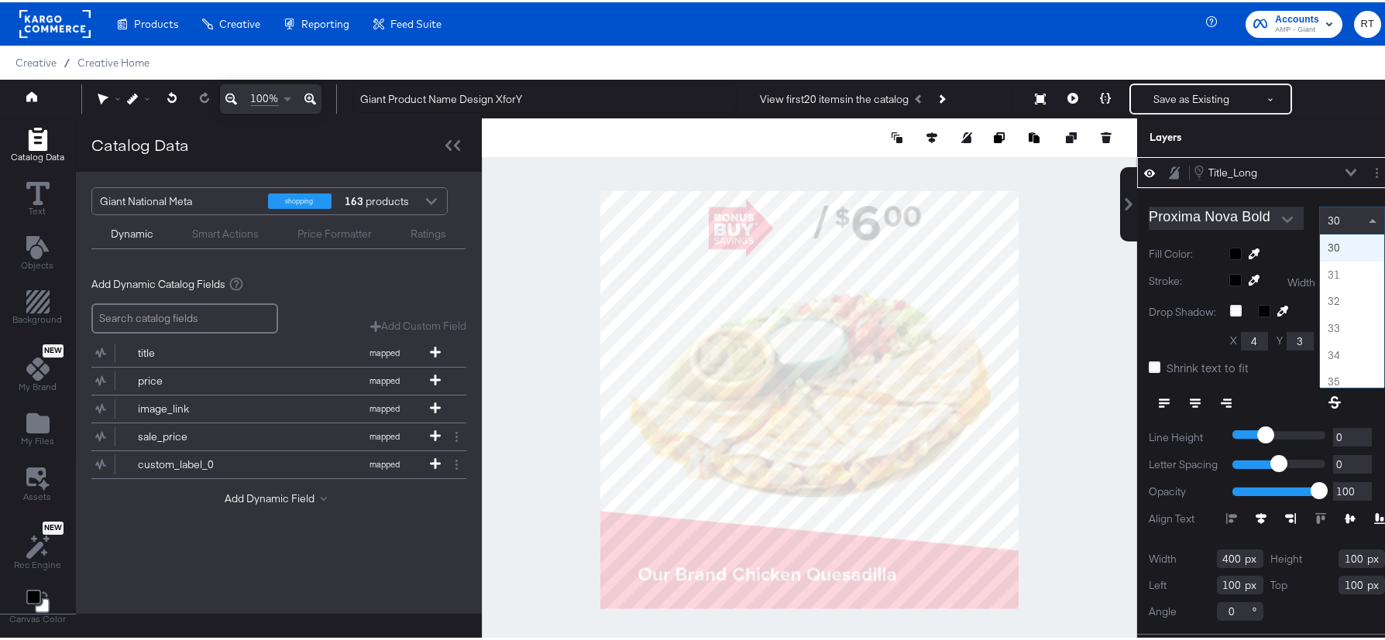
click at [1327, 218] on span "30" at bounding box center [1333, 218] width 12 height 14
type input "44"
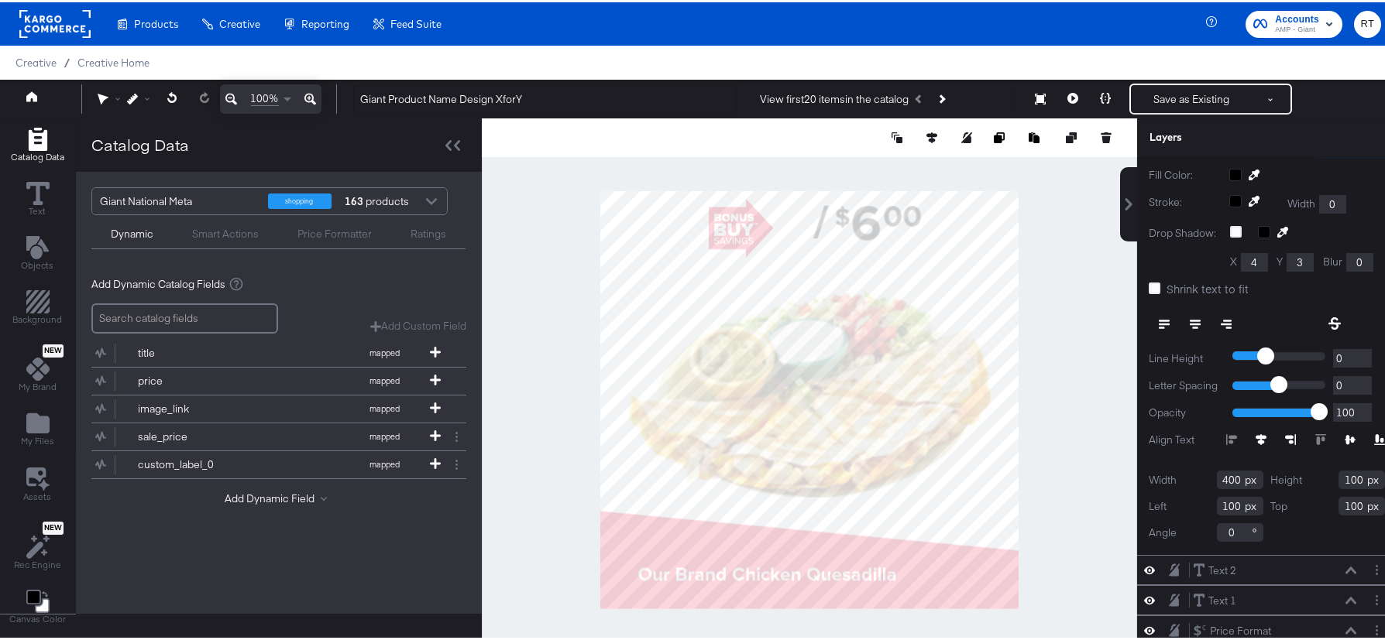
scroll to position [78, 0]
click at [1216, 482] on input "400" at bounding box center [1239, 478] width 46 height 19
type input "854"
type input "148"
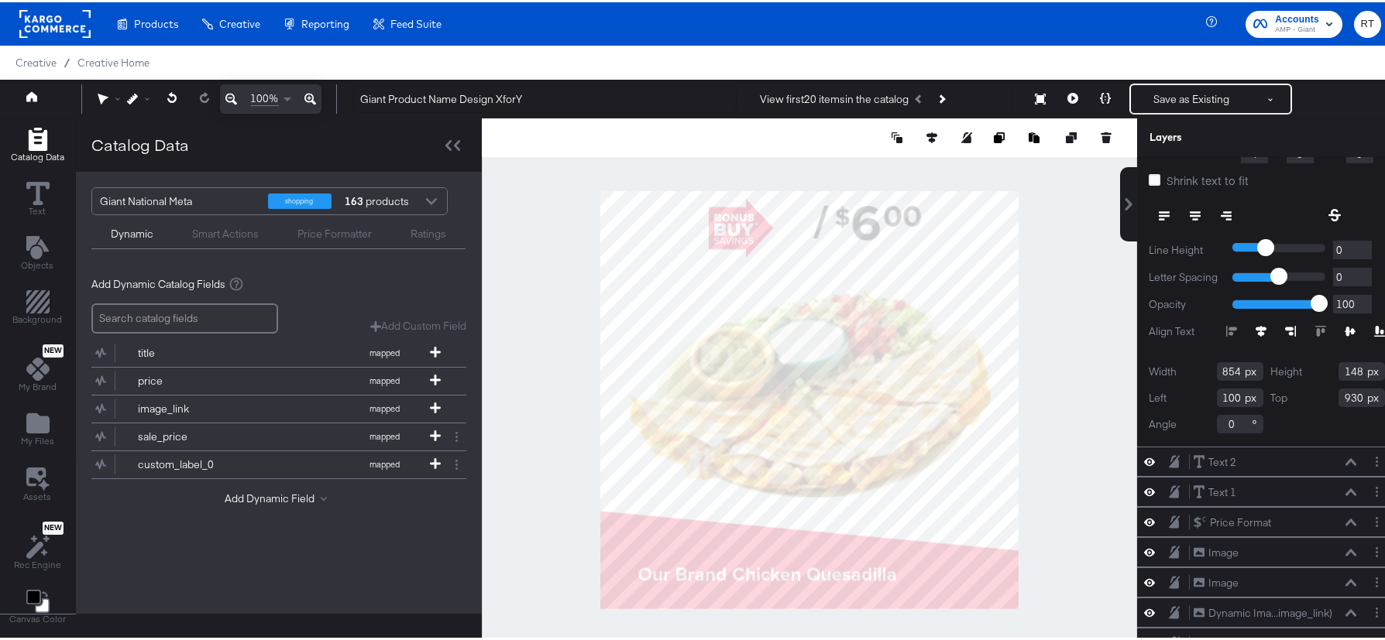
scroll to position [194, 0]
type input "930"
click at [1144, 484] on icon at bounding box center [1149, 489] width 11 height 13
click at [1221, 454] on div "Text 2" at bounding box center [1222, 460] width 28 height 15
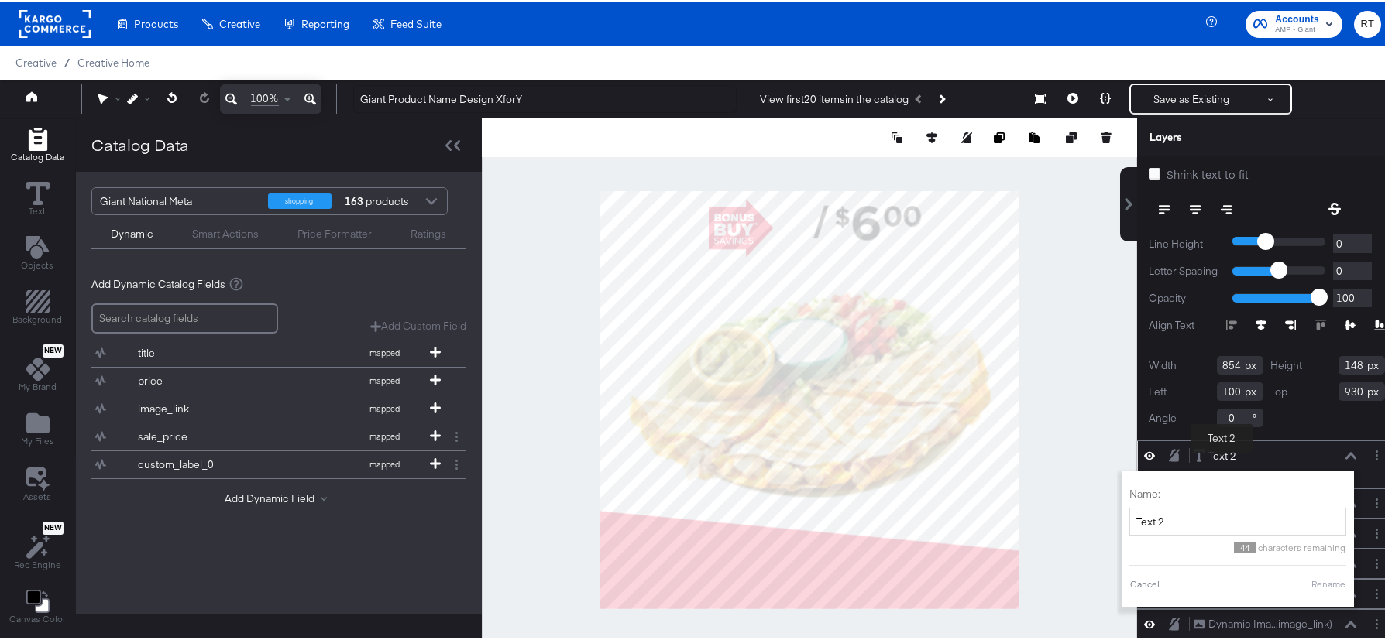
click at [1221, 454] on div "Text 2" at bounding box center [1222, 454] width 28 height 15
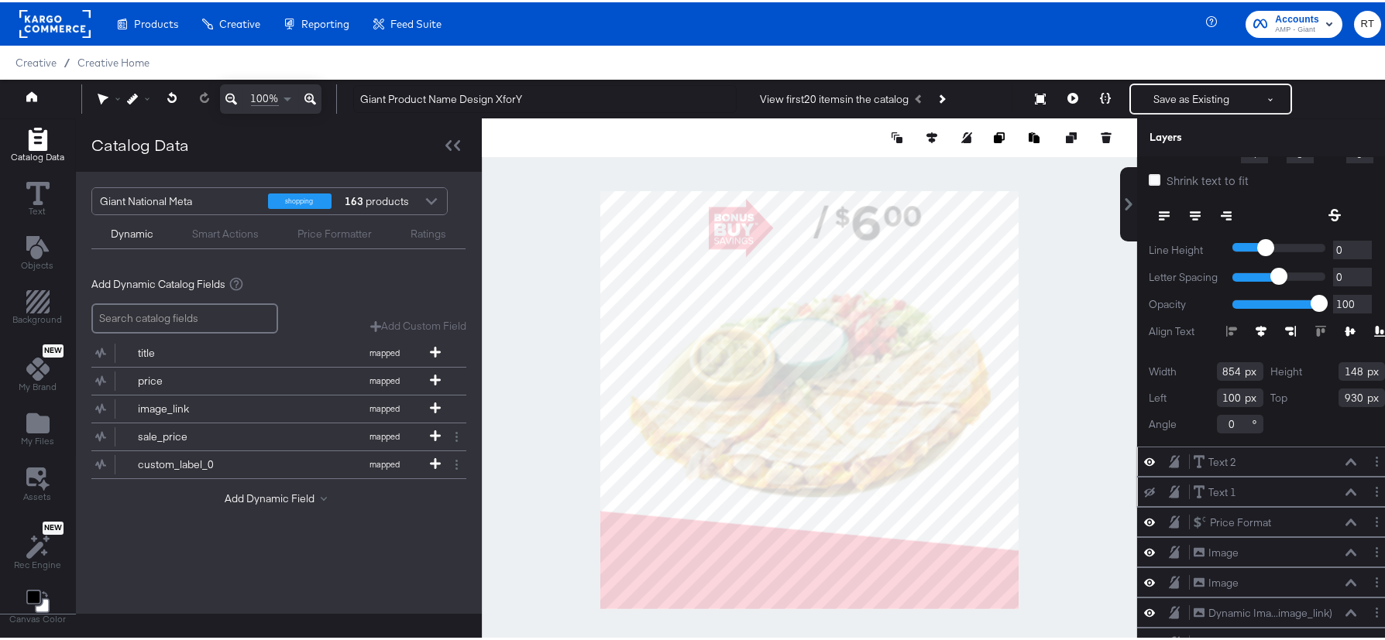
click at [1144, 453] on icon at bounding box center [1149, 459] width 11 height 13
click at [1144, 455] on icon at bounding box center [1149, 460] width 11 height 10
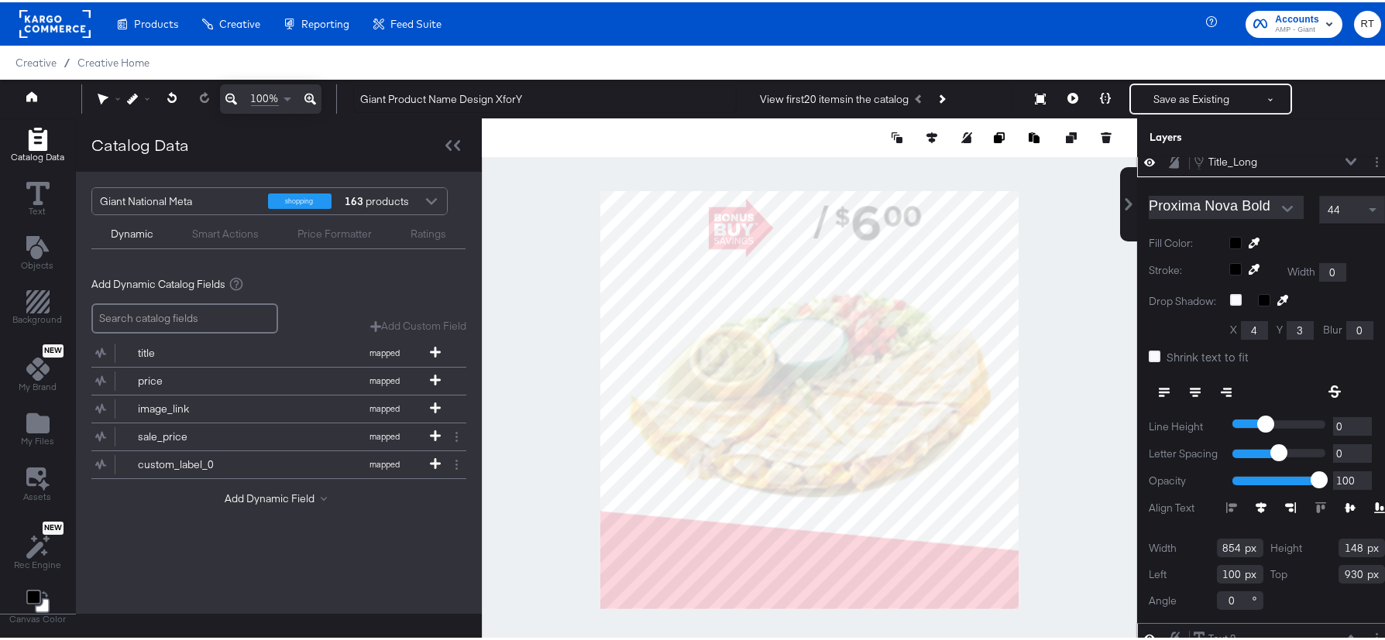
scroll to position [0, 0]
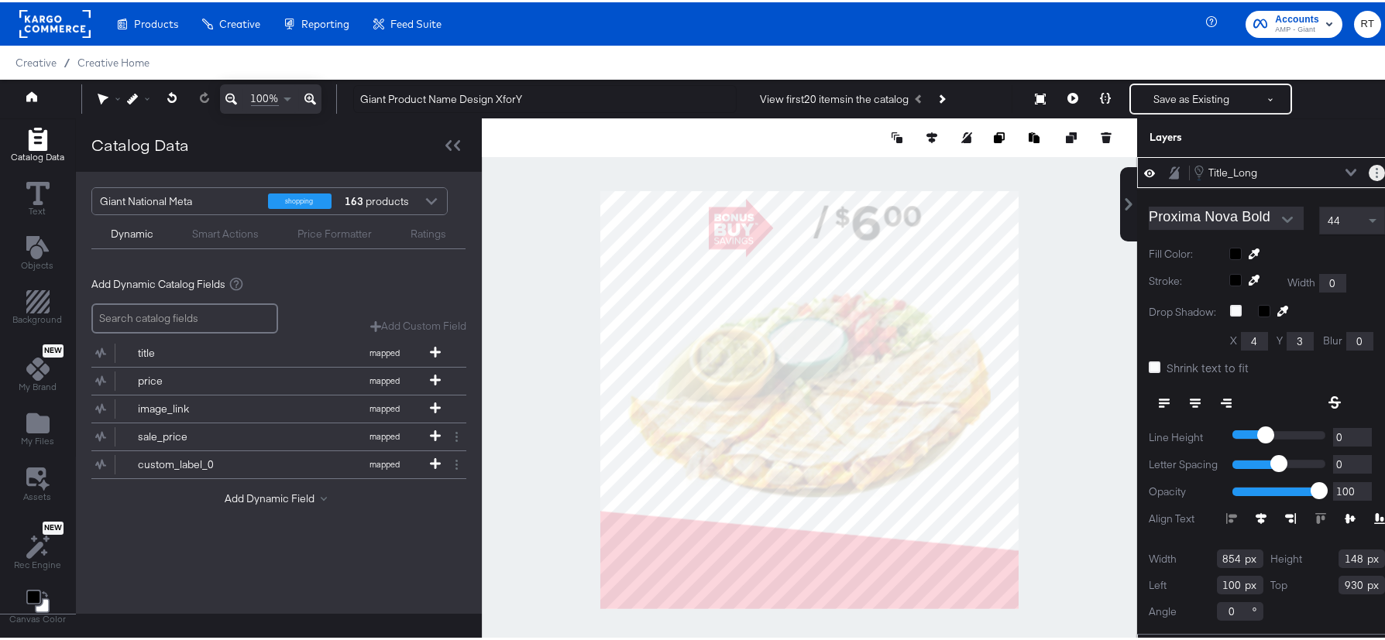
click at [1368, 170] on button "Layer Options" at bounding box center [1376, 171] width 16 height 16
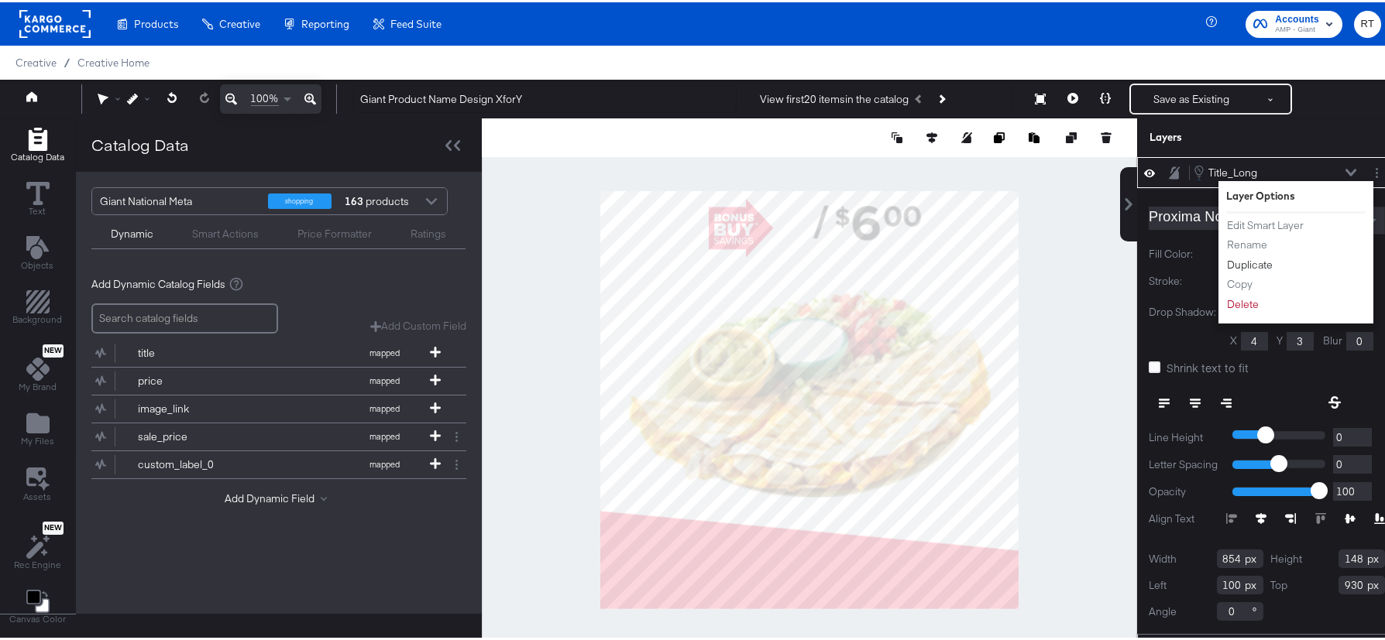
click at [1234, 263] on button "Duplicate" at bounding box center [1249, 263] width 47 height 16
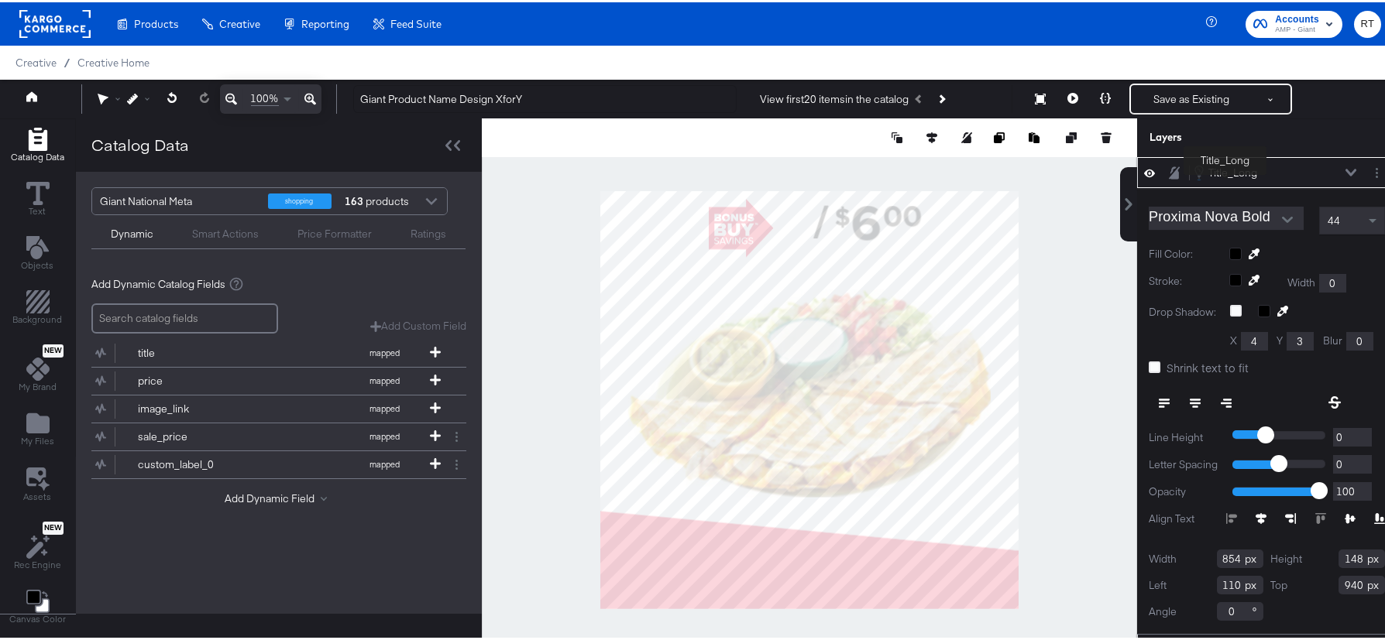
click at [1224, 176] on div "Title_Long" at bounding box center [1232, 170] width 49 height 15
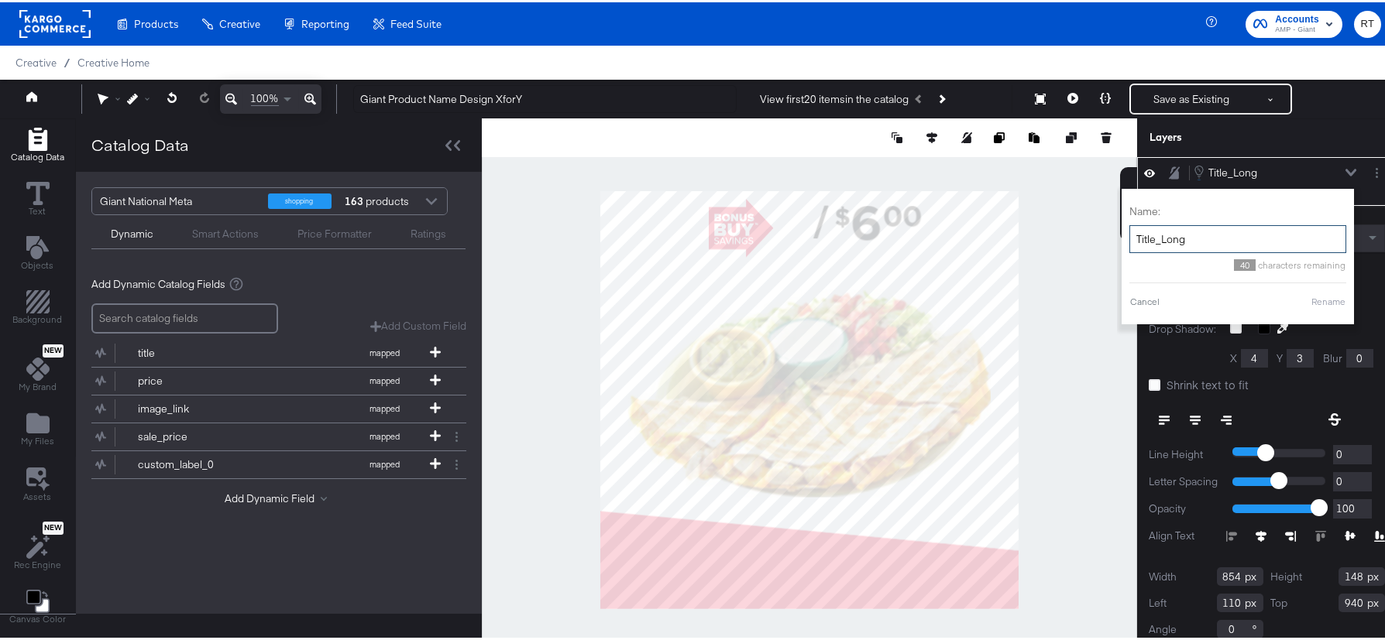
click at [1158, 242] on input "Title_Long" at bounding box center [1237, 237] width 217 height 29
type input "Title_Short"
click at [1324, 296] on button "Rename" at bounding box center [1328, 300] width 36 height 14
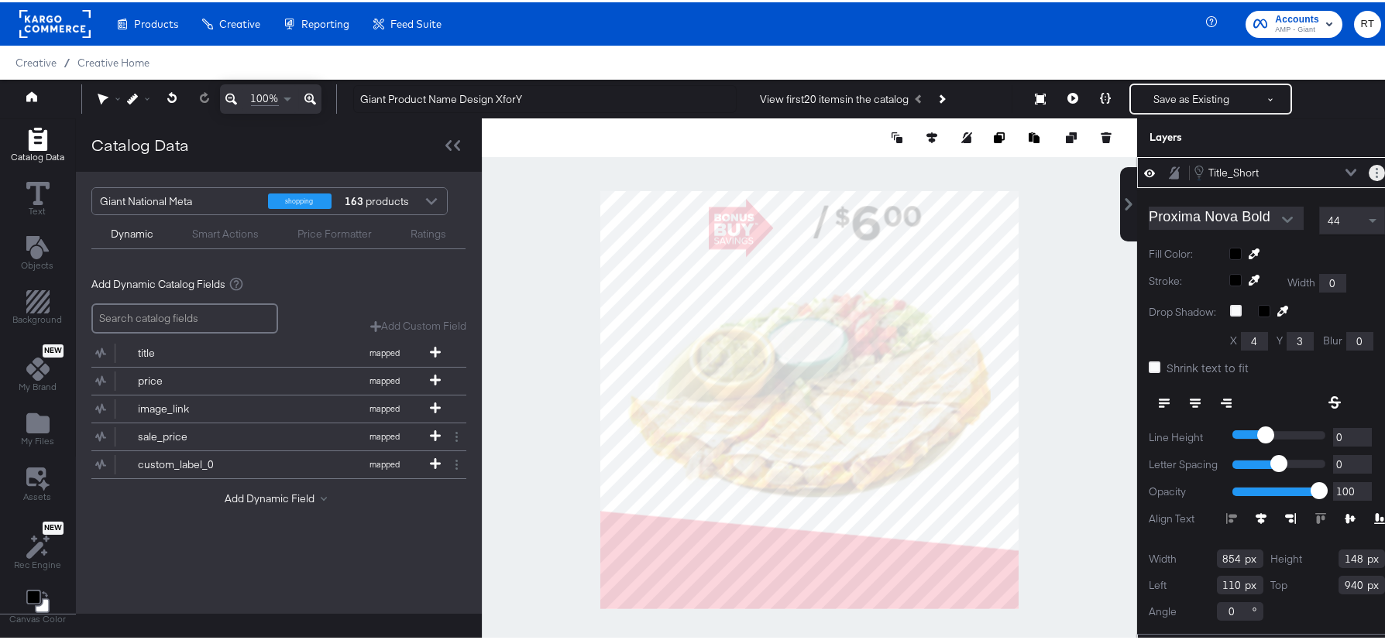
click at [1368, 173] on button "Layer Options" at bounding box center [1376, 171] width 16 height 16
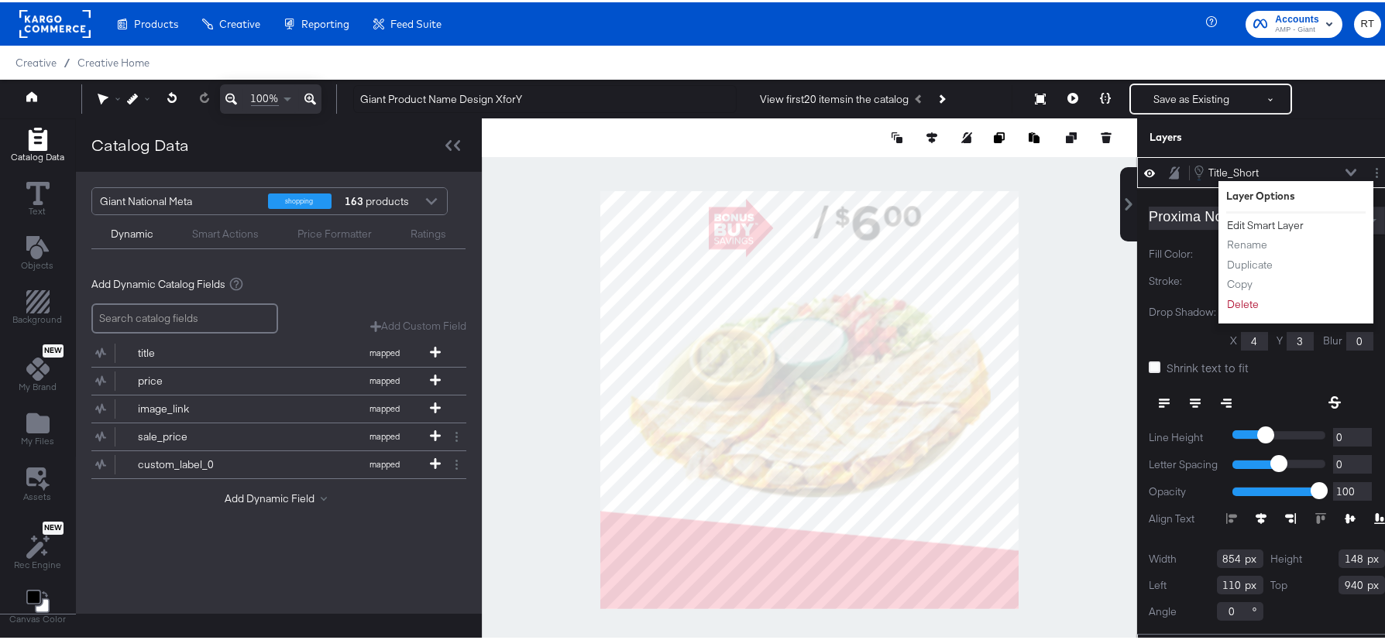
click at [1251, 225] on button "Edit Smart Layer" at bounding box center [1265, 223] width 78 height 16
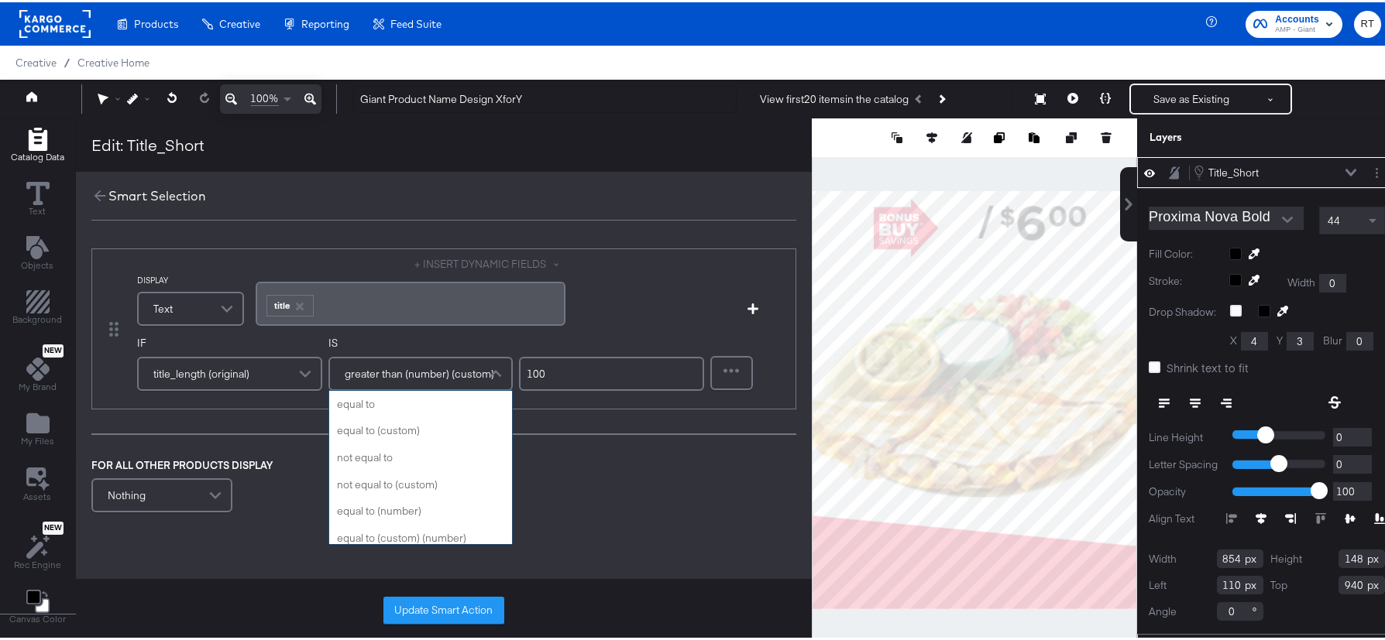
click at [426, 374] on span "greater than (number) (custom)" at bounding box center [419, 372] width 149 height 26
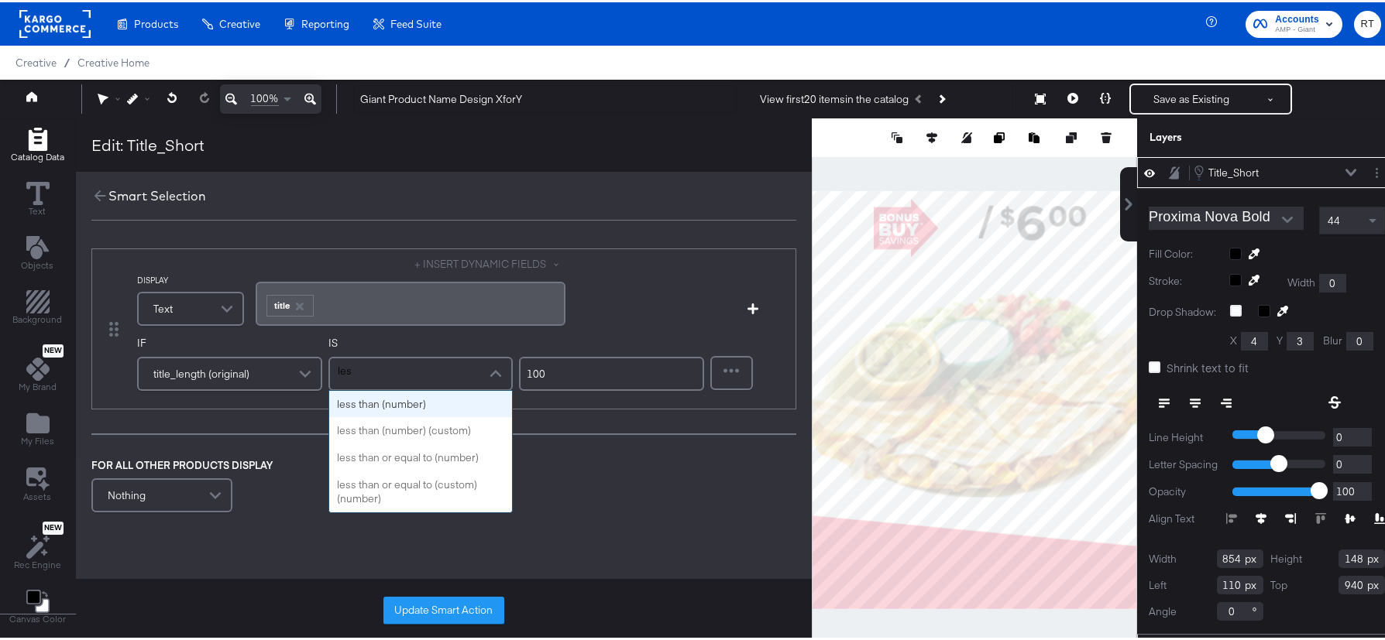
type input "less"
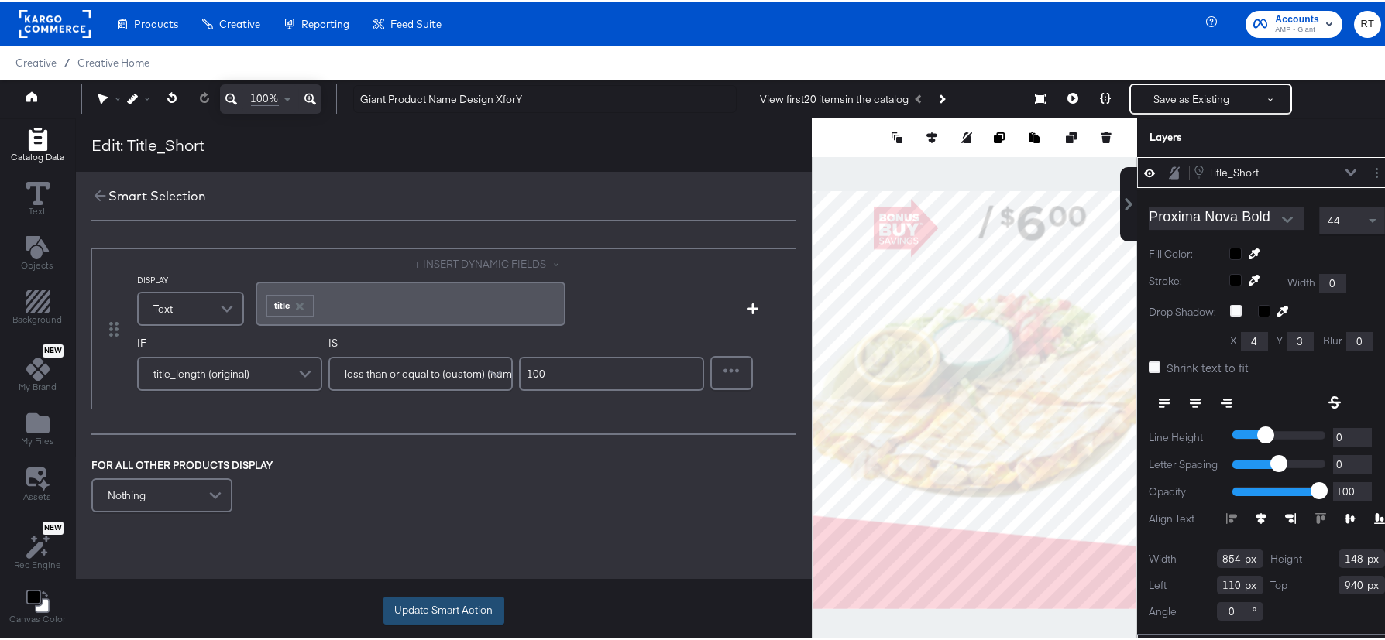
click at [460, 603] on button "Update Smart Action" at bounding box center [443, 609] width 121 height 28
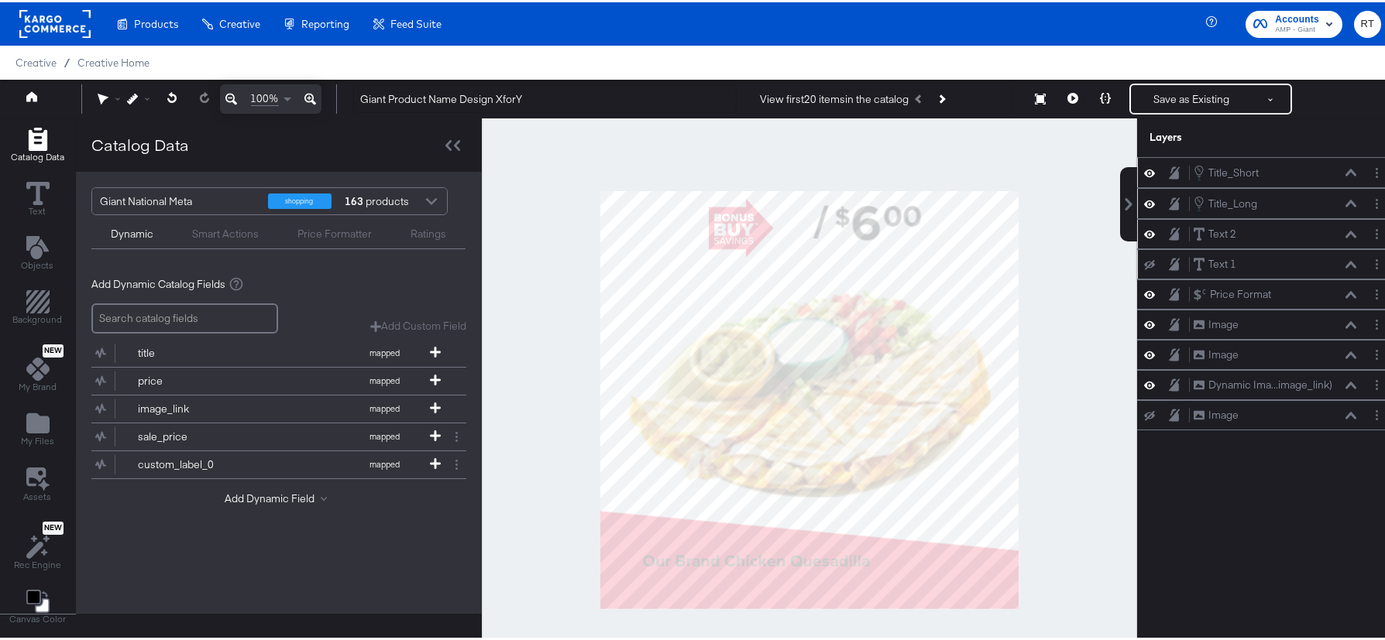
click at [1259, 170] on div "Title_Short Title_Short" at bounding box center [1274, 170] width 164 height 17
click at [1335, 177] on div "Title_Short Title_Short" at bounding box center [1274, 170] width 164 height 17
click at [1345, 173] on icon at bounding box center [1350, 170] width 11 height 8
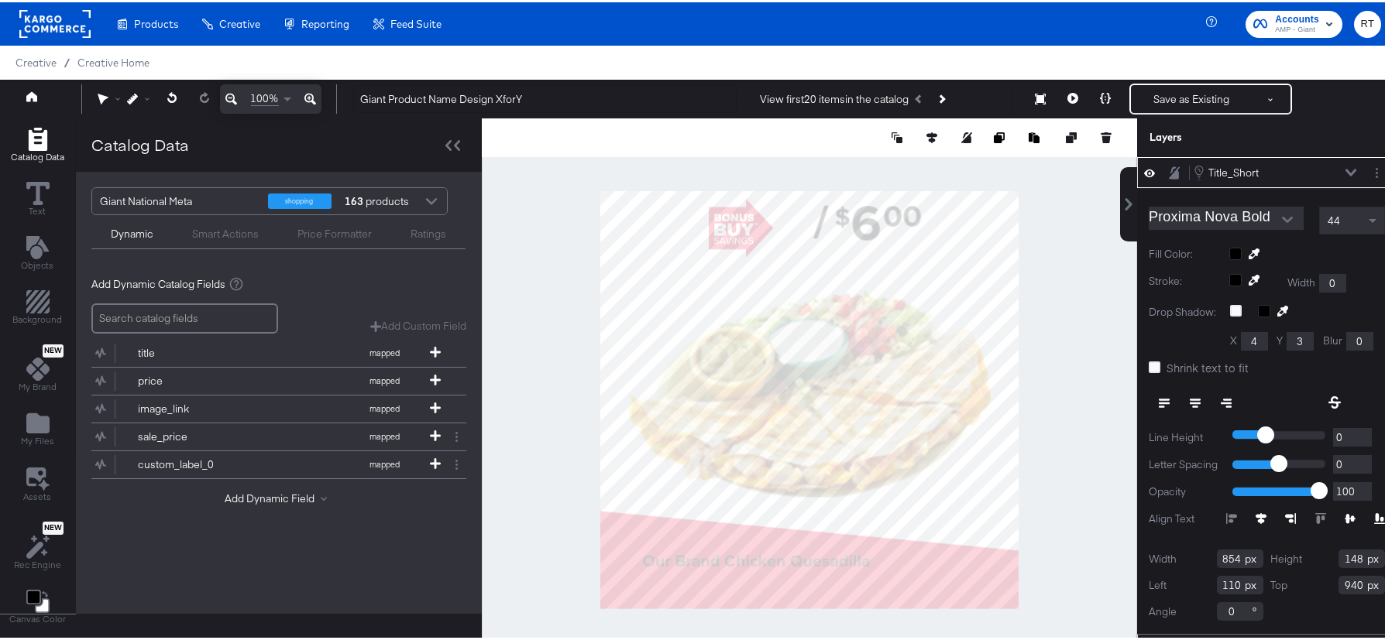
click at [1229, 247] on div at bounding box center [1307, 251] width 156 height 12
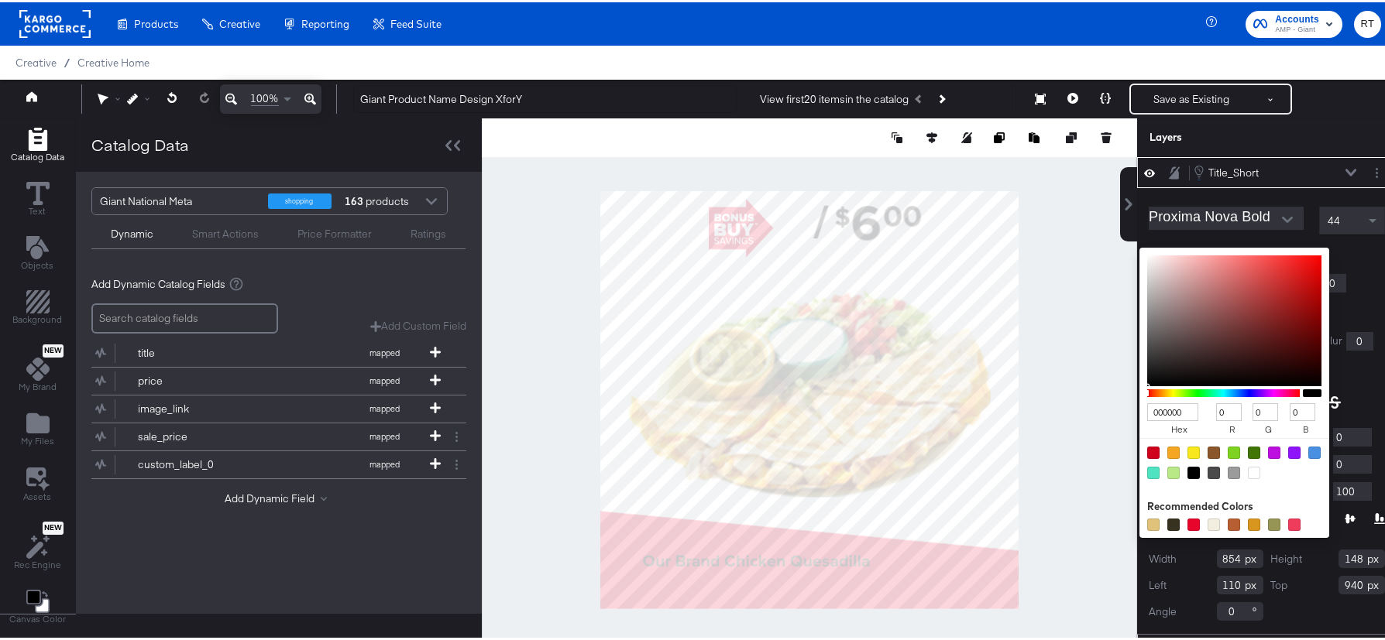
click at [1247, 471] on div at bounding box center [1253, 471] width 12 height 12
type input "FFFFFF"
type input "255"
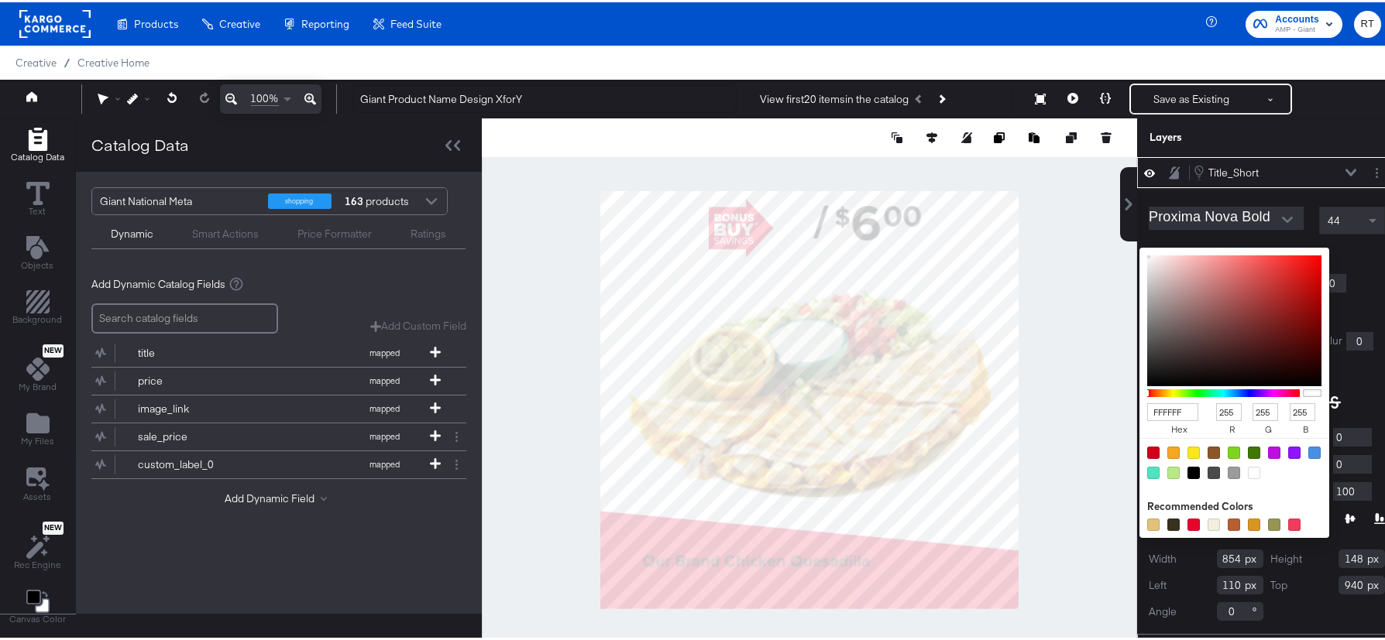
click at [1364, 247] on div "Proxima Nova Bold 44 Fill Color: FFFFFF hex 255 r 255 g 255 b 100 a Recommended…" at bounding box center [1266, 409] width 259 height 446
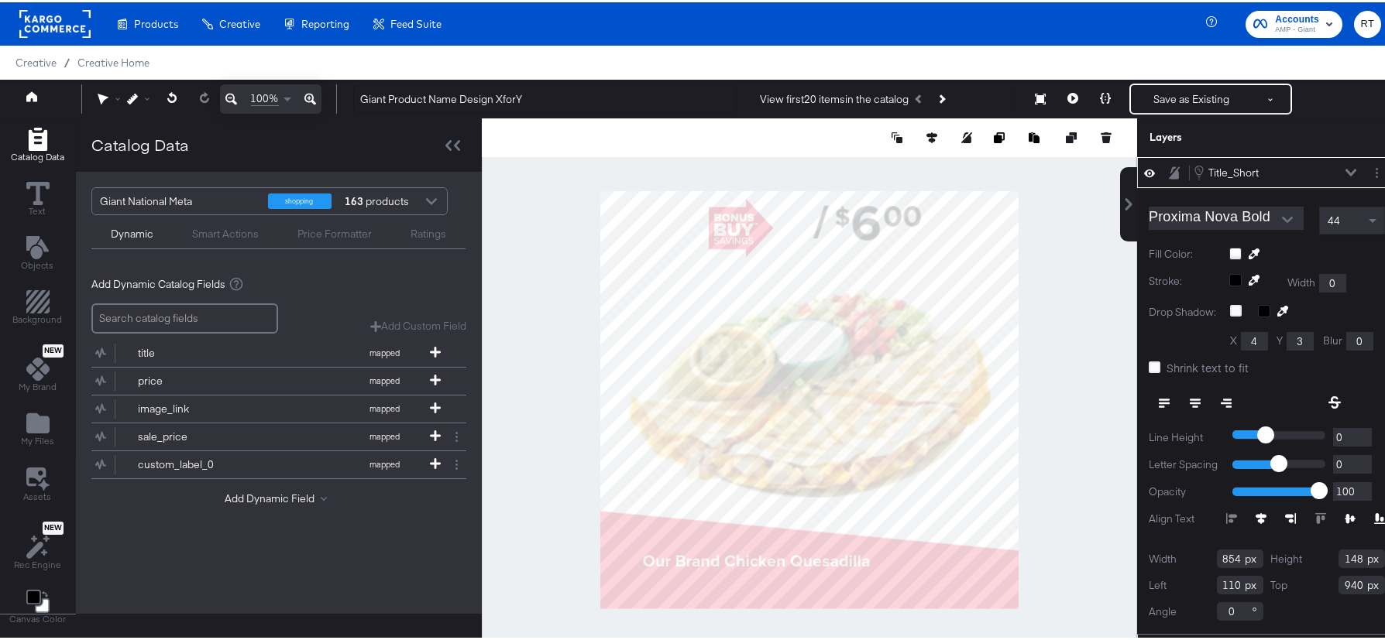
click at [1327, 219] on span "44" at bounding box center [1333, 218] width 12 height 14
type input "50"
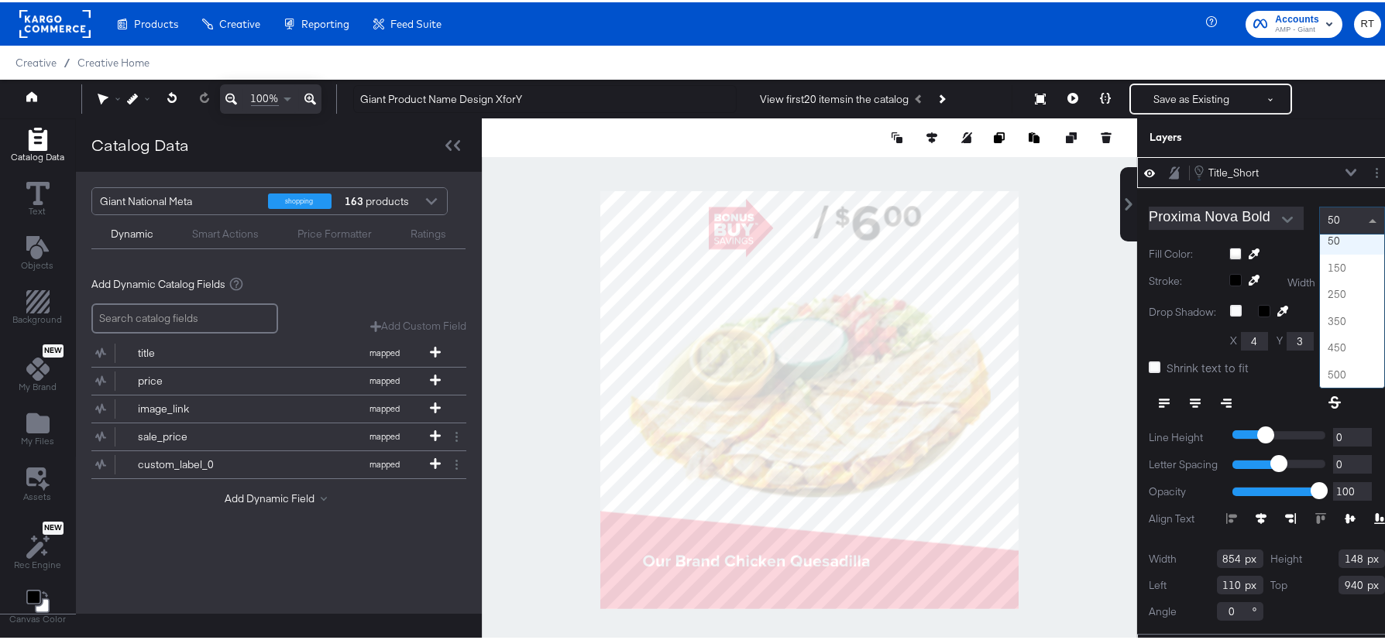
click at [1070, 297] on div at bounding box center [809, 398] width 655 height 564
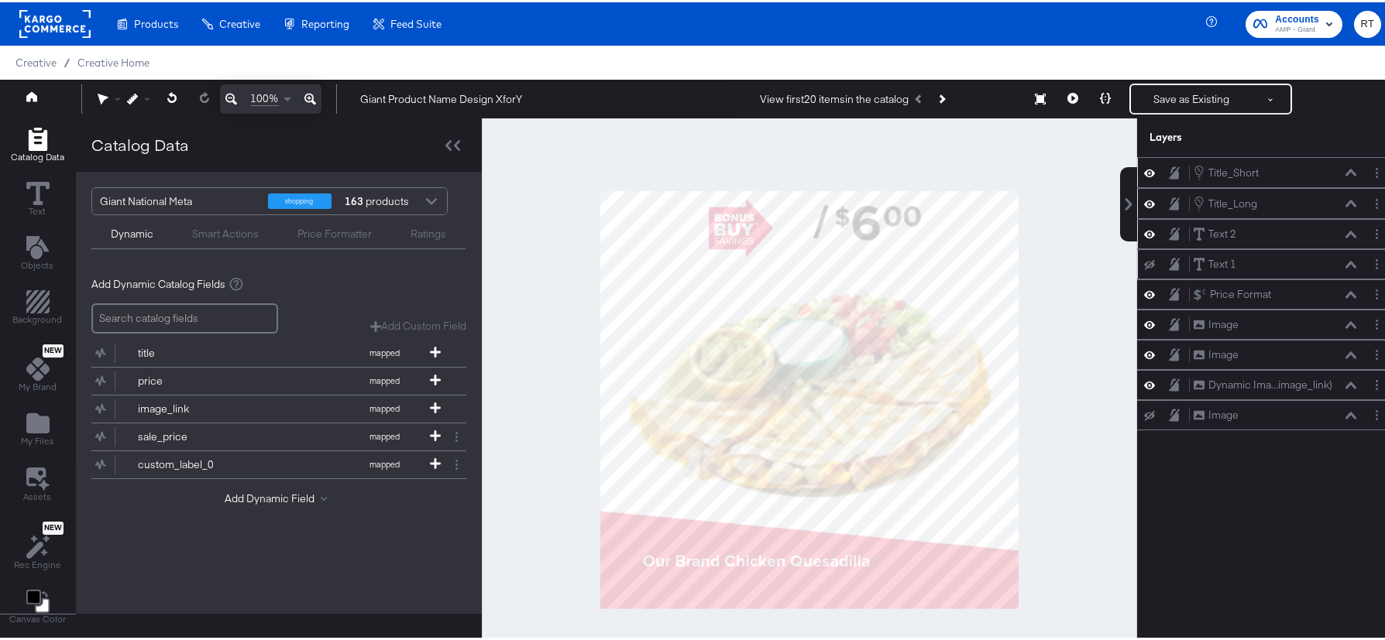
click at [1345, 173] on icon at bounding box center [1350, 170] width 11 height 8
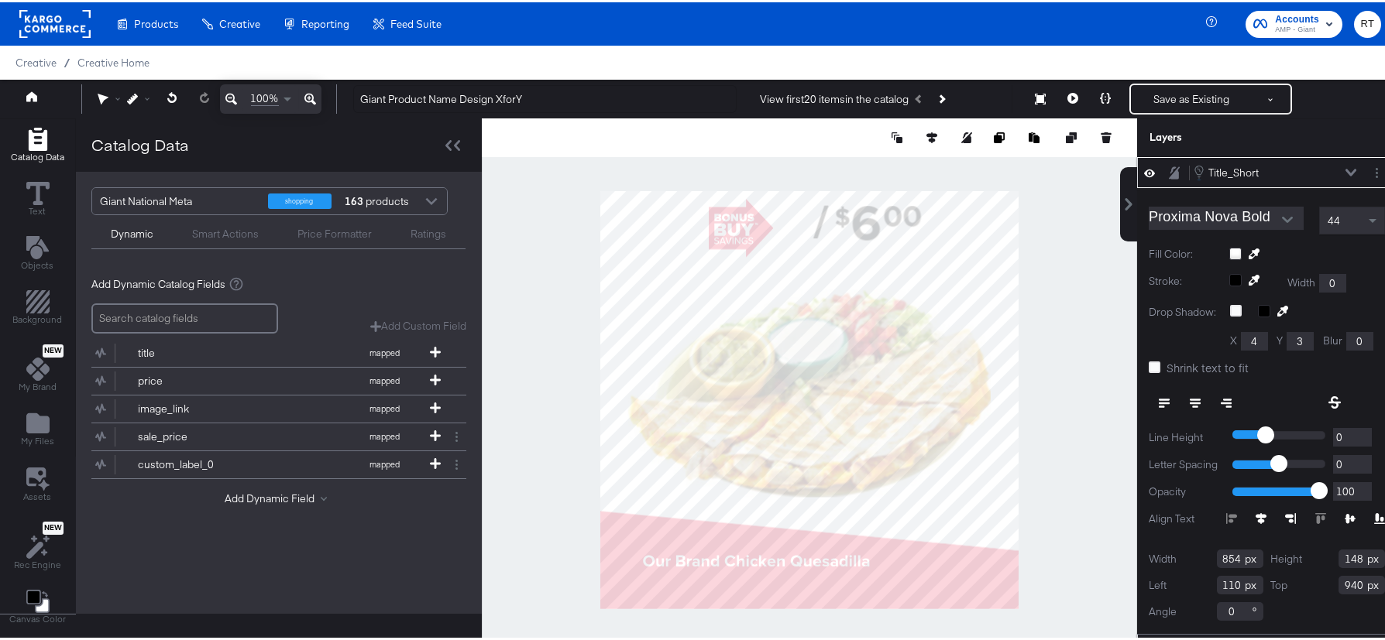
click at [1327, 218] on span "44" at bounding box center [1333, 218] width 12 height 14
type input "50"
drag, startPoint x: 1331, startPoint y: 436, endPoint x: 1321, endPoint y: 431, distance: 11.1
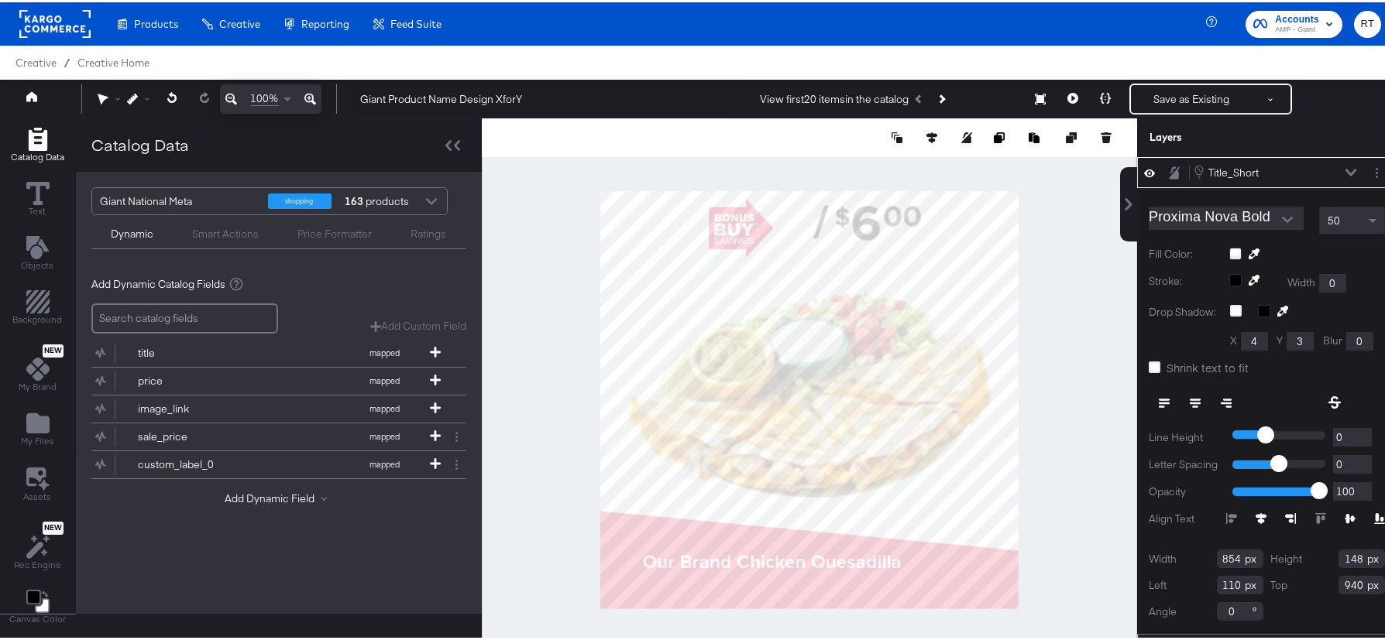
click at [1333, 433] on input "0" at bounding box center [1352, 435] width 39 height 19
type input "-50"
type input "-49"
type input "-48"
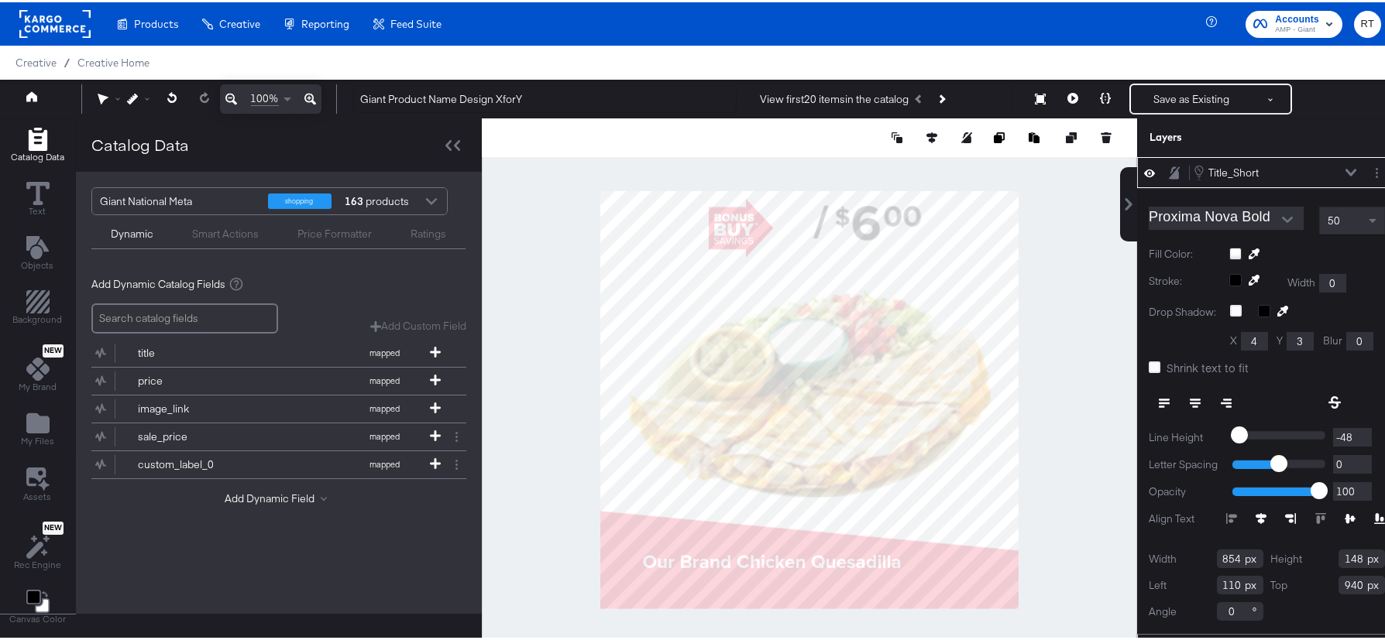
type input "-48"
type input "-47"
type input "-46"
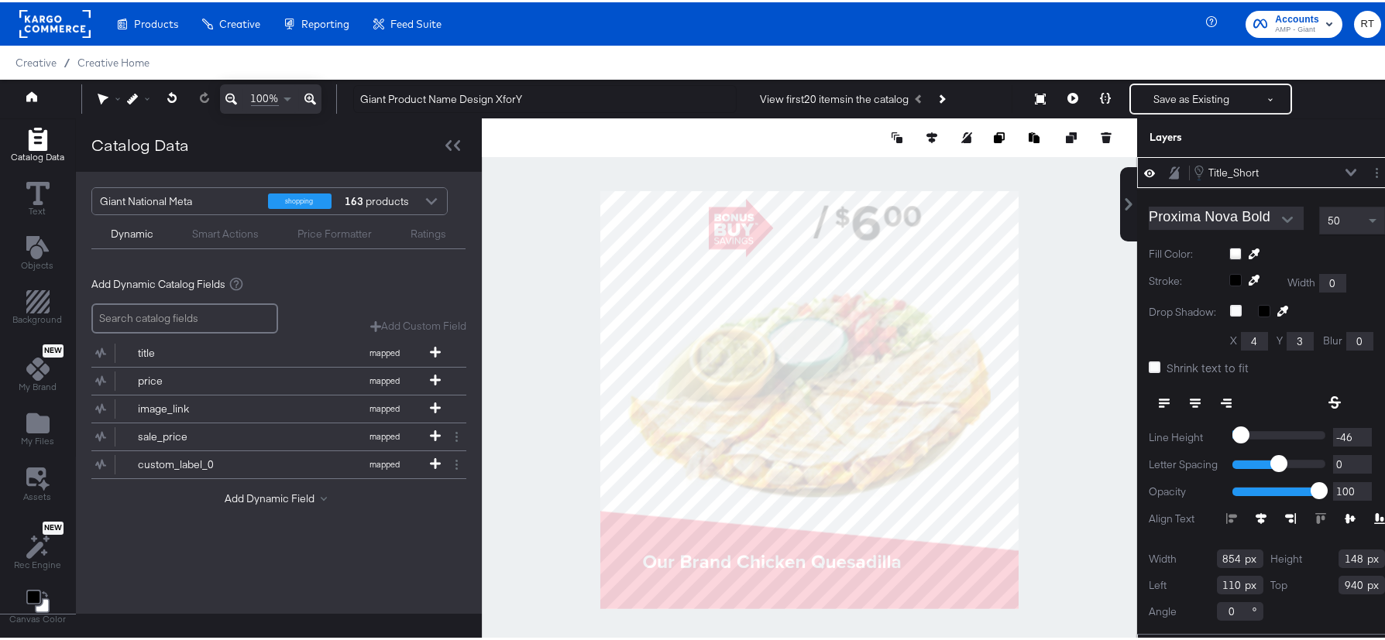
type input "-45"
type input "-44"
type input "-43"
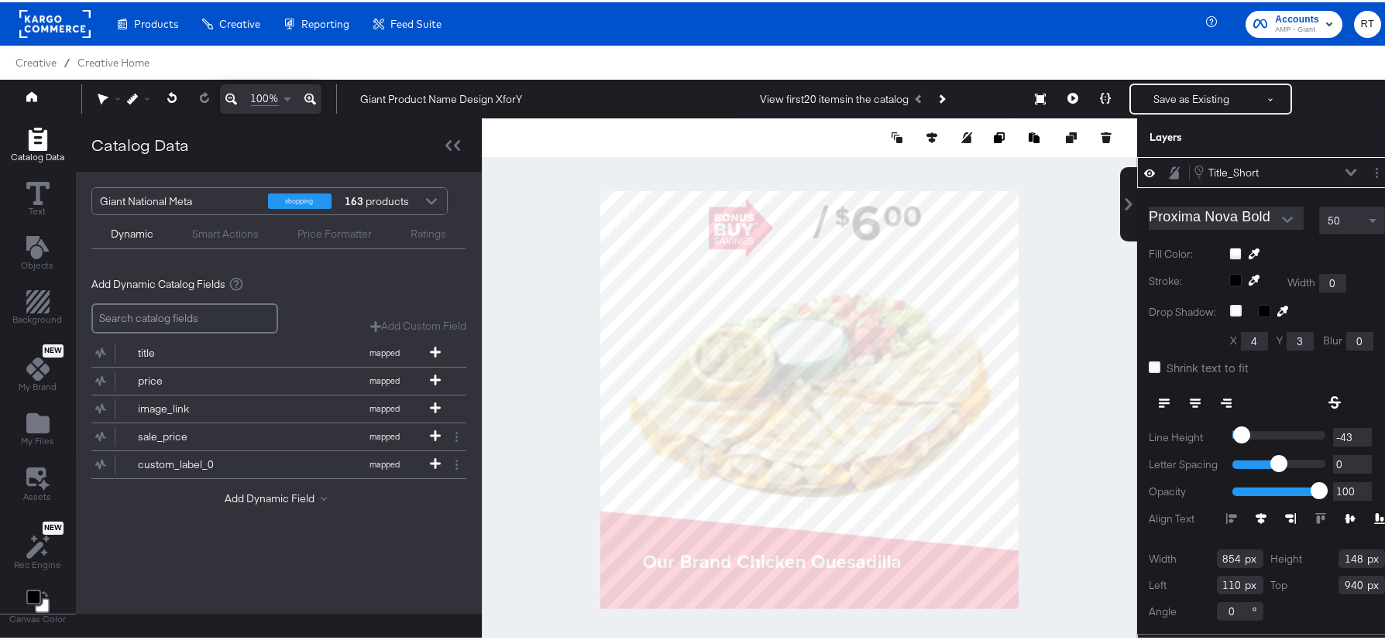
type input "-43"
type input "-42"
type input "-41"
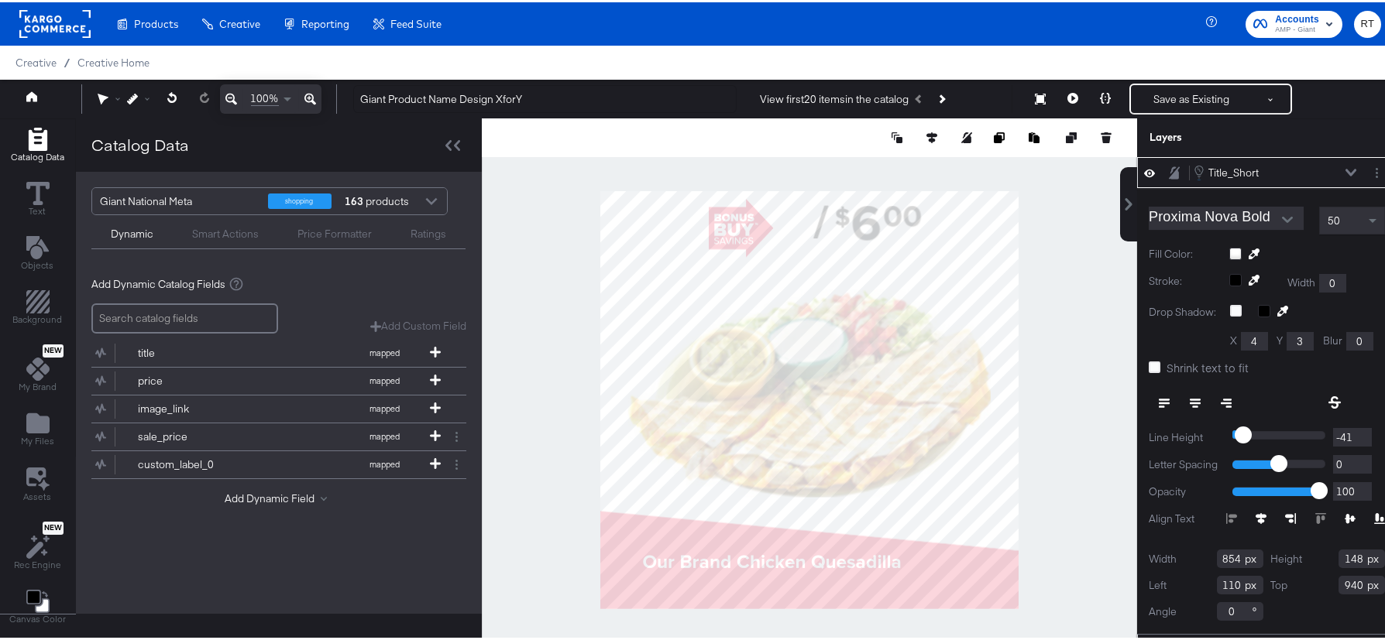
type input "-40"
type input "-39"
type input "-38"
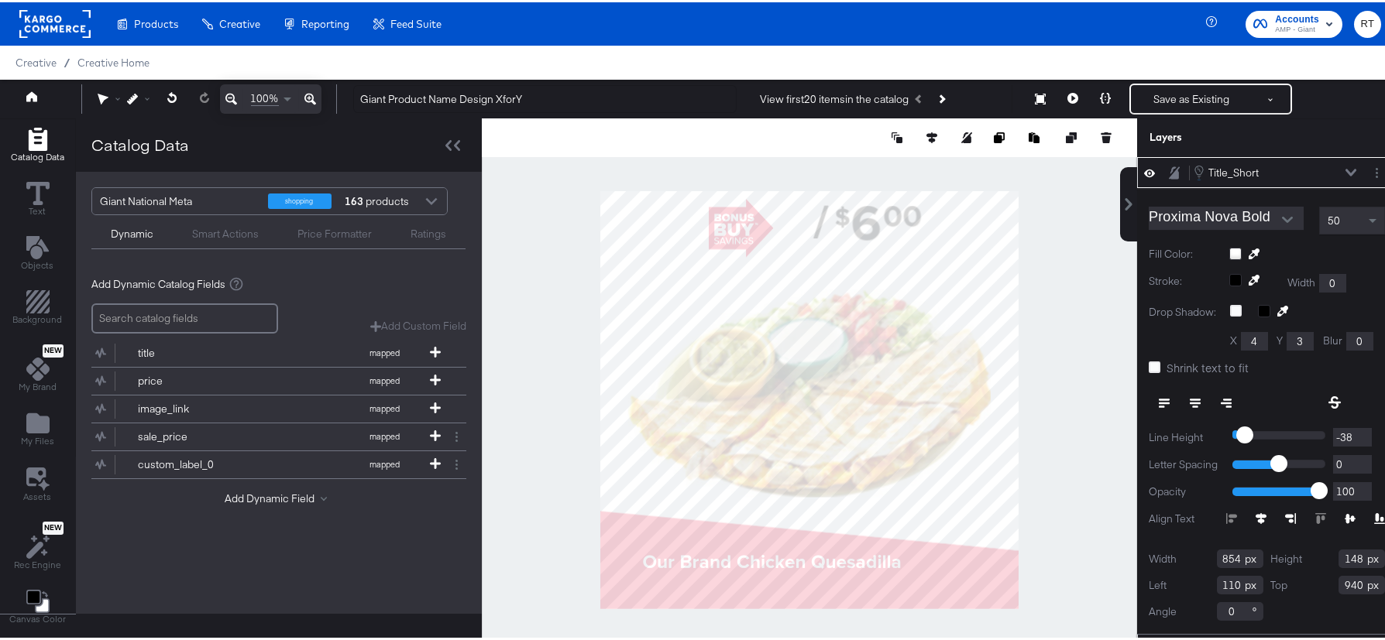
type input "-38"
type input "-37"
type input "-36"
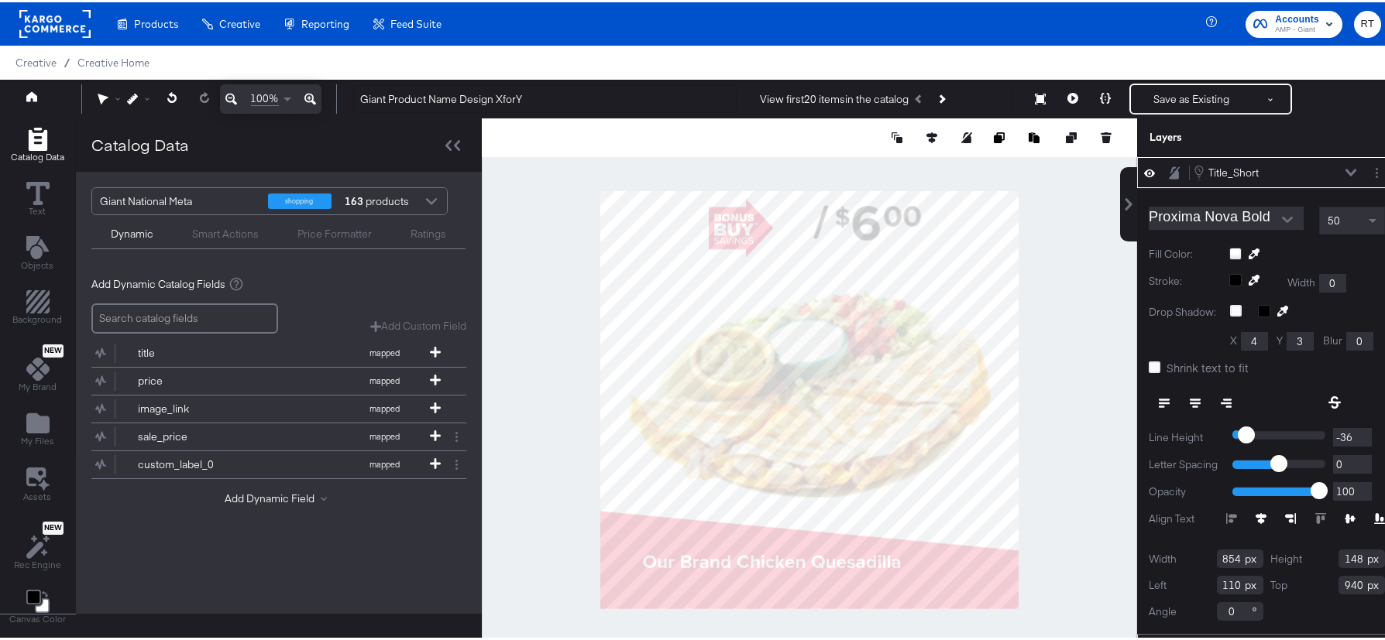
type input "-35"
type input "-34"
type input "-33"
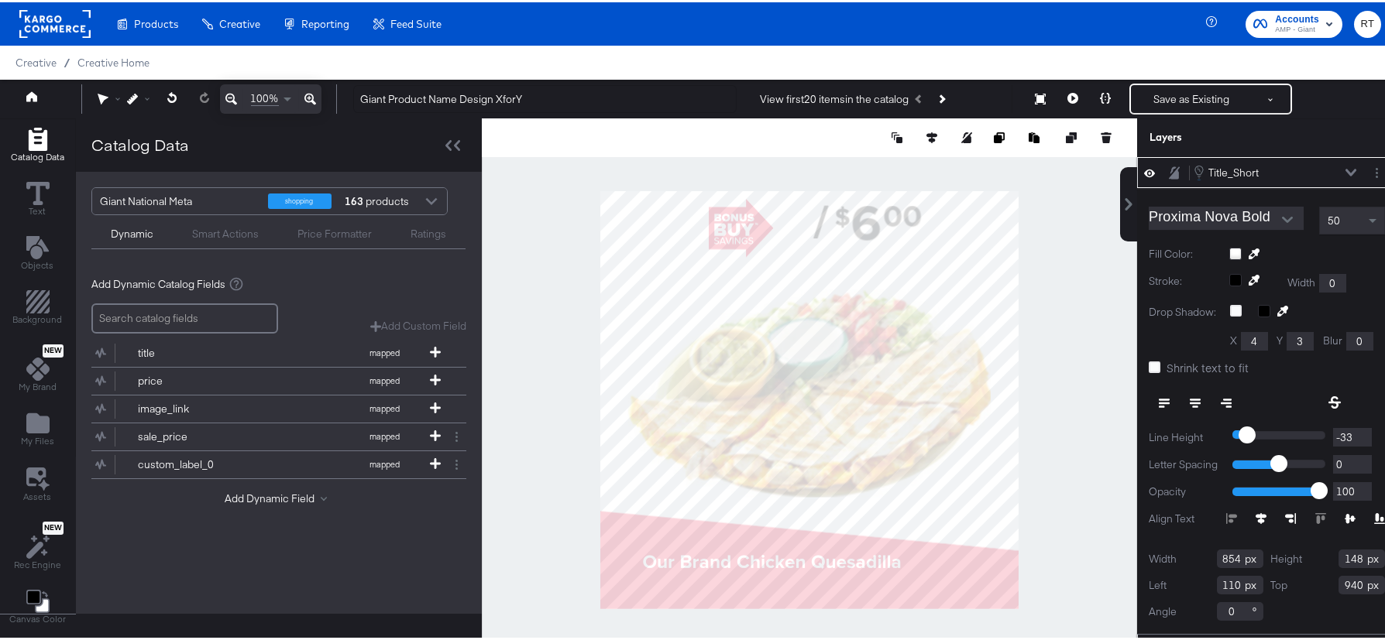
type input "-33"
type input "-32"
type input "-31"
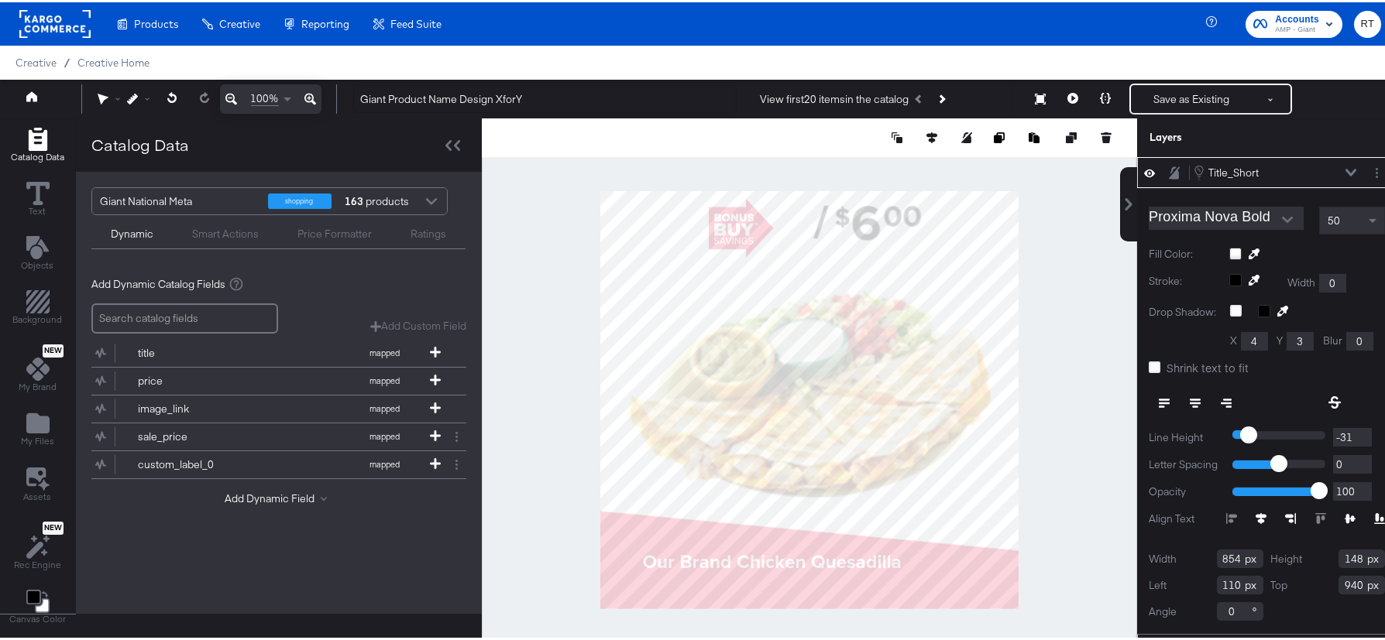
type input "-30"
type input "-29"
type input "-28"
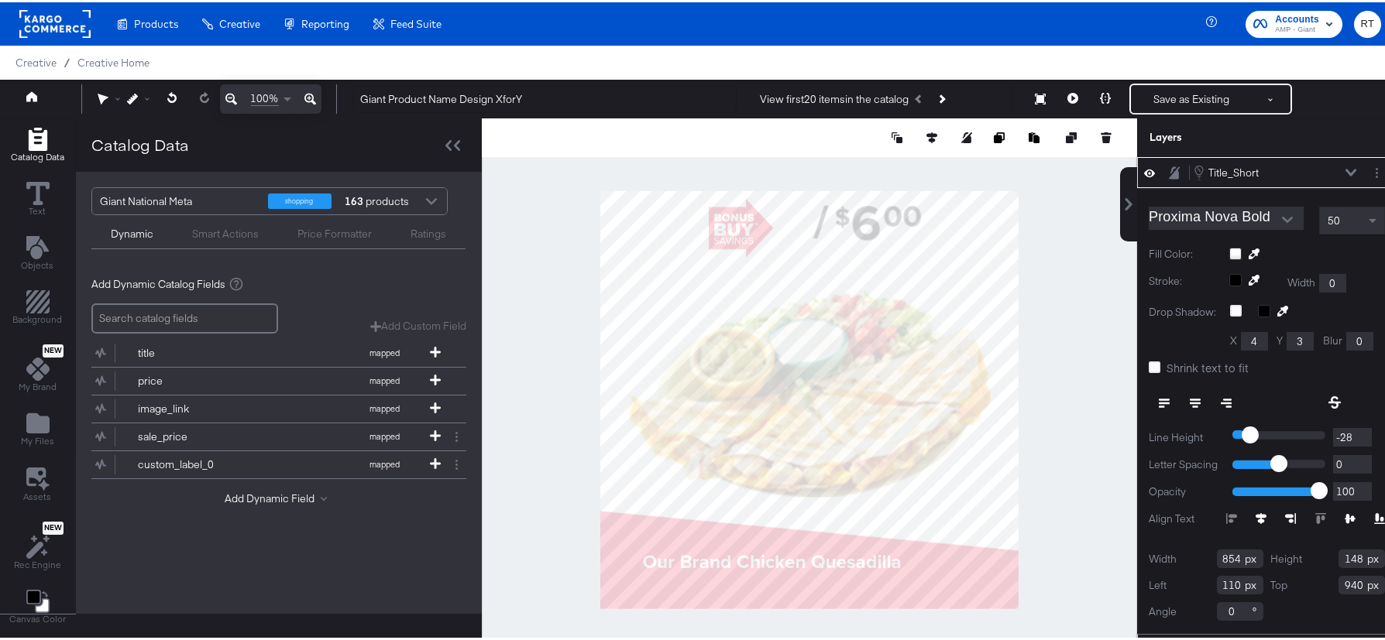
type input "-28"
type input "-27"
type input "-26"
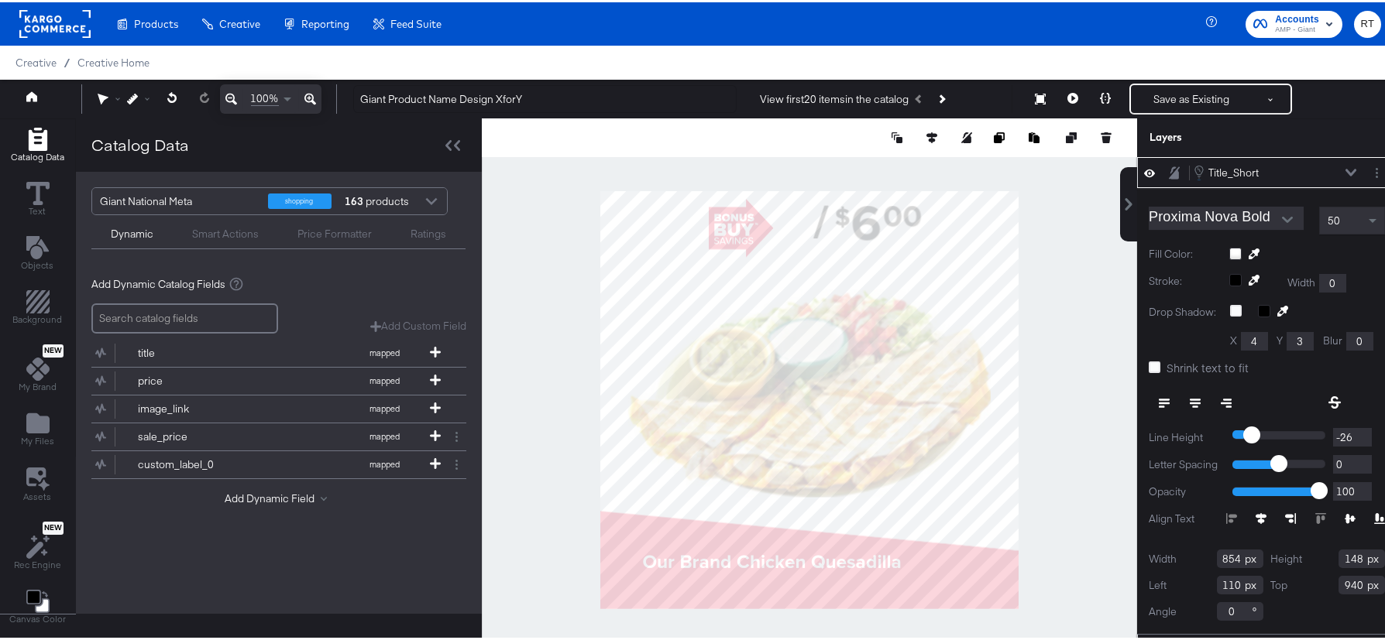
type input "-25"
type input "-24"
type input "-23"
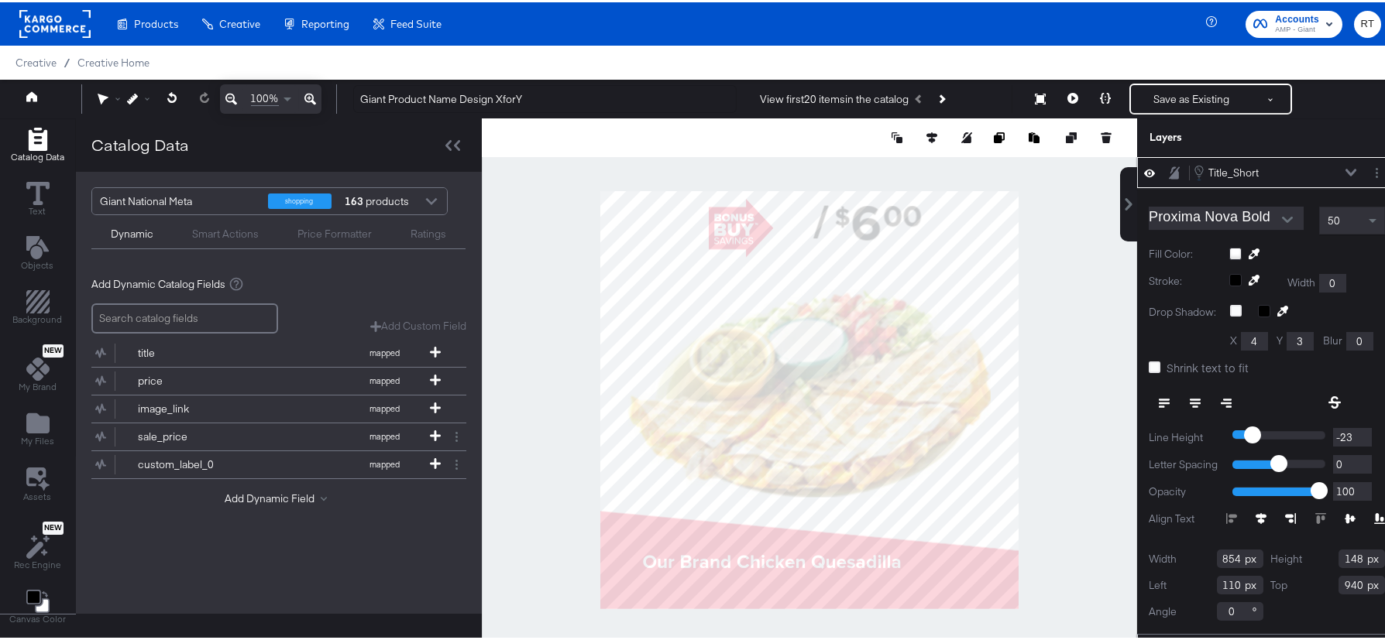
type input "-23"
type input "-22"
type input "-21"
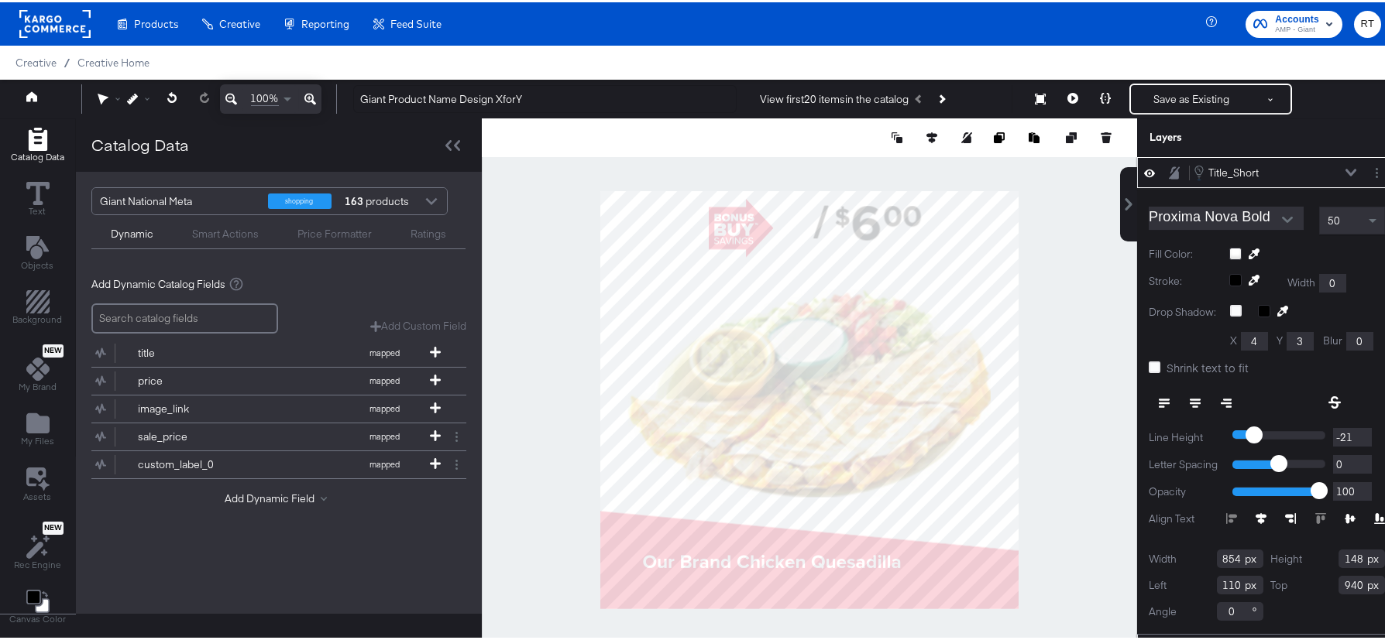
type input "-20"
type input "-19"
type input "-18"
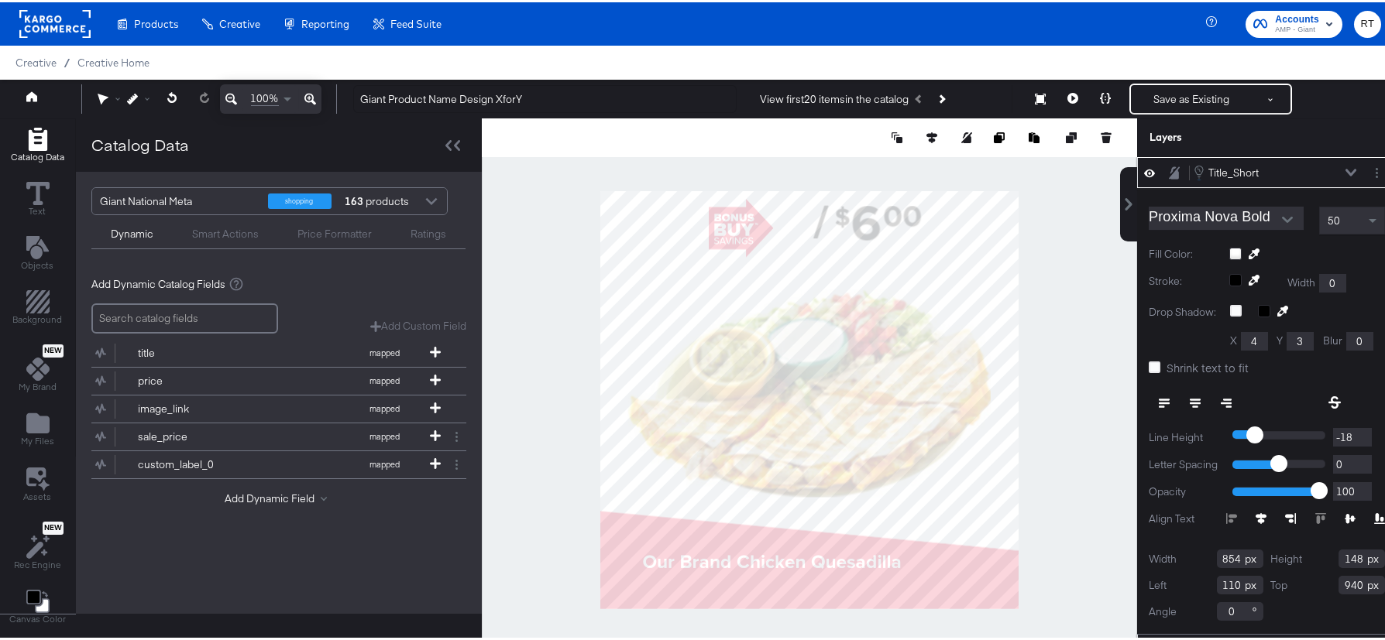
type input "-18"
type input "-17"
type input "-16"
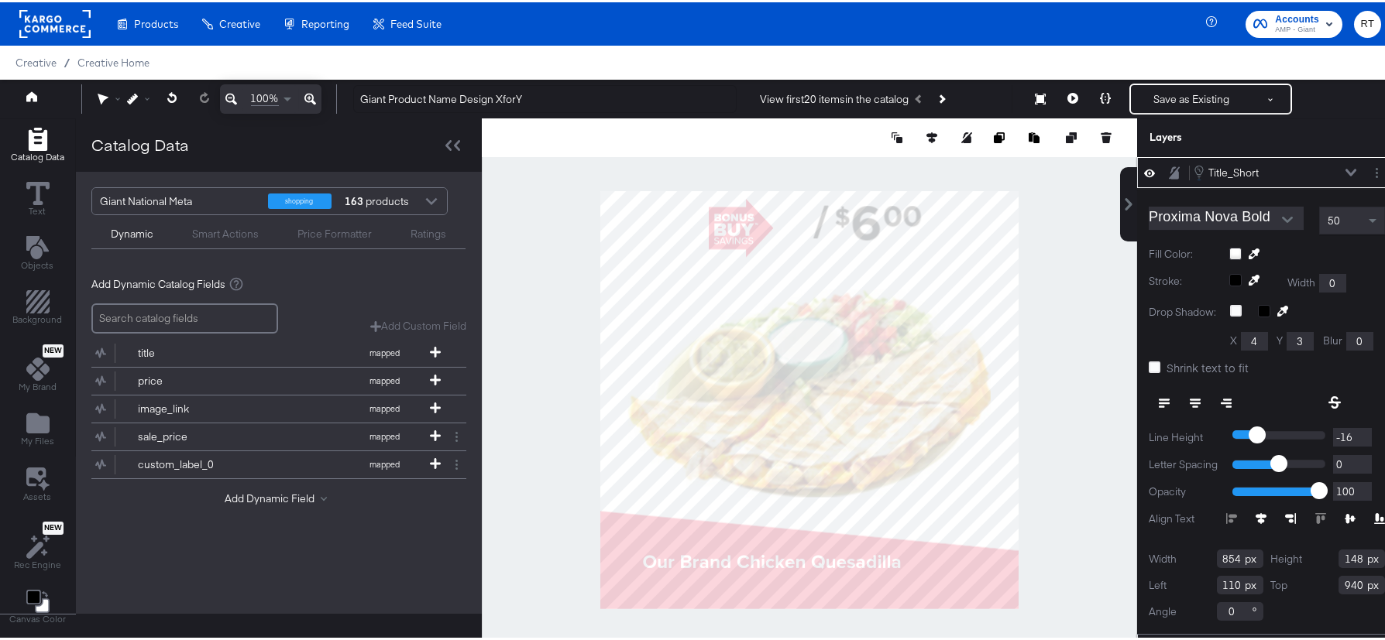
type input "-15"
type input "-14"
click at [1295, 623] on div "Proxima Nova Bold 50 Fill Color: Stroke: Width 0 Drop Shadow: X 4 Y 3 Blur 0 Sh…" at bounding box center [1266, 409] width 259 height 446
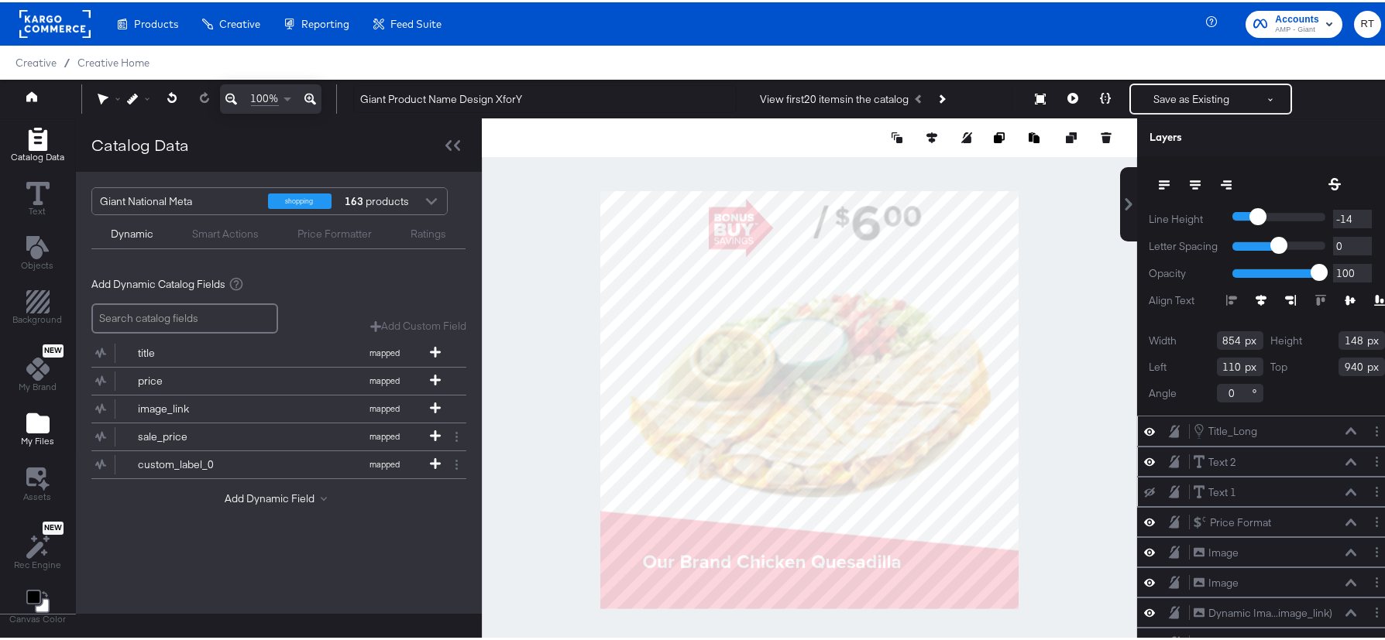
scroll to position [0, 0]
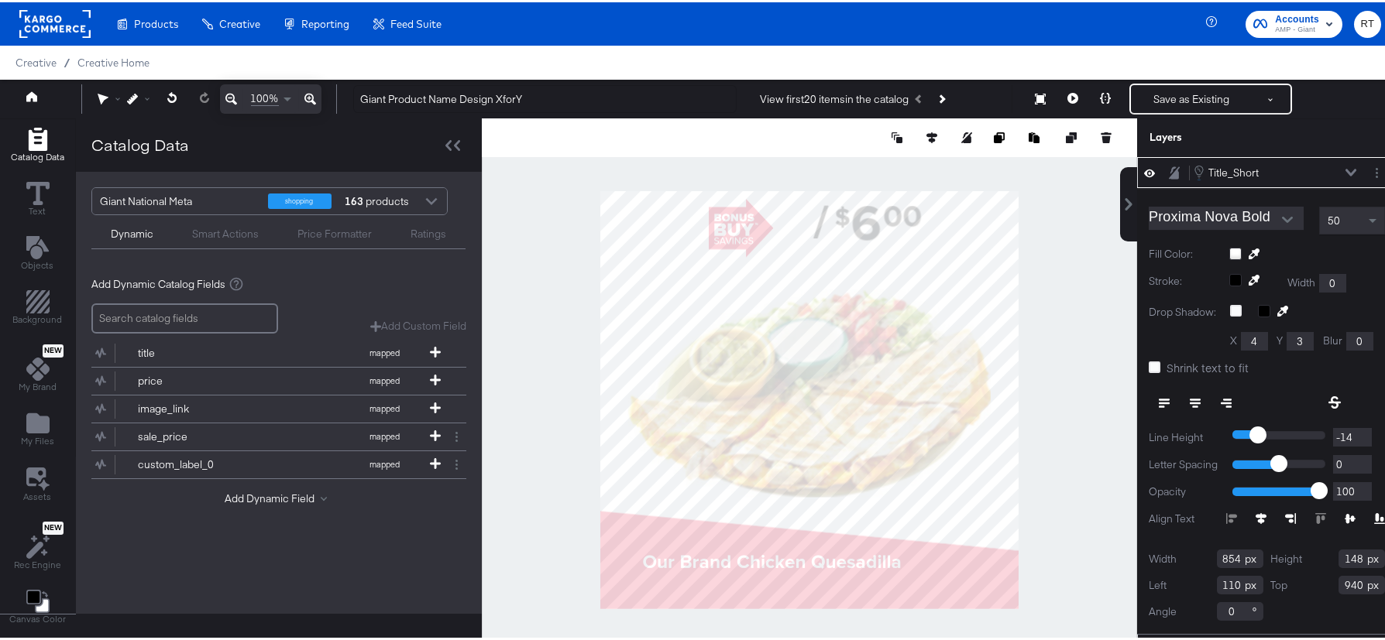
click at [1345, 168] on icon at bounding box center [1350, 170] width 11 height 8
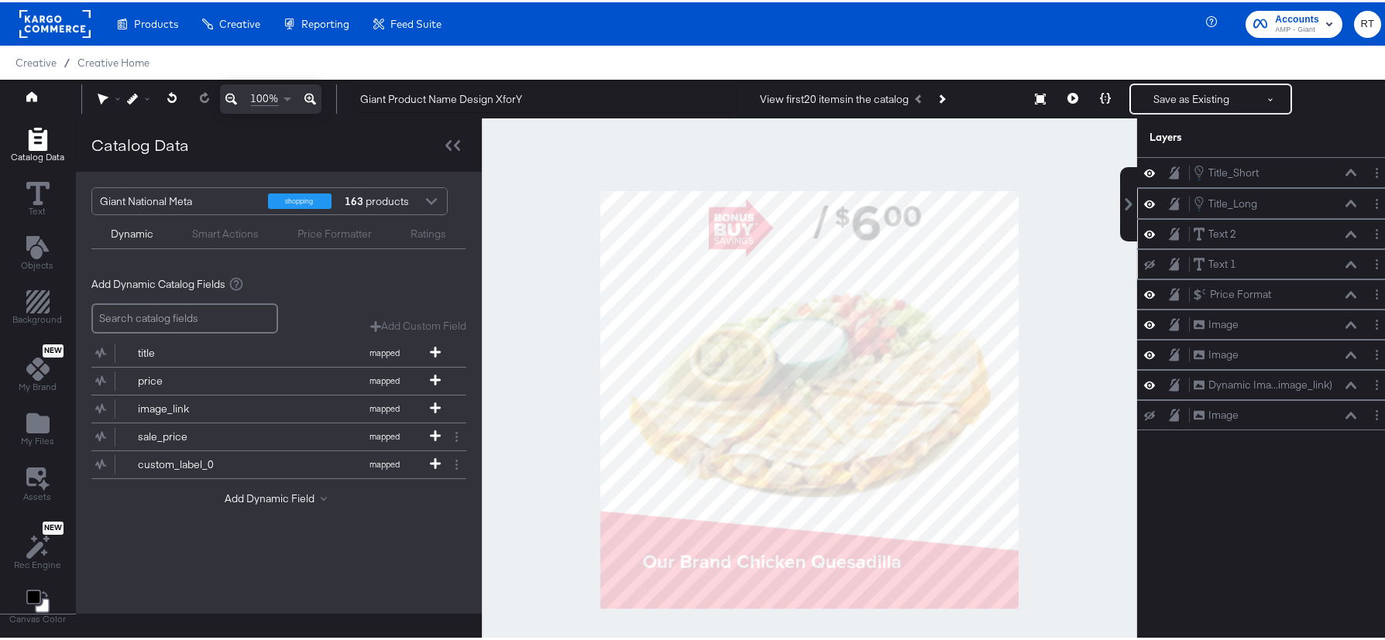
click at [1345, 202] on icon at bounding box center [1350, 200] width 11 height 7
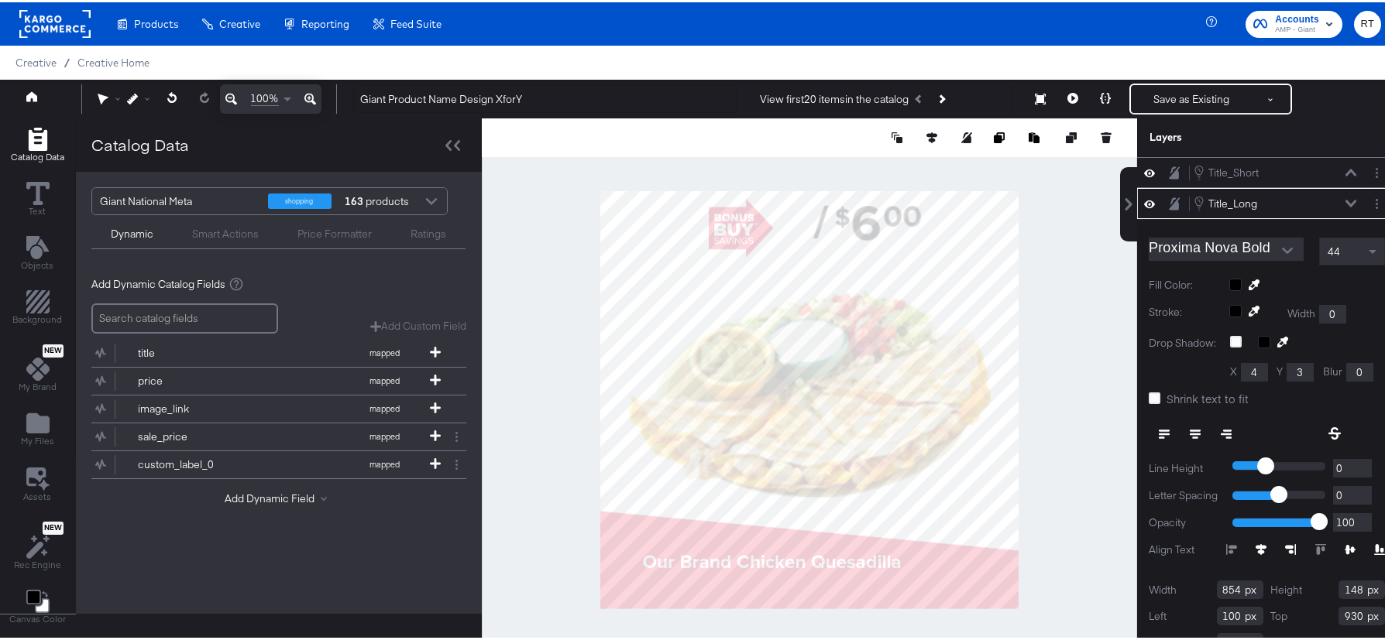
scroll to position [19, 0]
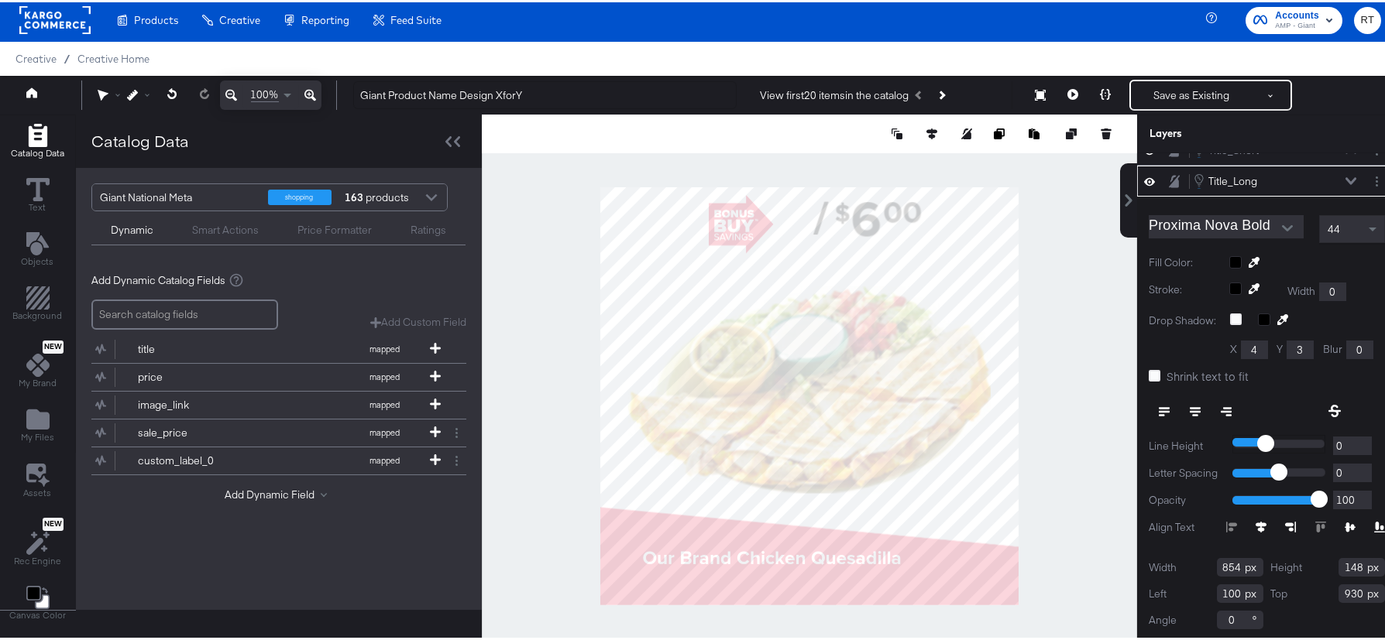
type input "-1"
type input "0"
type input "2"
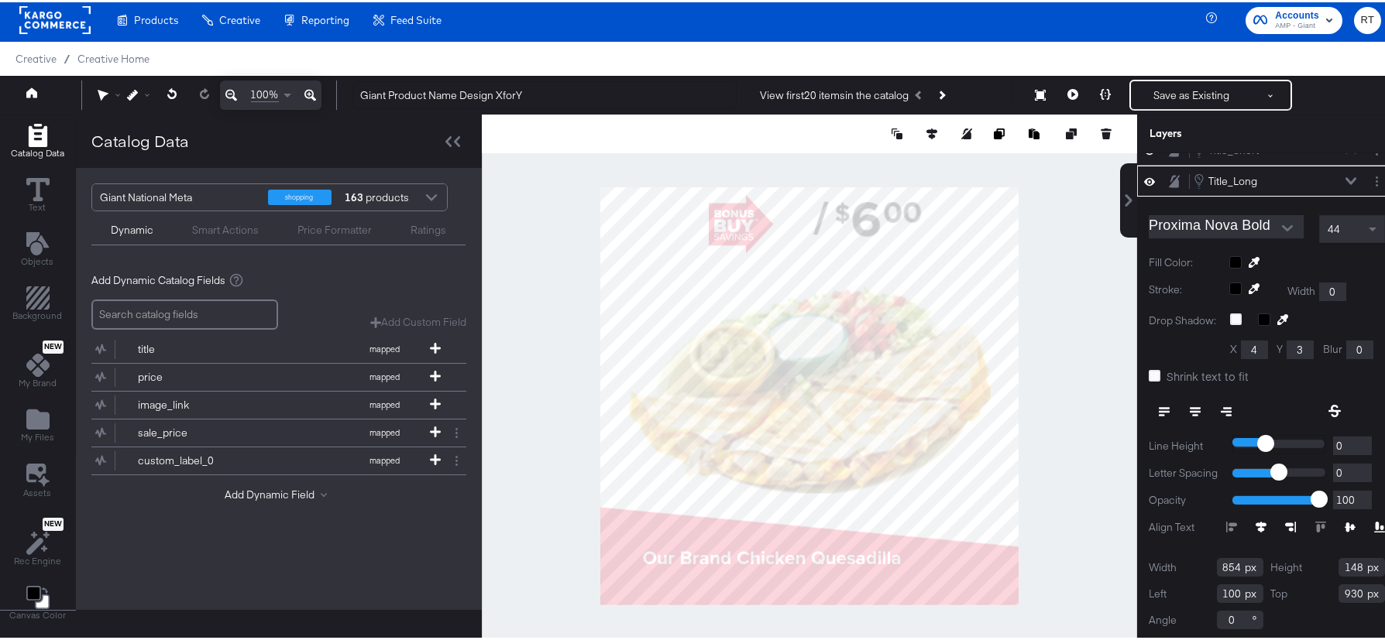
type input "2"
type input "4"
type input "3"
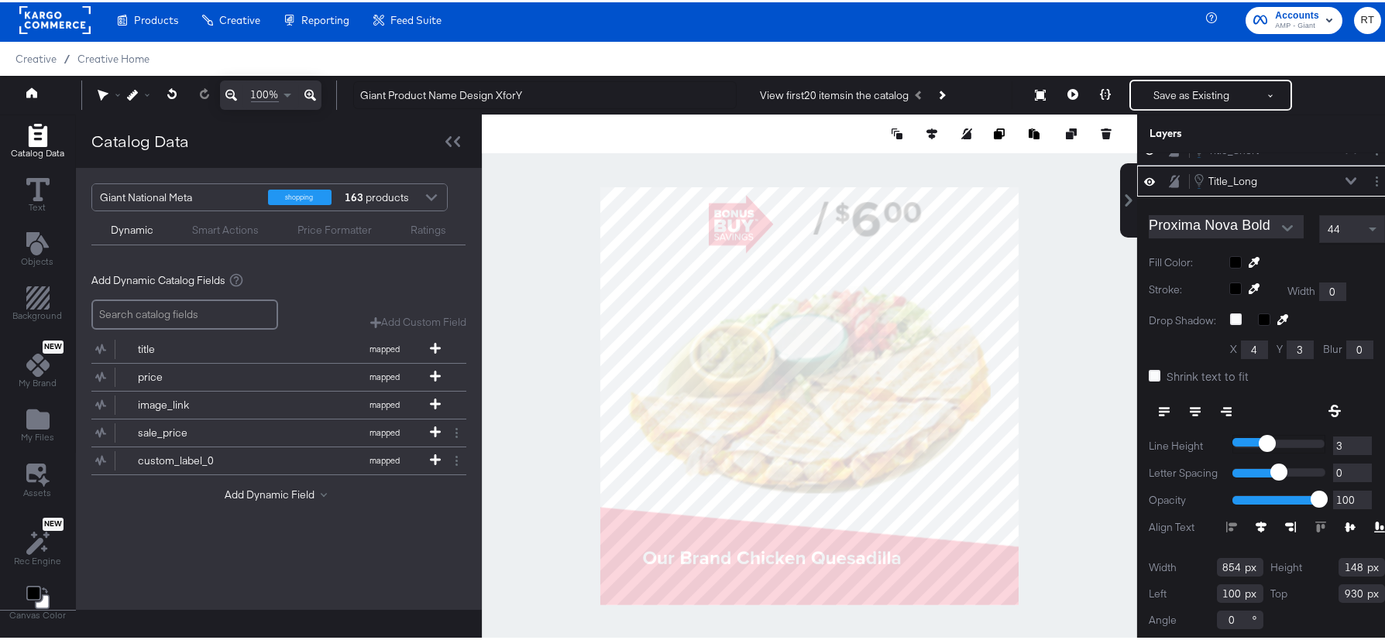
type input "2"
type input "1"
type input "0"
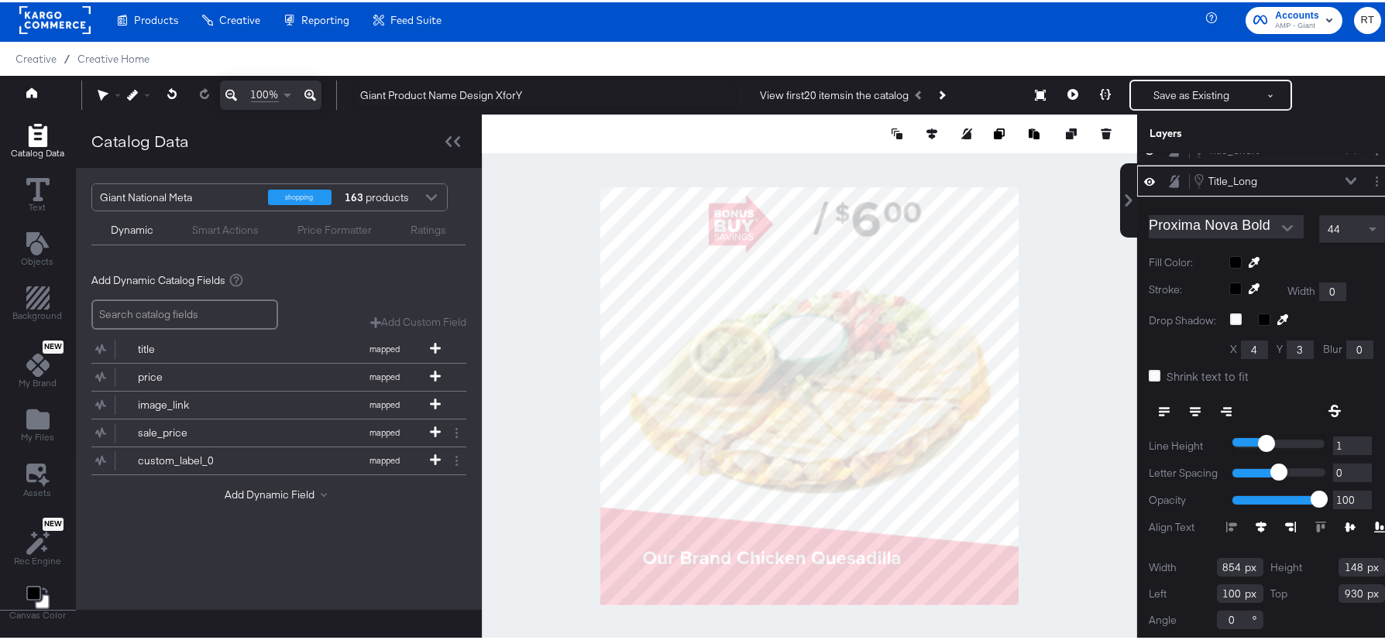
type input "0"
type input "-1"
type input "-3"
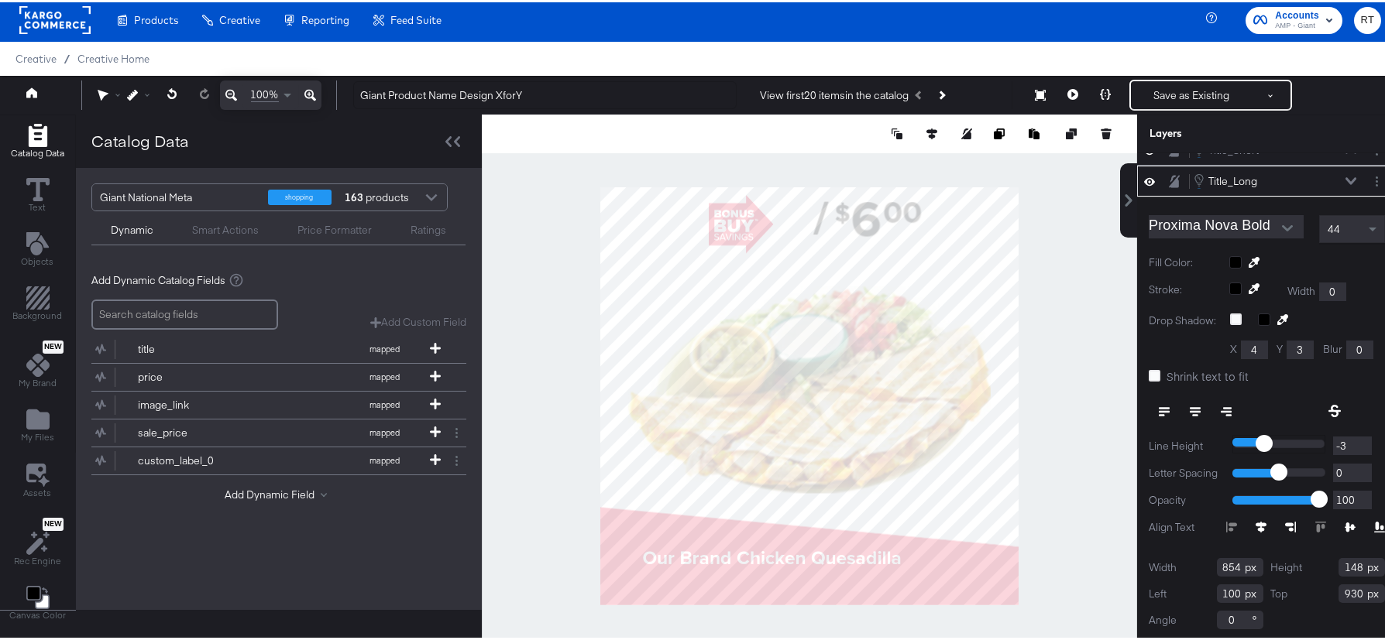
type input "-4"
type input "-5"
type input "-6"
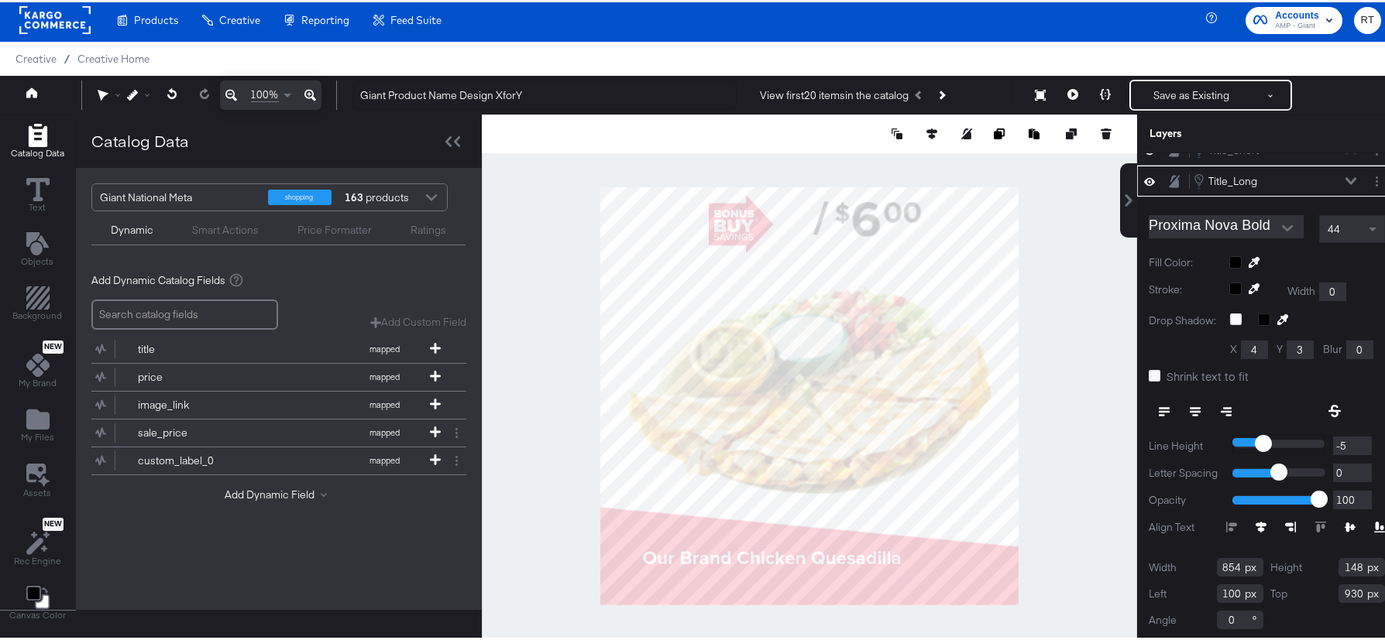
type input "-6"
type input "-7"
type input "-8"
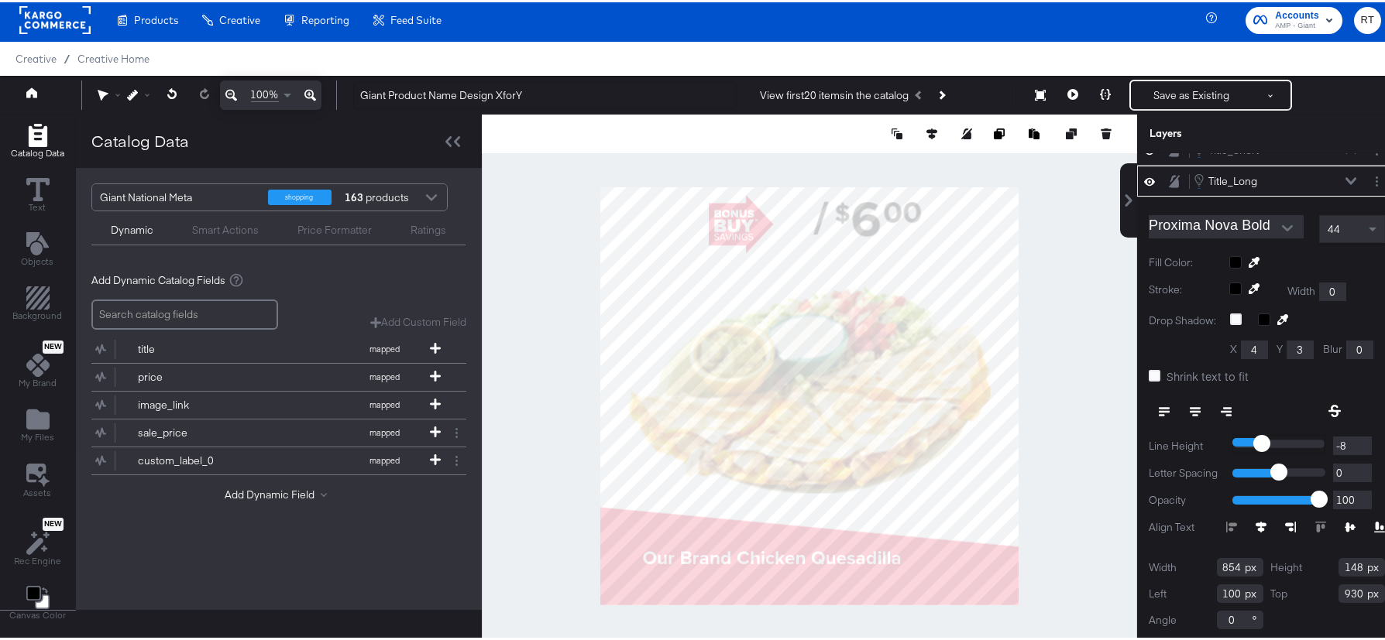
type input "-9"
type input "-10"
type input "-11"
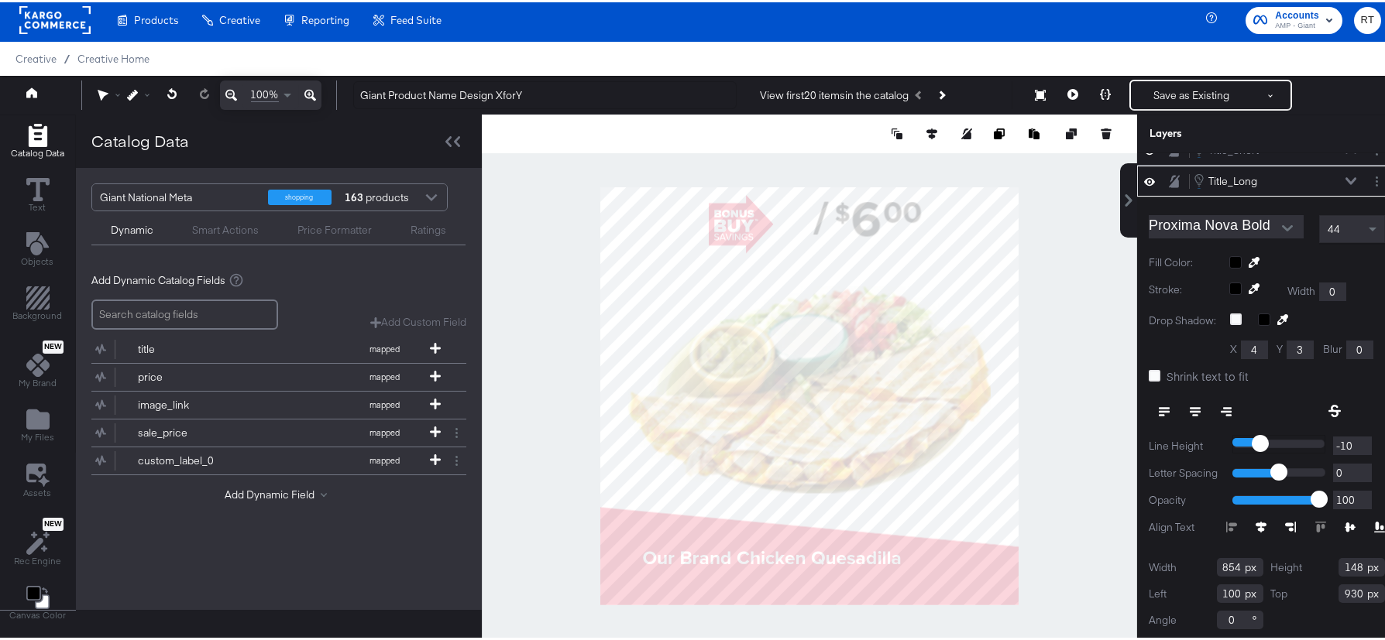
type input "-11"
type input "-12"
type input "-13"
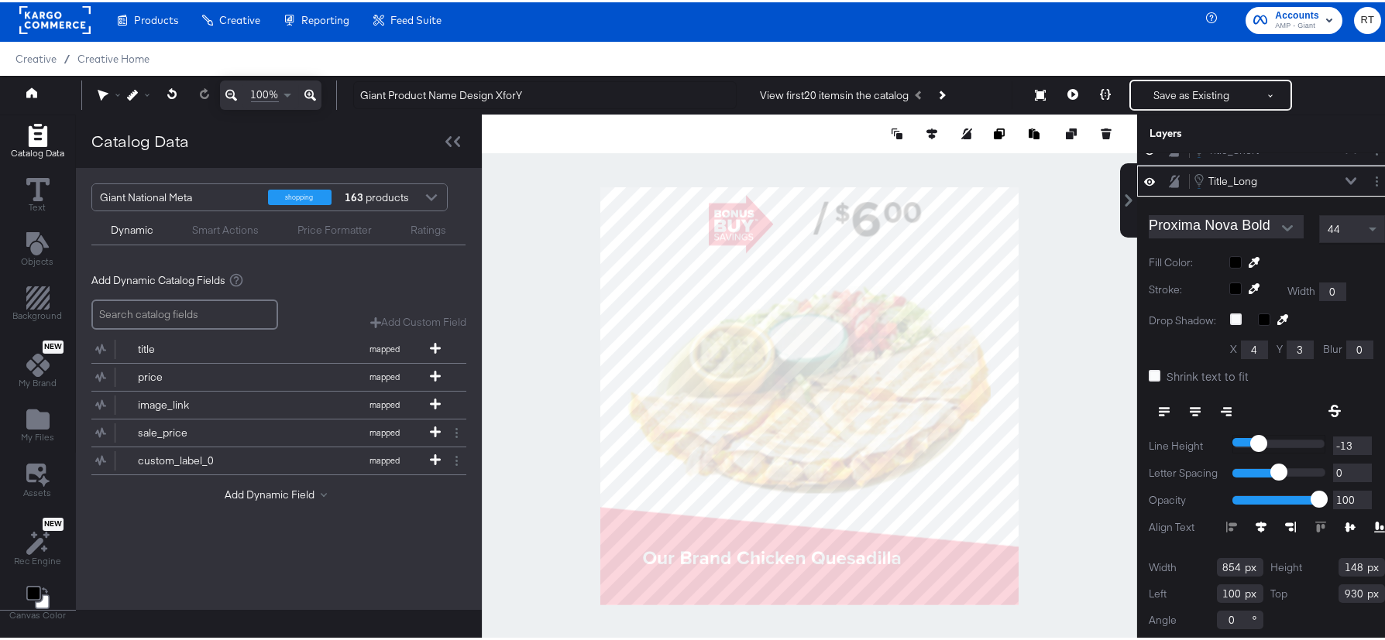
type input "-14"
type input "-15"
type input "-14"
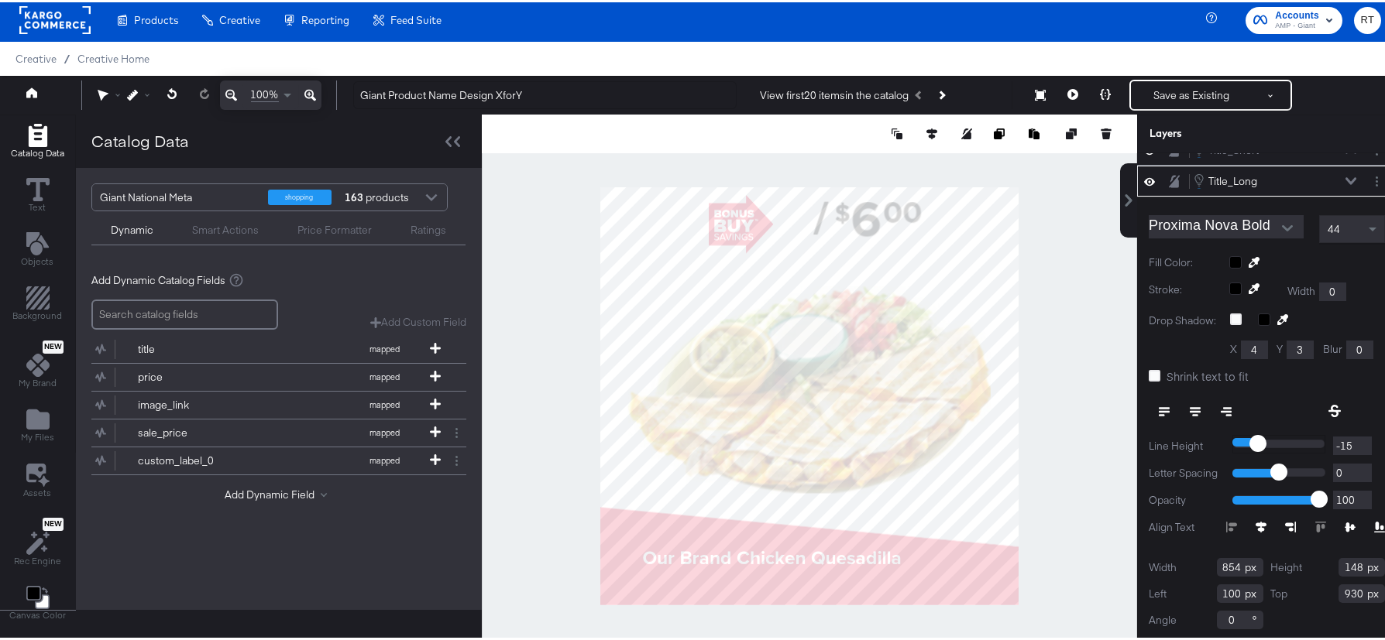
type input "-14"
click at [1245, 441] on input "range" at bounding box center [1278, 442] width 93 height 19
click at [1356, 383] on div at bounding box center [1266, 383] width 236 height 1
click at [1345, 180] on icon at bounding box center [1350, 178] width 11 height 7
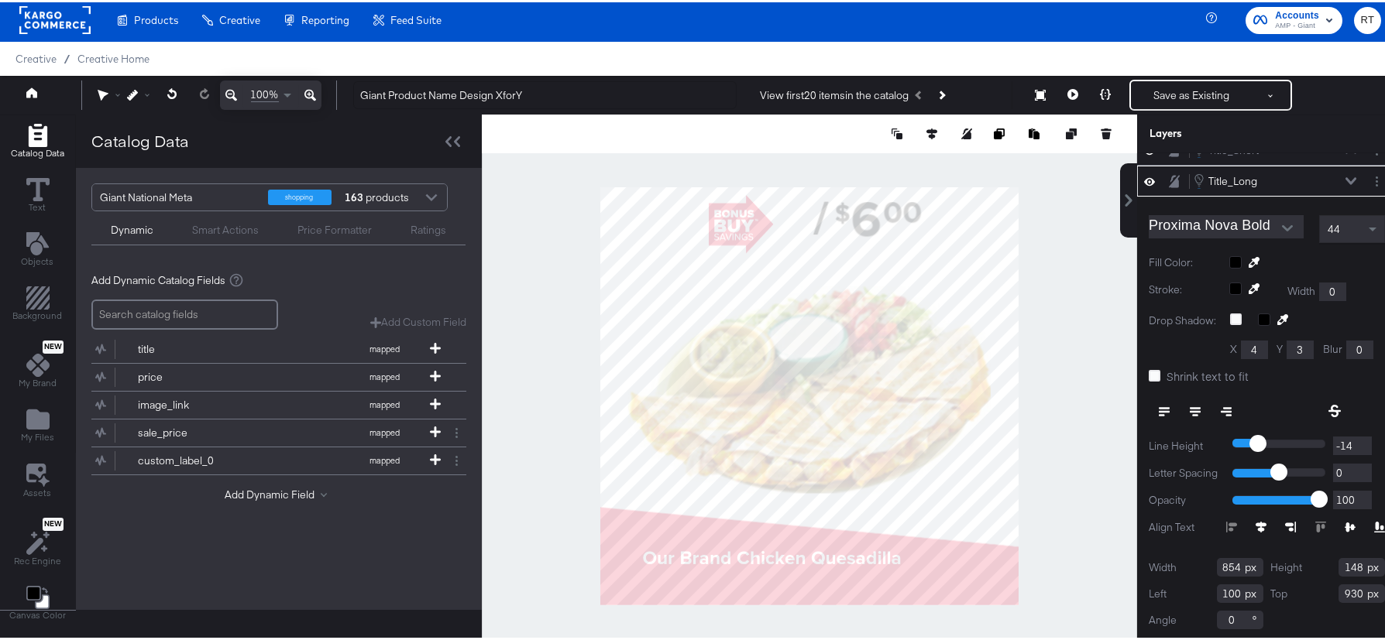
scroll to position [0, 0]
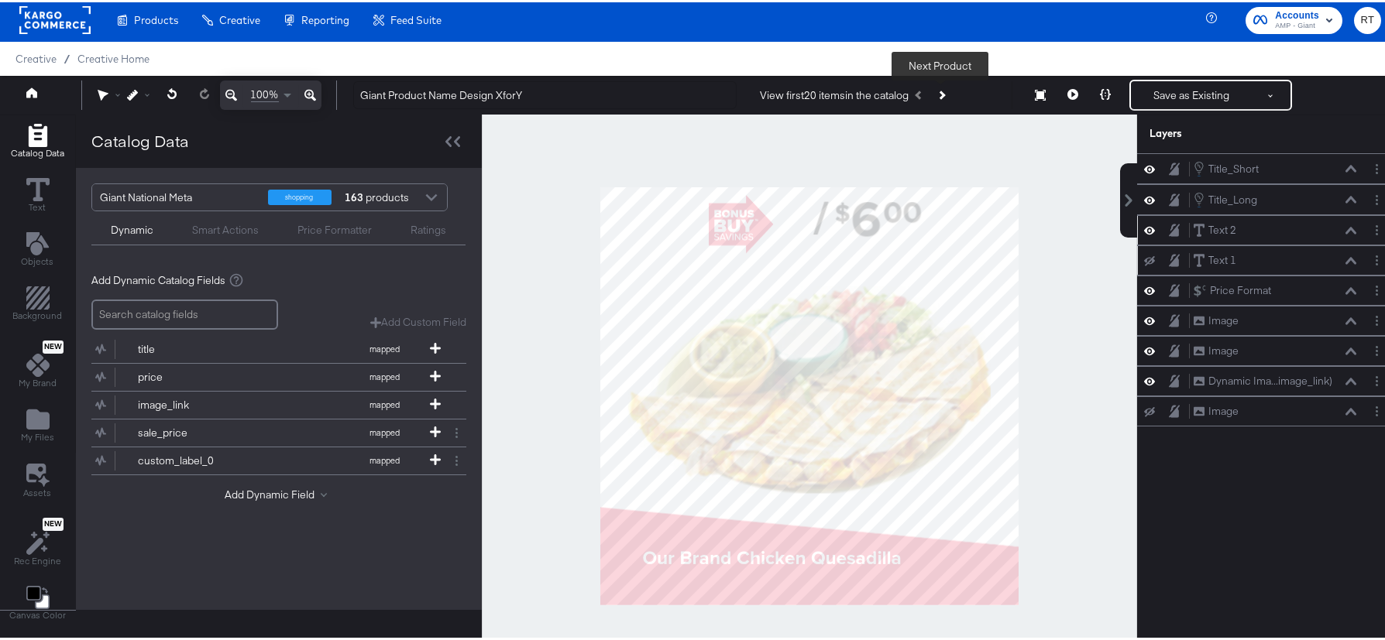
click at [938, 87] on button "Next Product" at bounding box center [941, 93] width 22 height 28
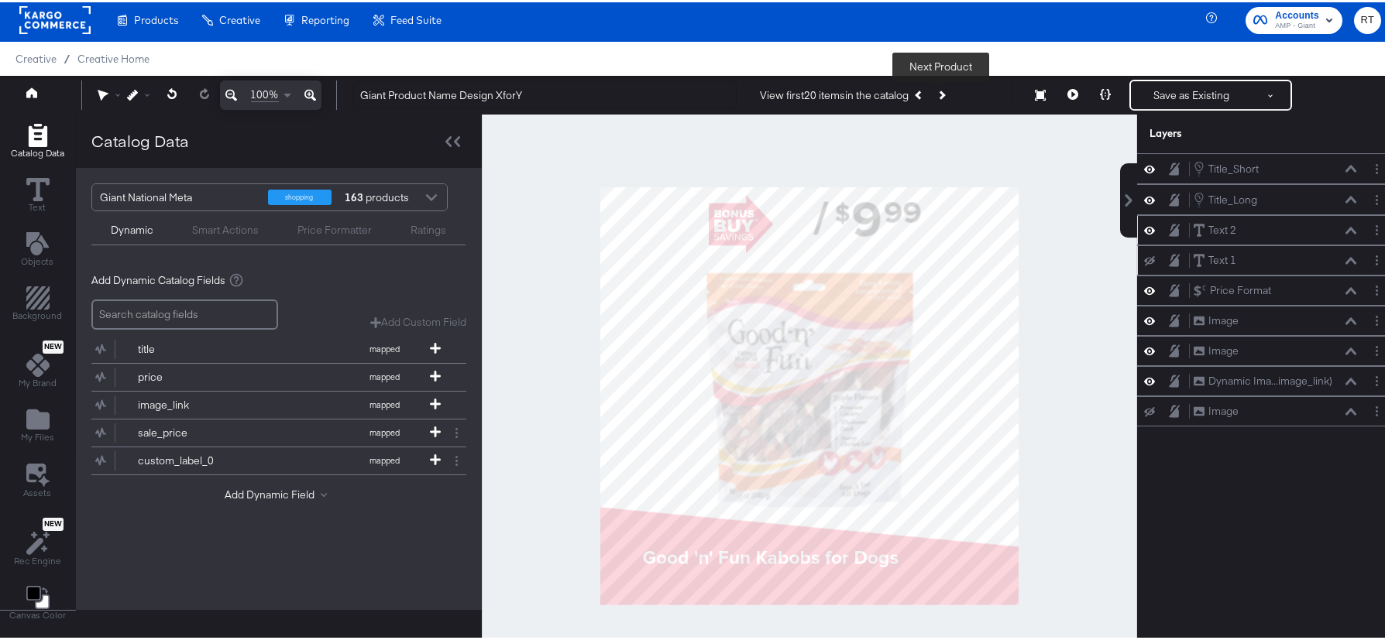
click at [938, 87] on button "Next Product" at bounding box center [941, 93] width 22 height 28
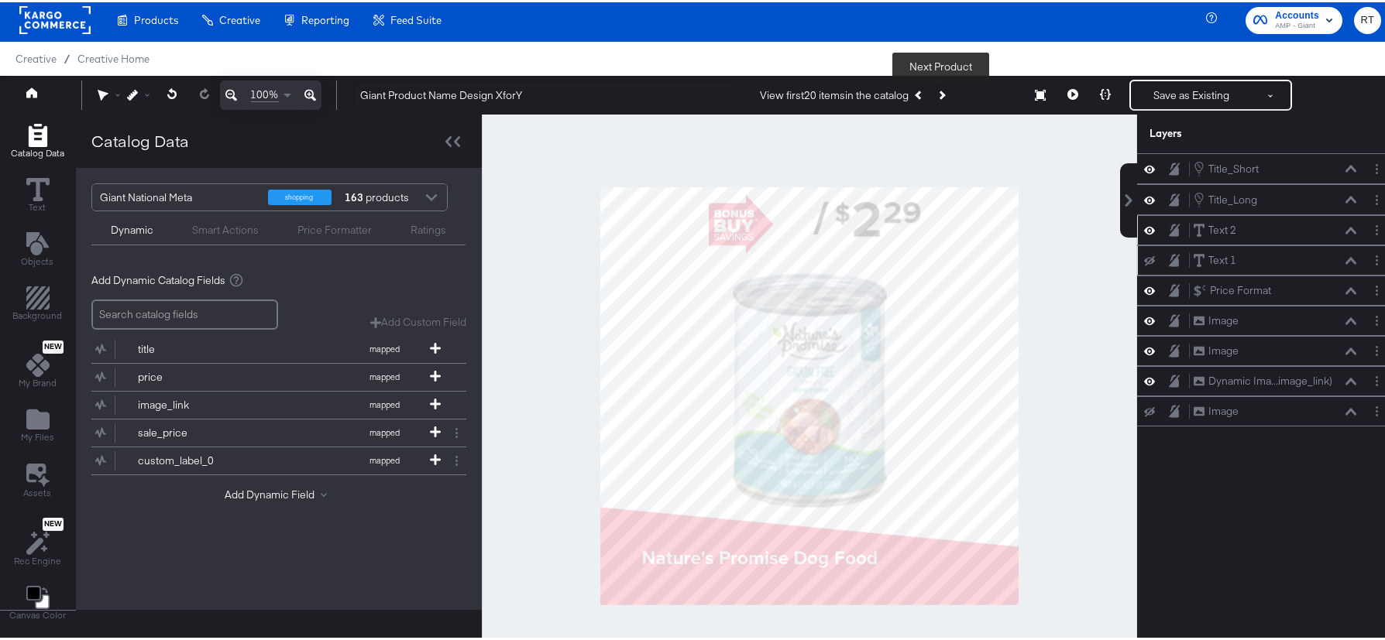
click at [938, 87] on button "Next Product" at bounding box center [941, 93] width 22 height 28
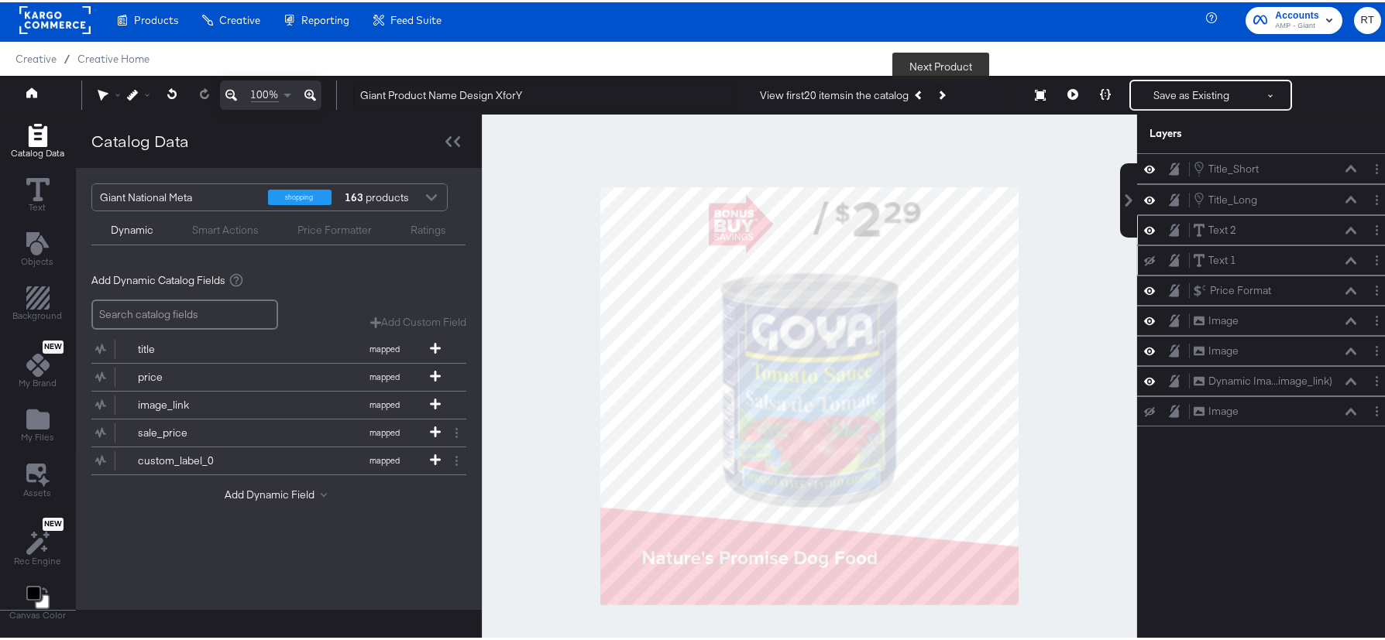
click at [938, 87] on button "Next Product" at bounding box center [941, 93] width 22 height 28
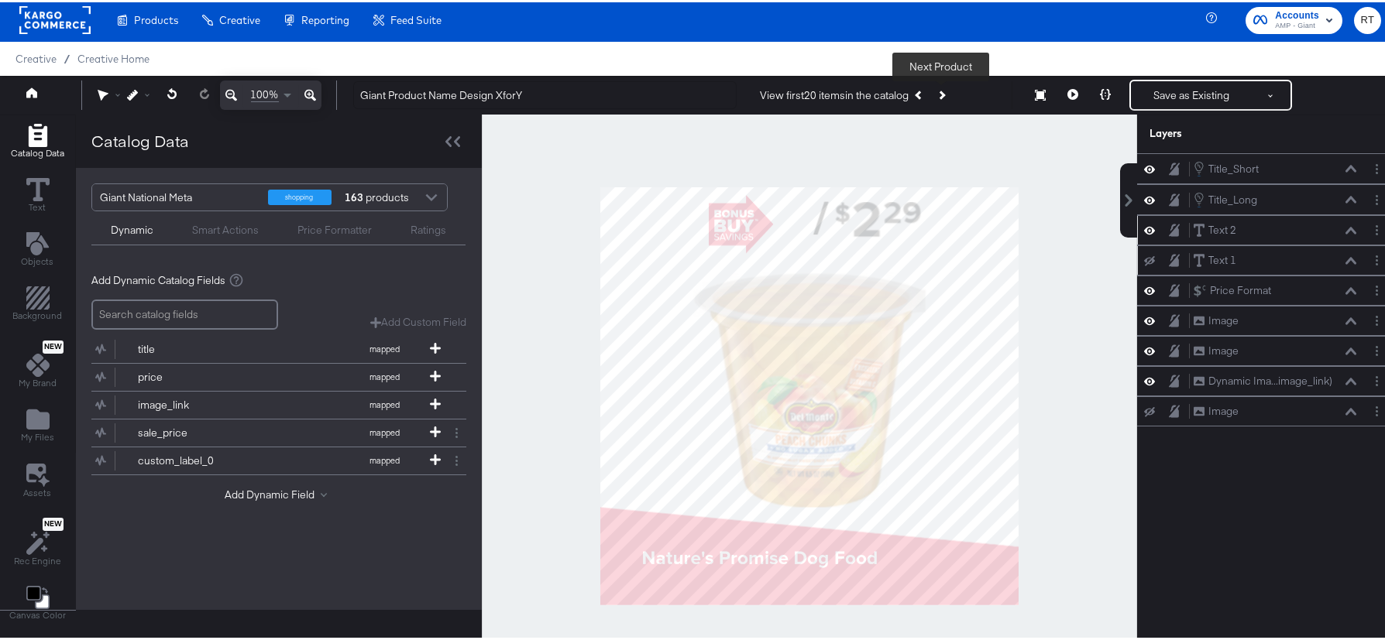
click at [938, 87] on button "Next Product" at bounding box center [941, 93] width 22 height 28
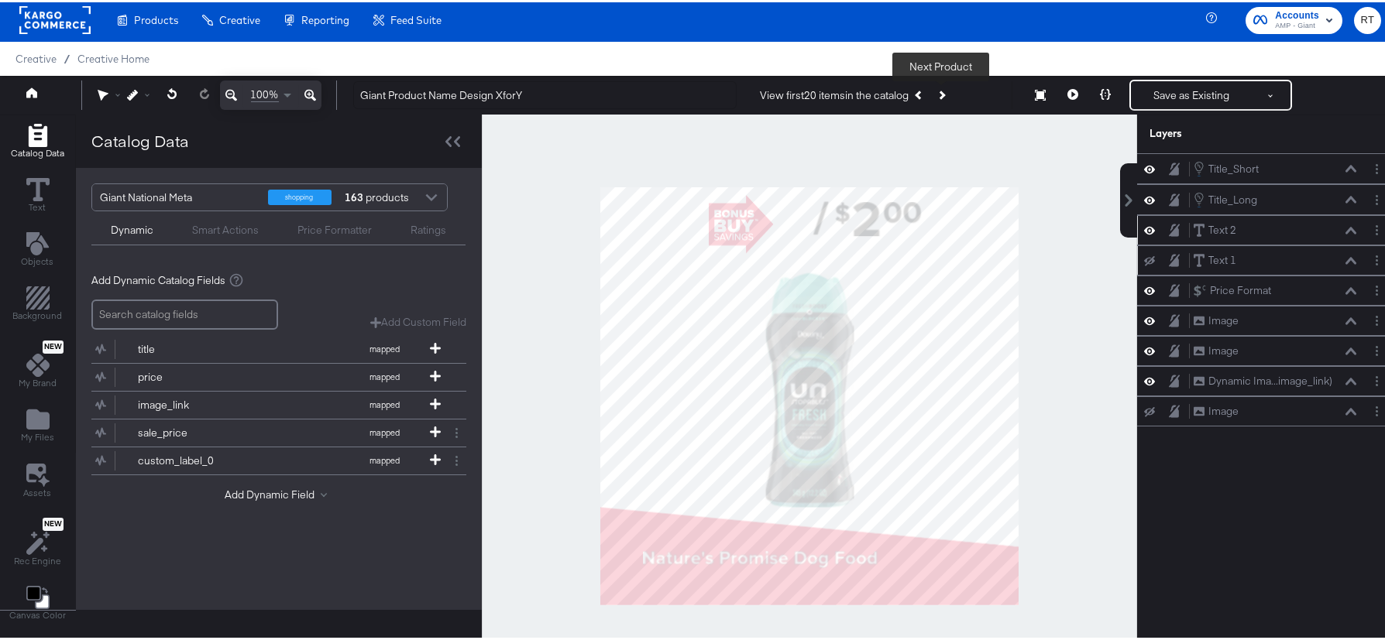
click at [938, 87] on button "Next Product" at bounding box center [941, 93] width 22 height 28
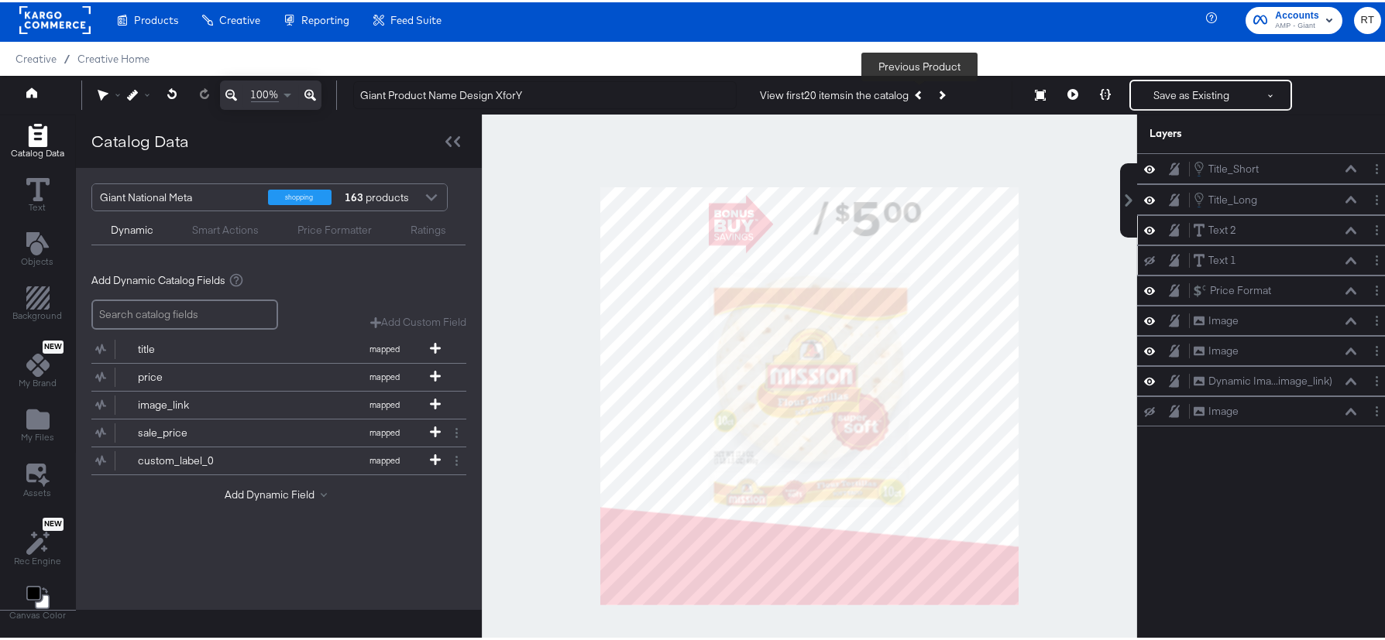
click at [908, 90] on button "Previous Product" at bounding box center [919, 93] width 22 height 28
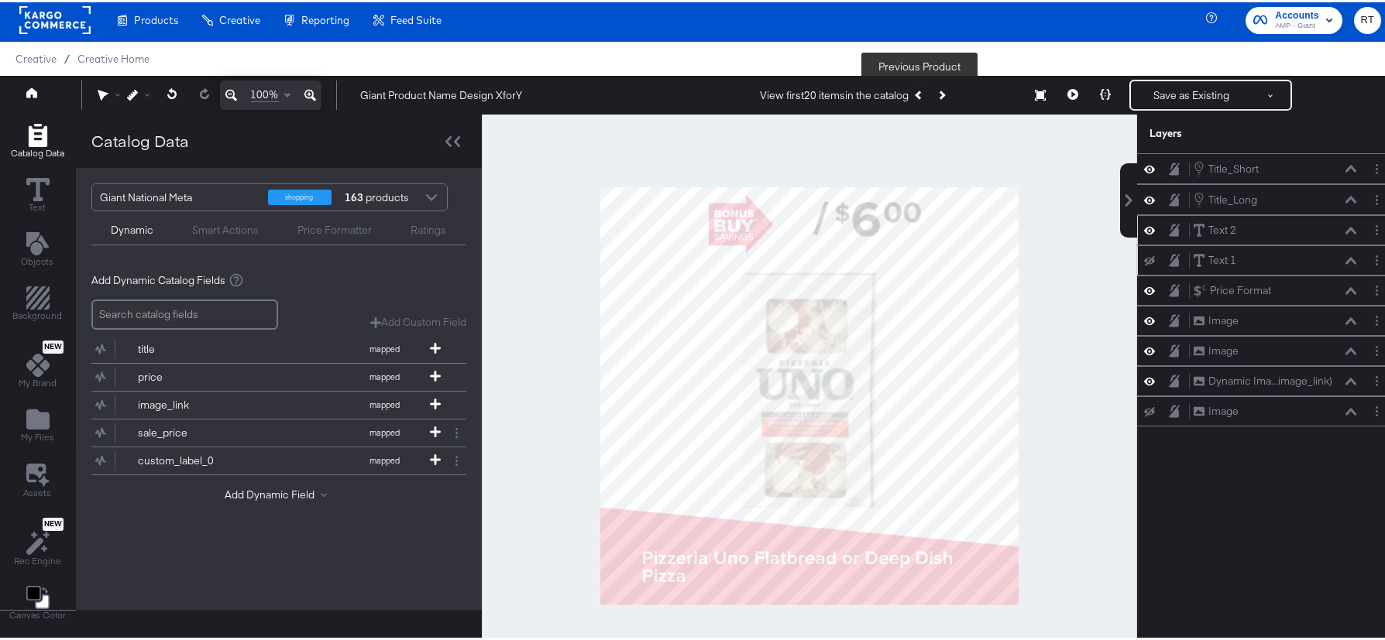
click at [909, 90] on button "Previous Product" at bounding box center [919, 93] width 22 height 28
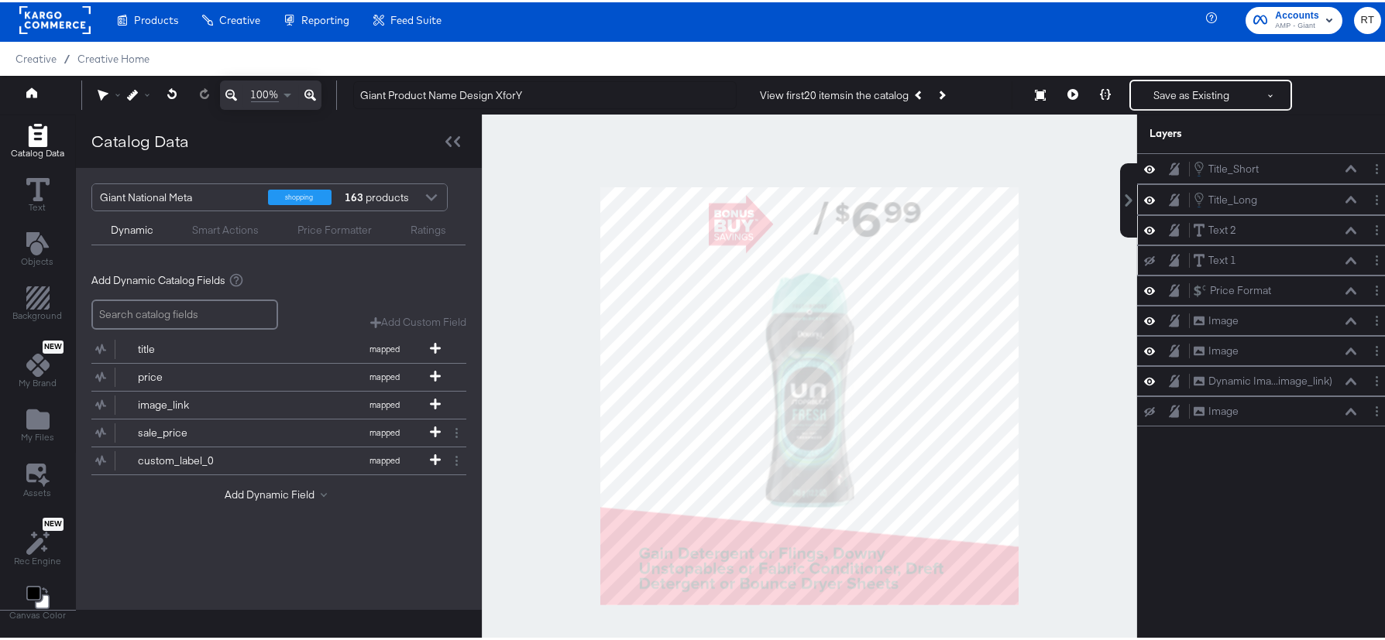
click at [1345, 197] on div "Title_Long Title_Long" at bounding box center [1278, 197] width 173 height 17
click at [1345, 197] on icon at bounding box center [1350, 197] width 11 height 7
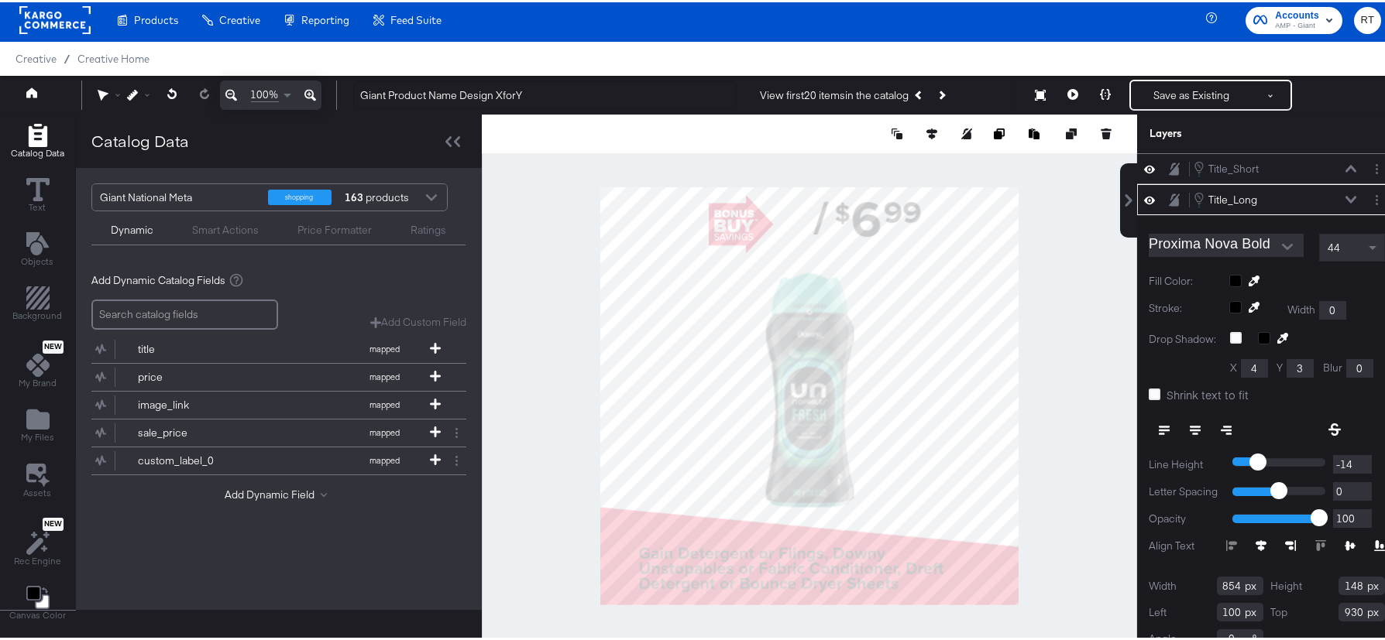
scroll to position [19, 0]
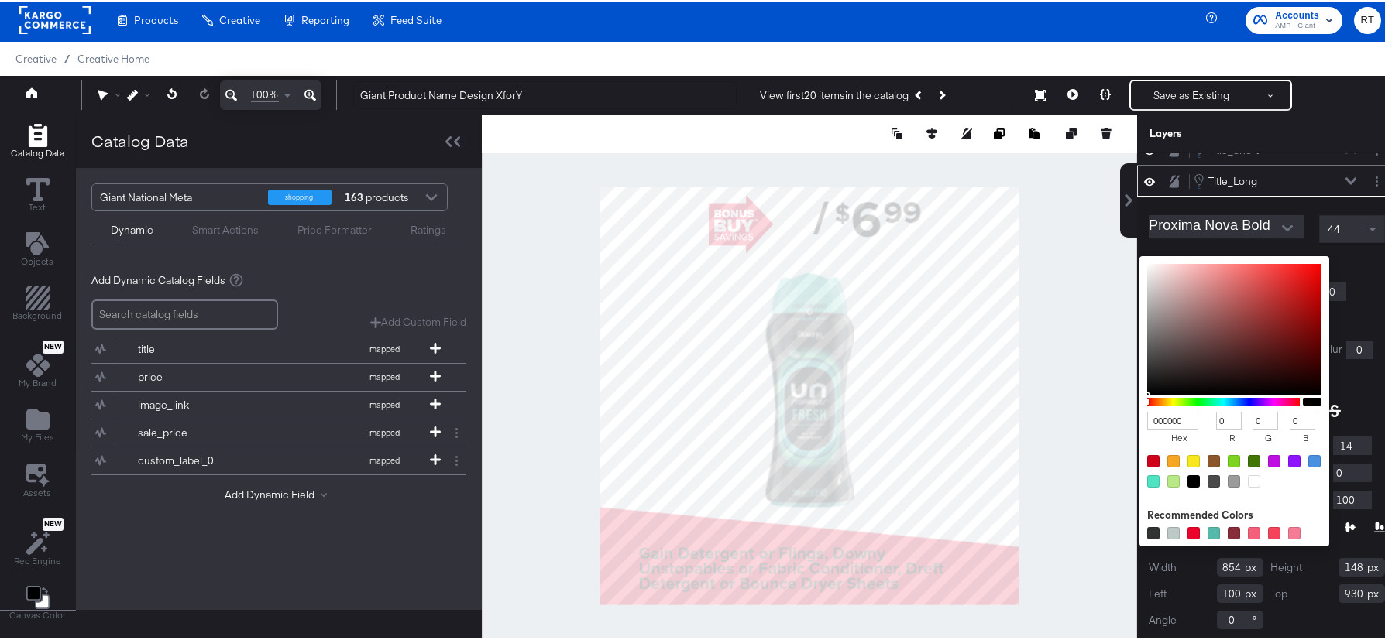
click at [1229, 257] on div "000000 hex 0 r 0 g 0 b 100 a Recommended Colors" at bounding box center [1307, 260] width 156 height 12
click at [1247, 479] on div at bounding box center [1253, 479] width 12 height 12
type input "FFFFFF"
type input "255"
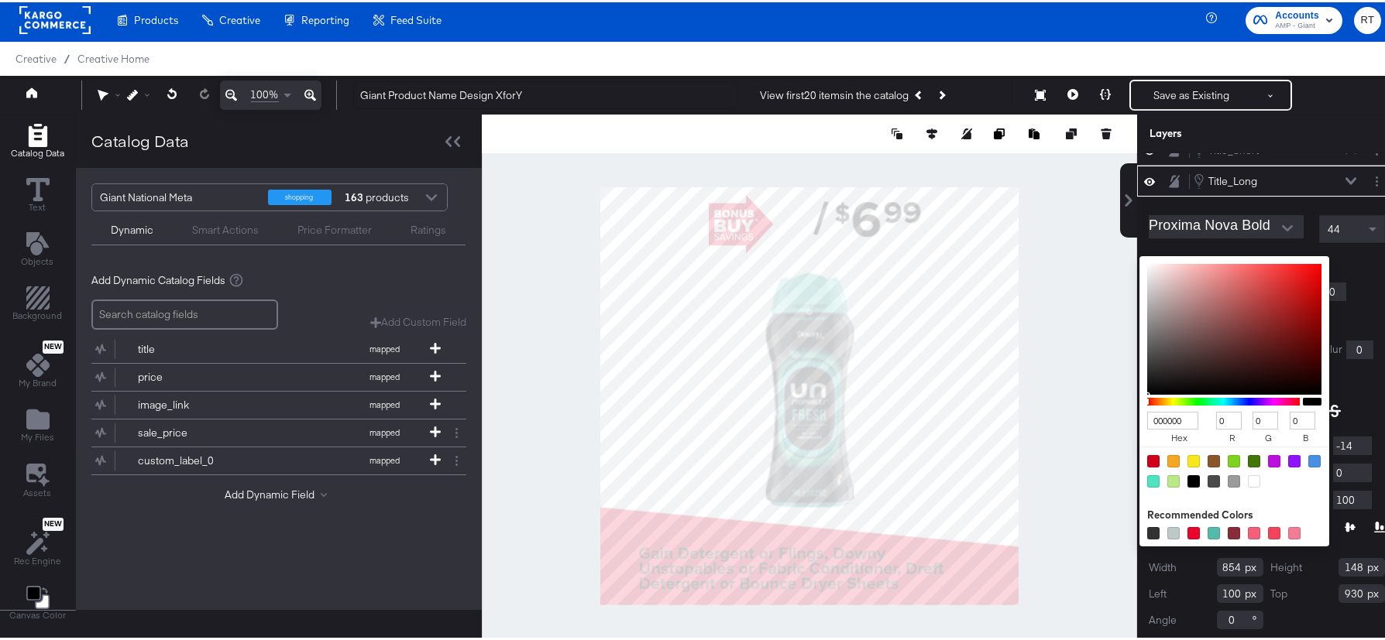
type input "255"
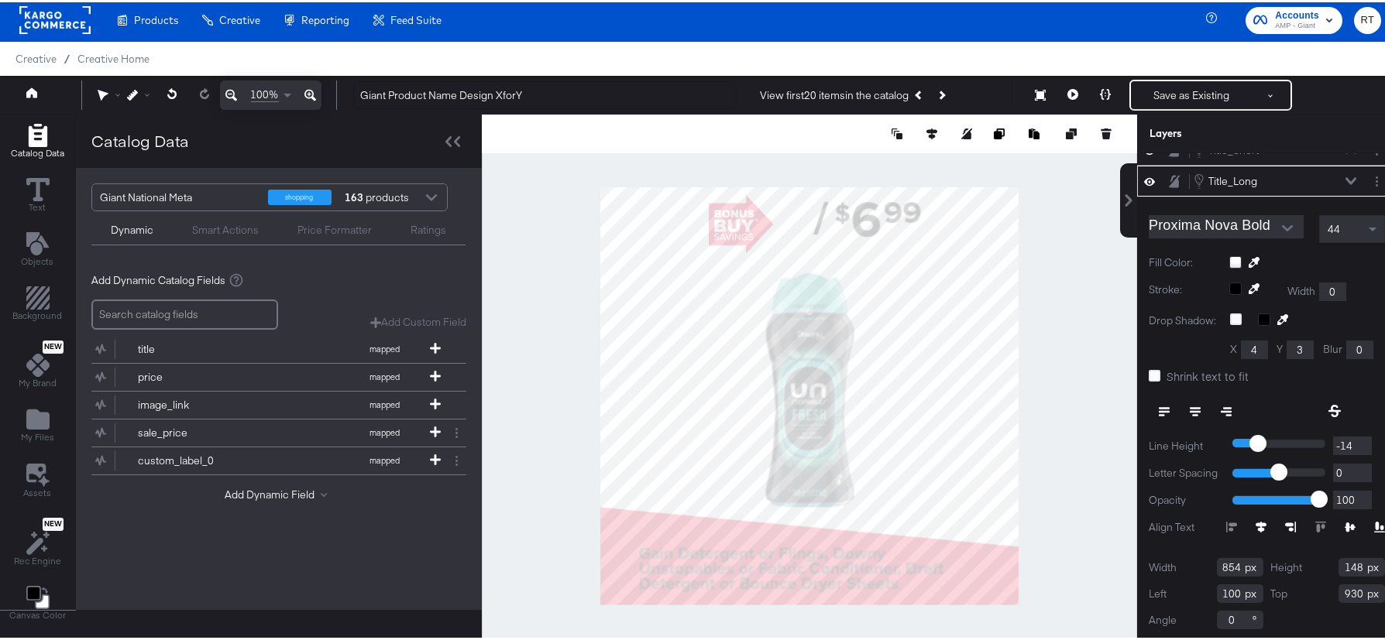
click at [1359, 283] on div "Stroke: Width 0" at bounding box center [1266, 289] width 236 height 19
click at [1345, 177] on icon at bounding box center [1350, 179] width 11 height 8
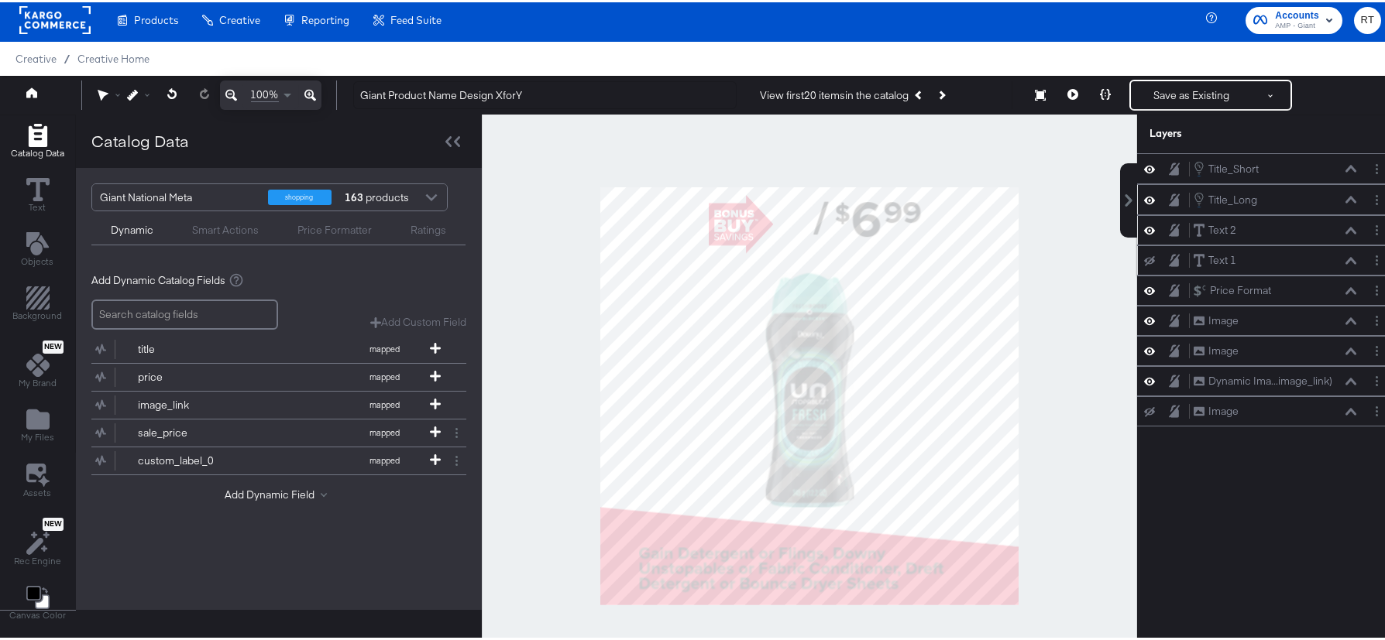
scroll to position [0, 0]
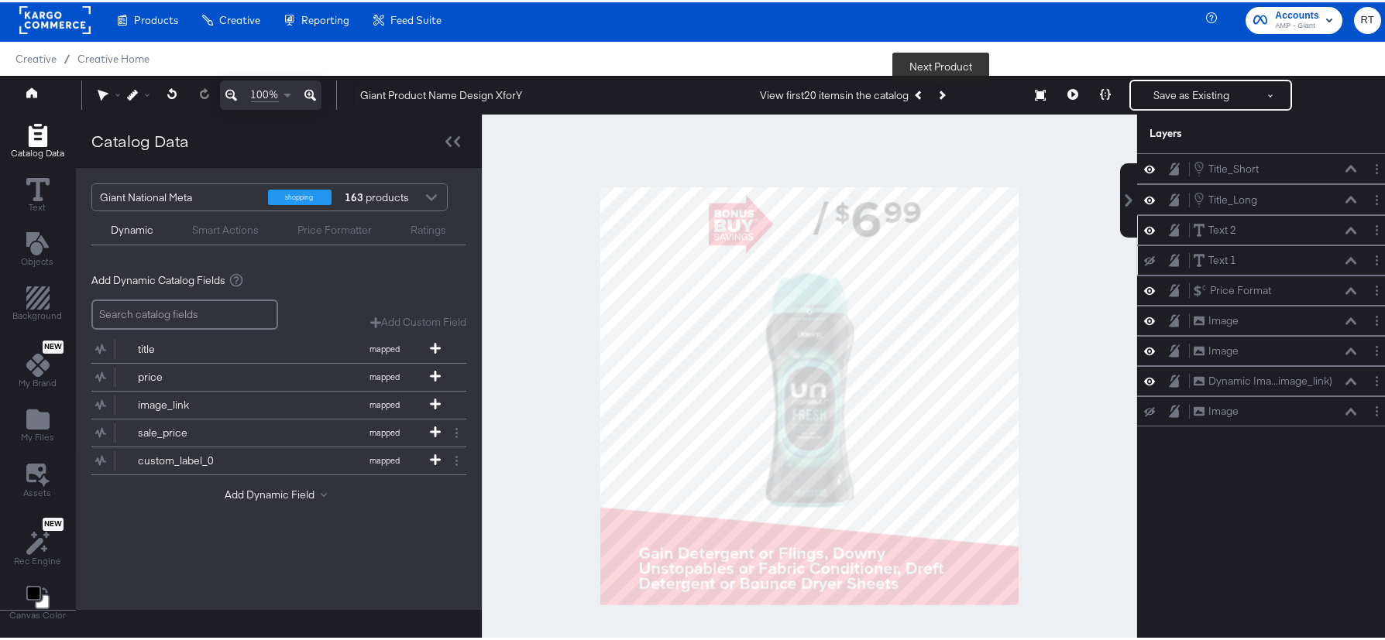
click at [942, 94] on button "Next Product" at bounding box center [941, 93] width 22 height 28
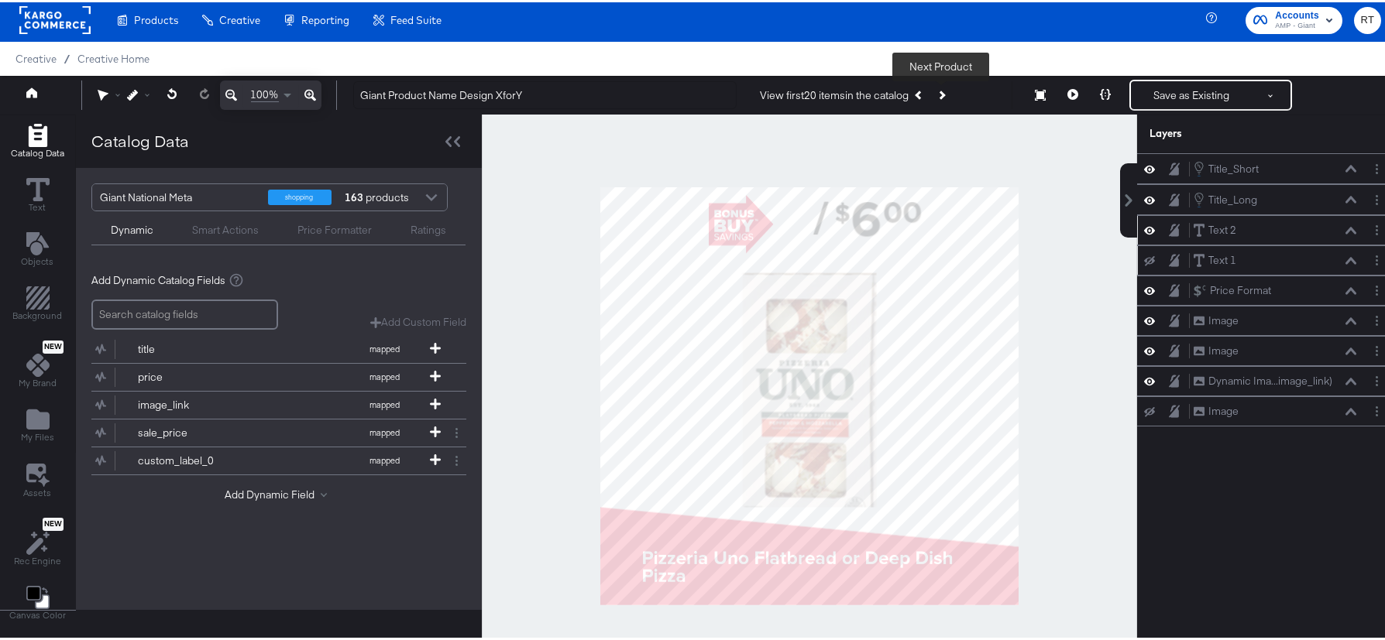
click at [942, 94] on button "Next Product" at bounding box center [941, 93] width 22 height 28
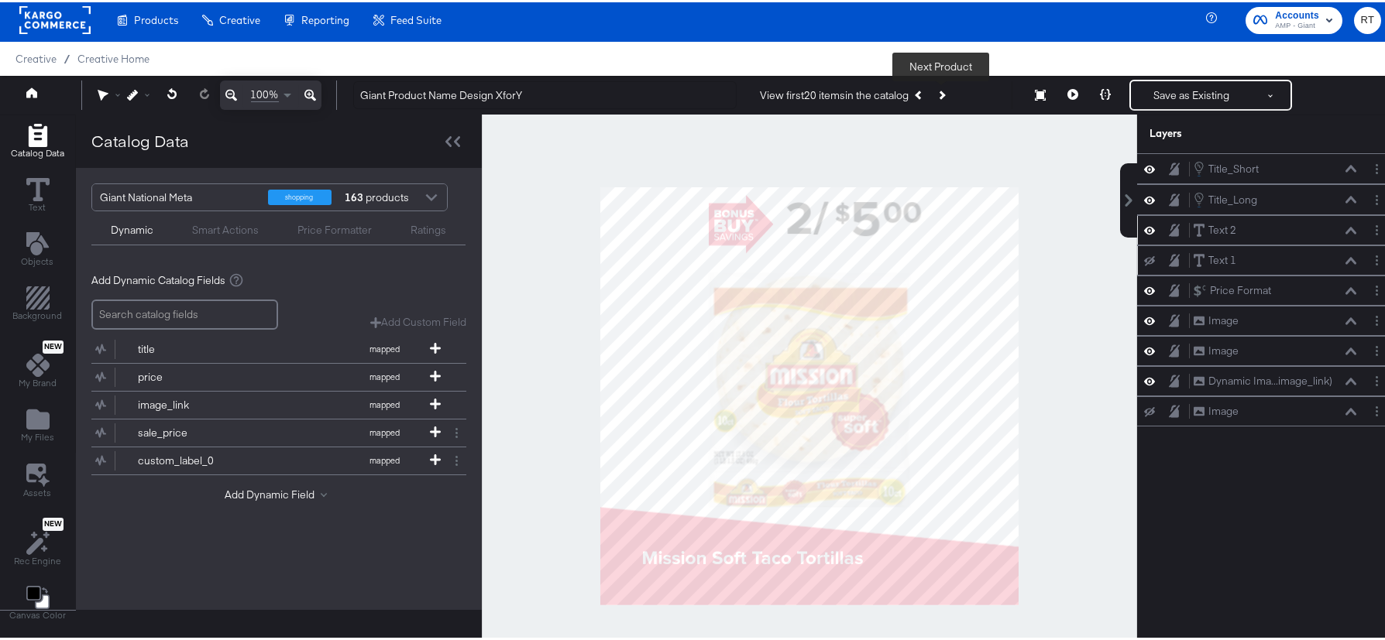
click at [942, 94] on button "Next Product" at bounding box center [941, 93] width 22 height 28
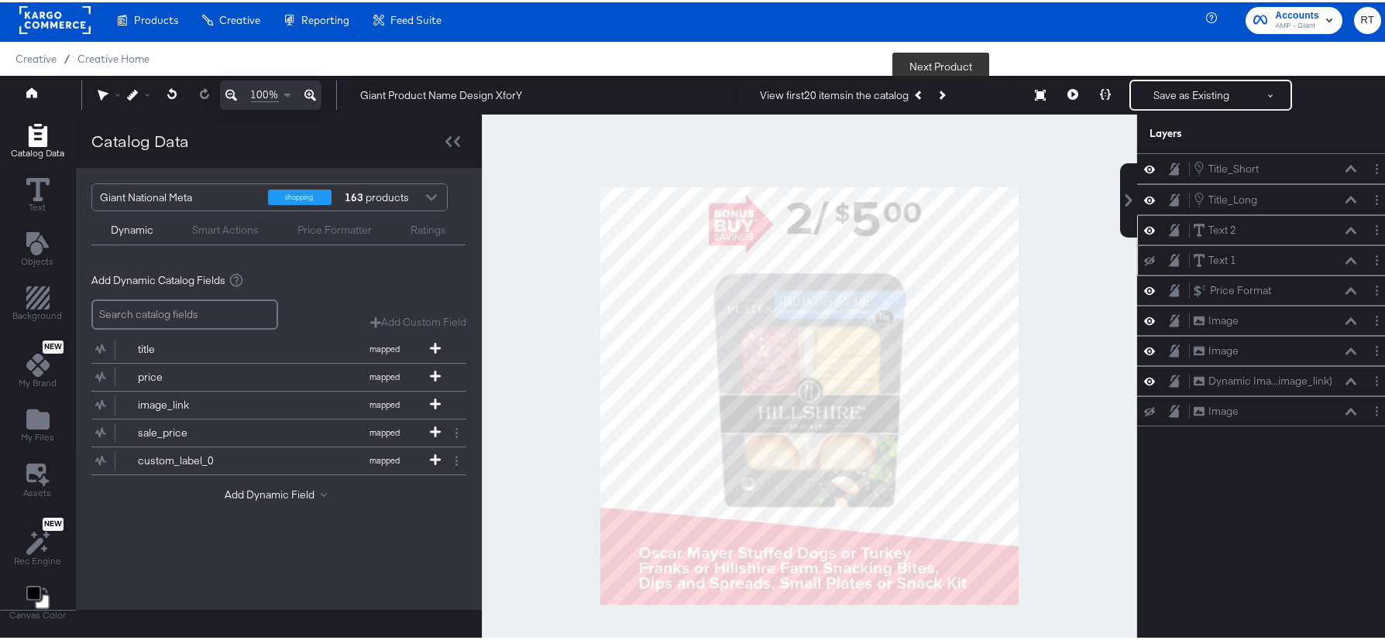
click at [942, 94] on button "Next Product" at bounding box center [941, 93] width 22 height 28
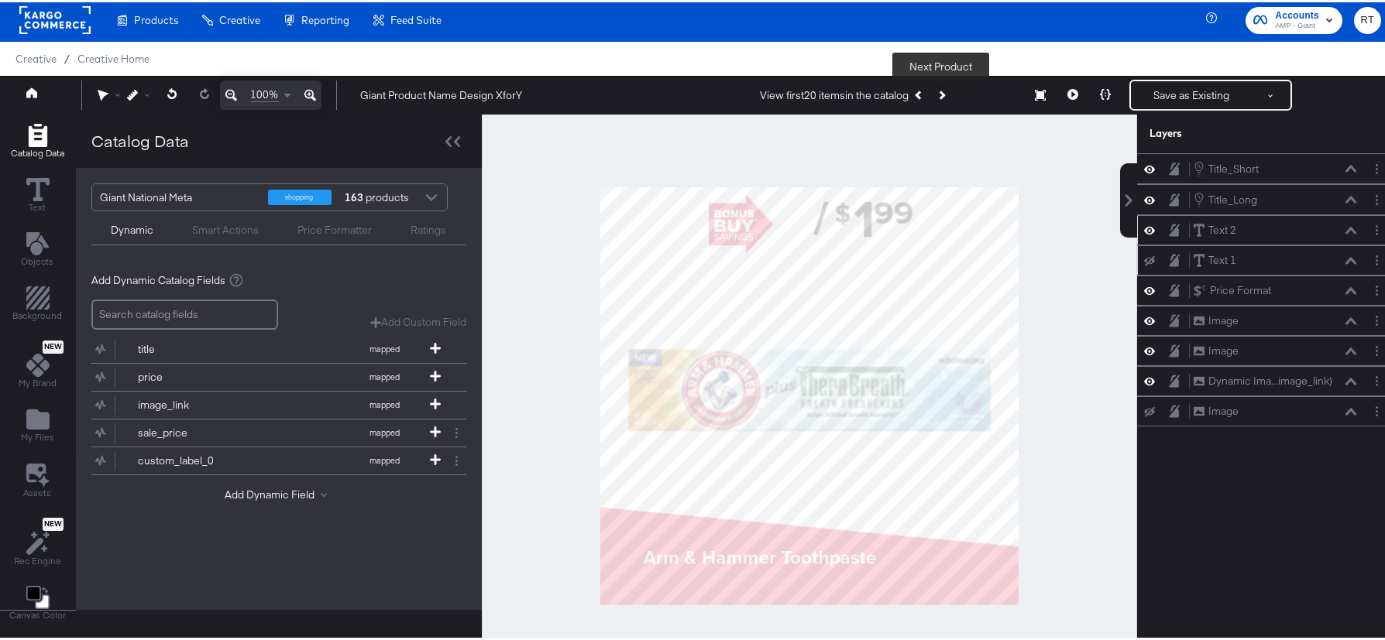
click at [942, 94] on button "Next Product" at bounding box center [941, 93] width 22 height 28
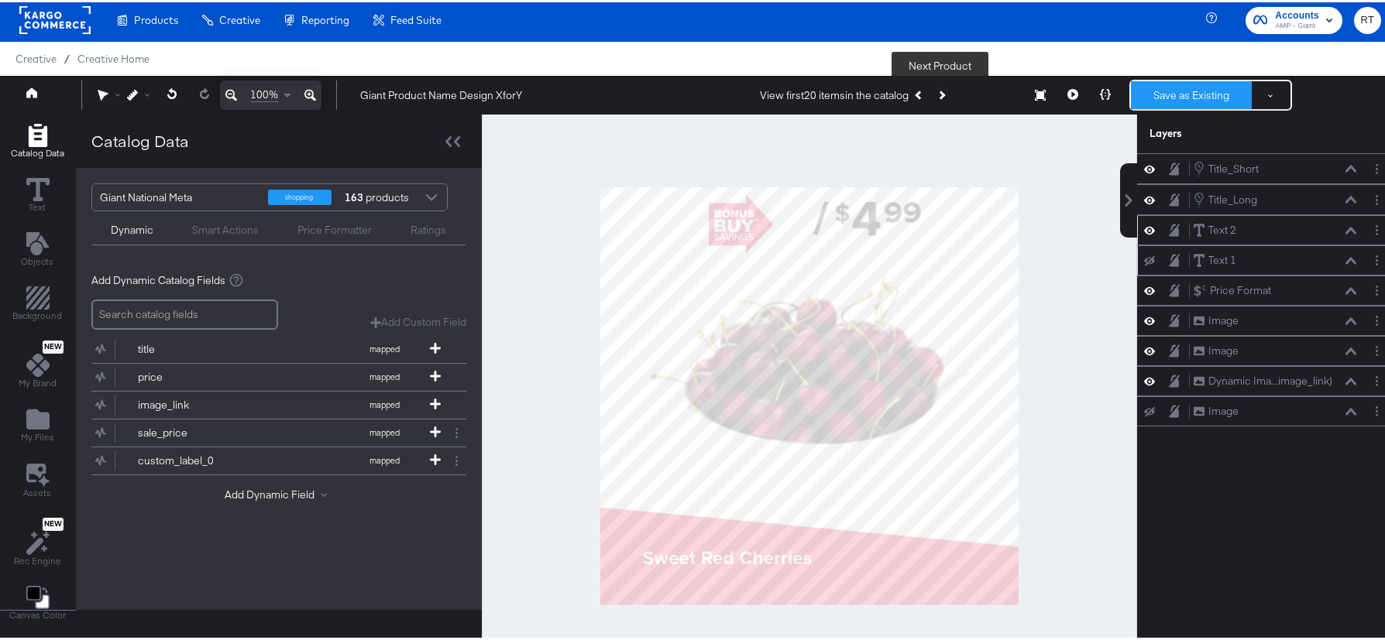
click at [1164, 94] on button "Save as Existing" at bounding box center [1191, 93] width 121 height 28
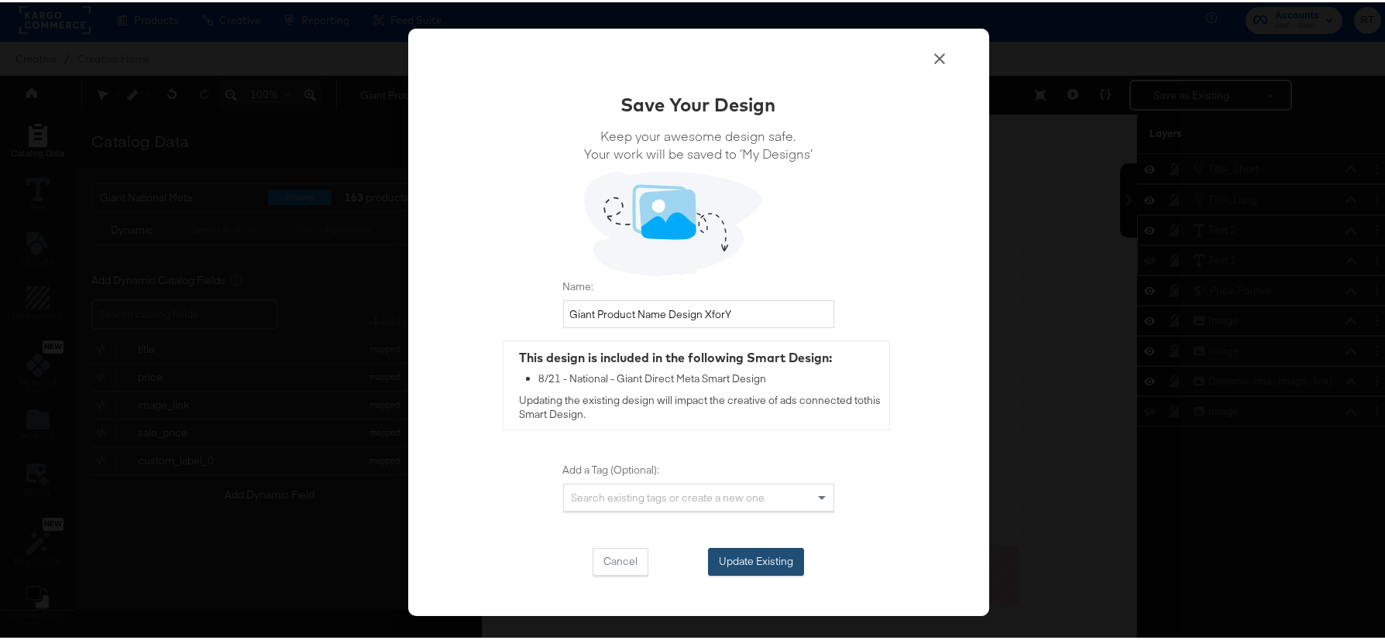
click at [767, 558] on button "Update Existing" at bounding box center [756, 560] width 96 height 28
